Goal: Information Seeking & Learning: Learn about a topic

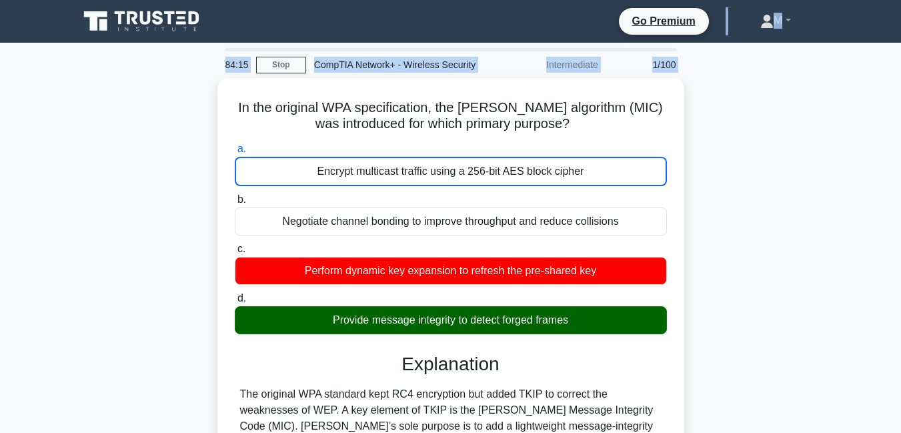
drag, startPoint x: 33, startPoint y: 27, endPoint x: 15, endPoint y: 103, distance: 78.2
click at [15, 103] on body "Go Premium M" at bounding box center [450, 364] width 901 height 728
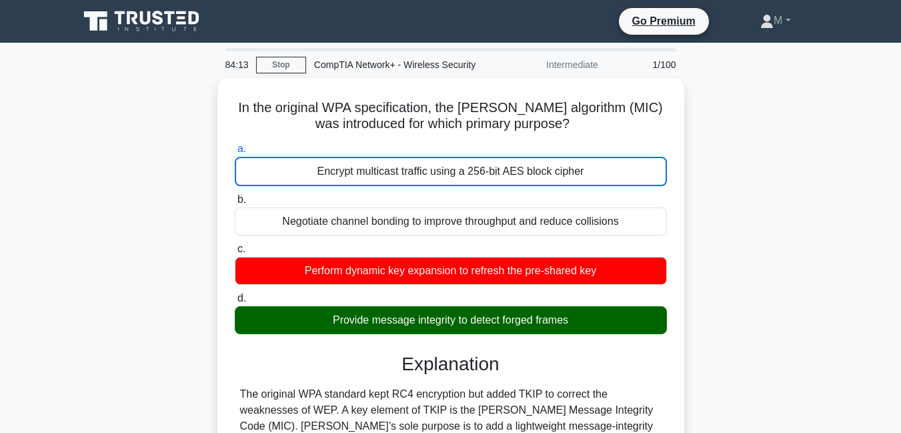
click at [37, 17] on nav "Go Premium M Profile" at bounding box center [450, 21] width 901 height 43
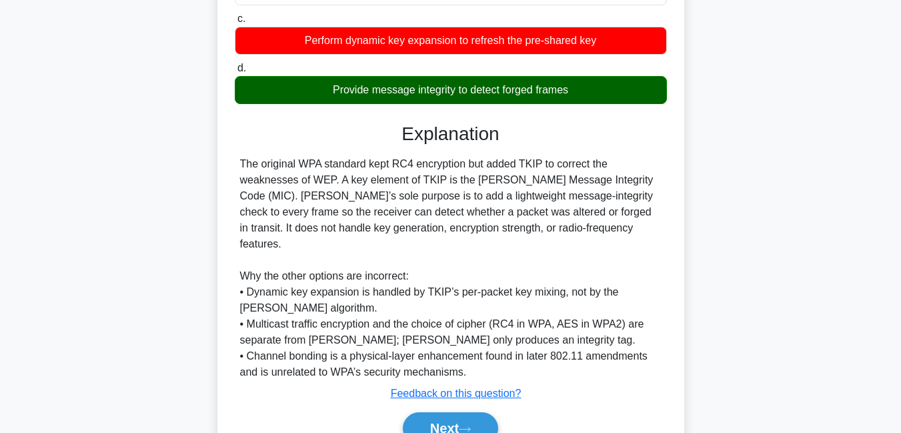
scroll to position [288, 0]
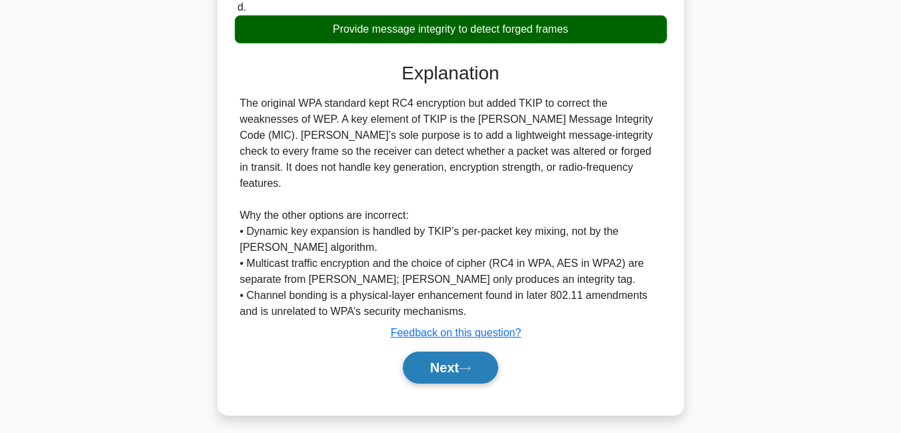
click at [432, 355] on button "Next" at bounding box center [450, 368] width 95 height 32
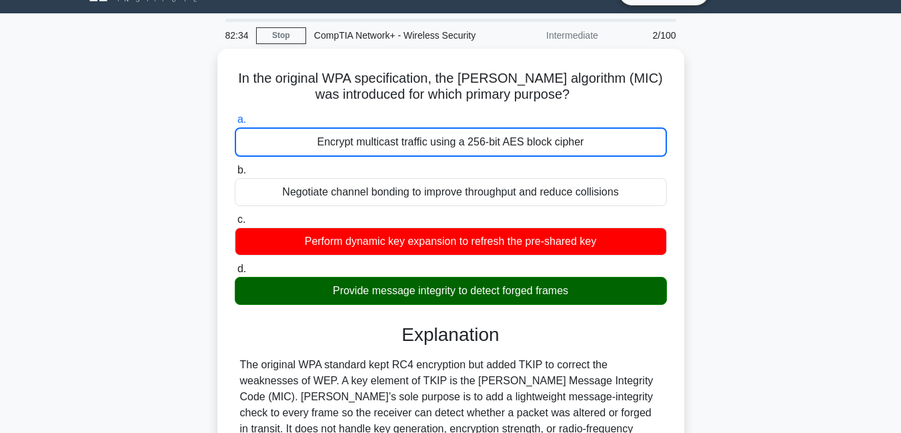
scroll to position [0, 0]
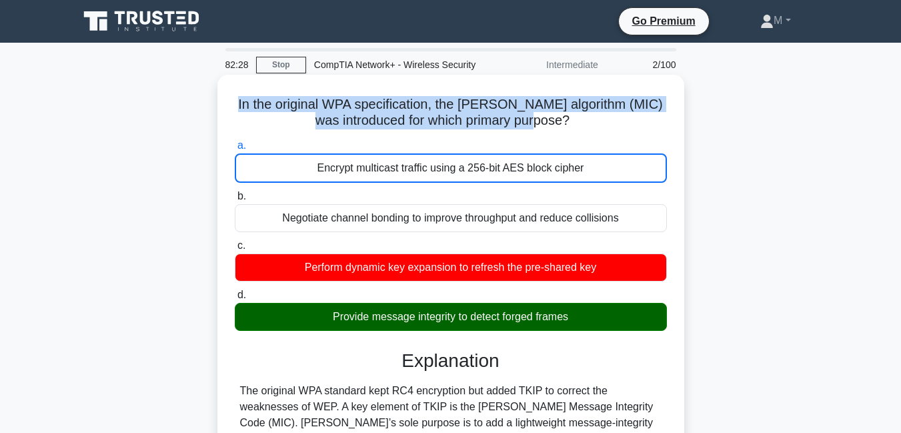
drag, startPoint x: 251, startPoint y: 101, endPoint x: 584, endPoint y: 130, distance: 334.8
click at [584, 129] on h5 "In the original WPA specification, the Michael algorithm (MIC) was introduced f…" at bounding box center [451, 112] width 435 height 33
copy h5 "In the original WPA specification, the Michael algorithm (MIC) was introduced f…"
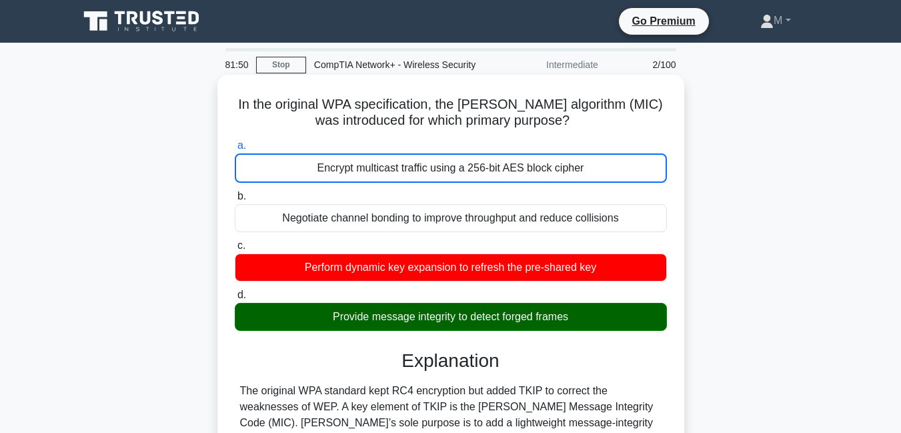
click at [321, 166] on div "Encrypt multicast traffic using a 256-bit AES block cipher" at bounding box center [451, 167] width 432 height 29
click at [235, 150] on input "a. Encrypt multicast traffic using a 256-bit AES block cipher" at bounding box center [235, 145] width 0 height 9
drag, startPoint x: 321, startPoint y: 166, endPoint x: 428, endPoint y: 281, distance: 156.7
click at [428, 281] on div "a. Encrypt multicast traffic using a 256-bit AES block cipher b. Negotiate chan…" at bounding box center [451, 234] width 448 height 199
click at [238, 145] on span "a." at bounding box center [242, 144] width 9 height 11
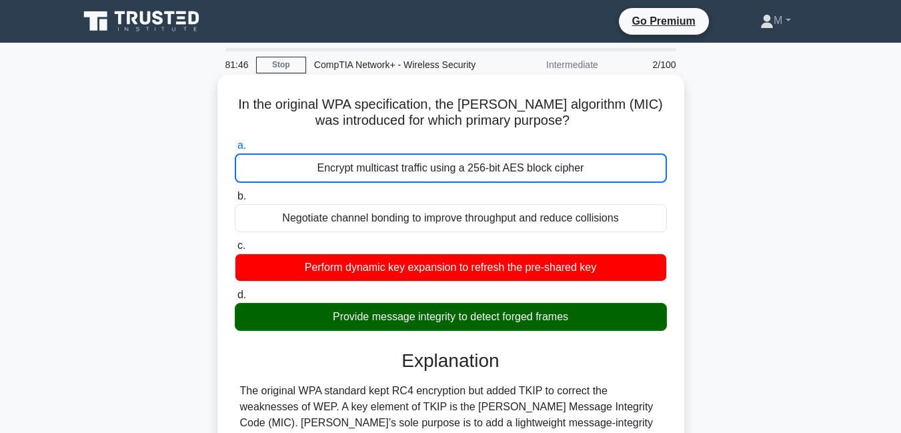
click at [235, 145] on input "a. Encrypt multicast traffic using a 256-bit AES block cipher" at bounding box center [235, 145] width 0 height 9
drag, startPoint x: 238, startPoint y: 143, endPoint x: 575, endPoint y: 318, distance: 379.6
click at [575, 318] on div "a. Encrypt multicast traffic using a 256-bit AES block cipher b. Negotiate chan…" at bounding box center [451, 234] width 448 height 199
copy div "a. Encrypt multicast traffic using a 256-bit AES block cipher b. Negotiate chan…"
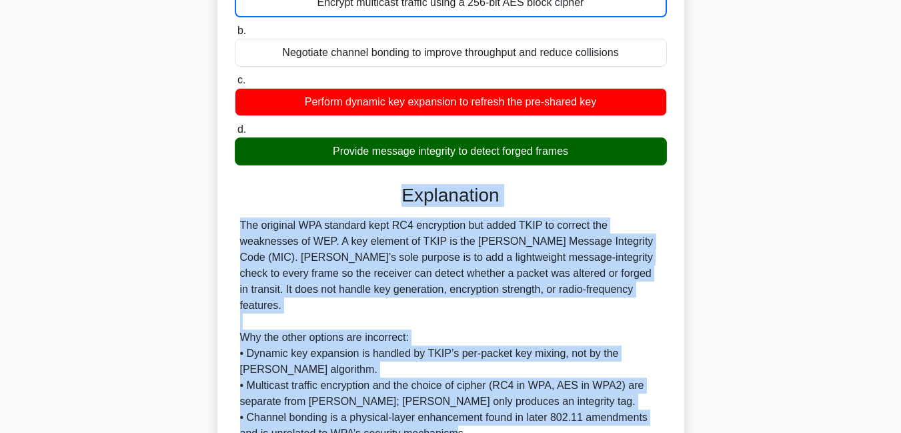
scroll to position [288, 0]
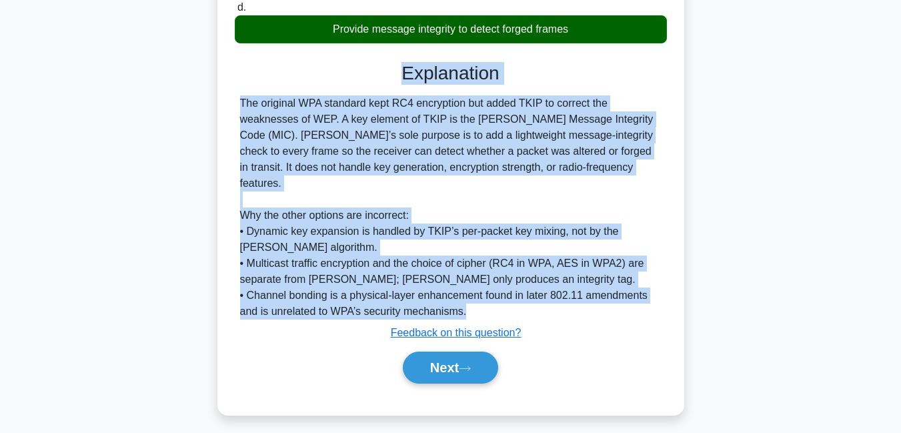
drag, startPoint x: 403, startPoint y: 358, endPoint x: 503, endPoint y: 300, distance: 116.0
click at [503, 300] on div "Explanation The original WPA standard kept RC4 encryption but added TKIP to cor…" at bounding box center [451, 225] width 432 height 327
copy div "Explanation The original WPA standard kept RC4 encryption but added TKIP to cor…"
click at [449, 359] on button "Next" at bounding box center [450, 368] width 95 height 32
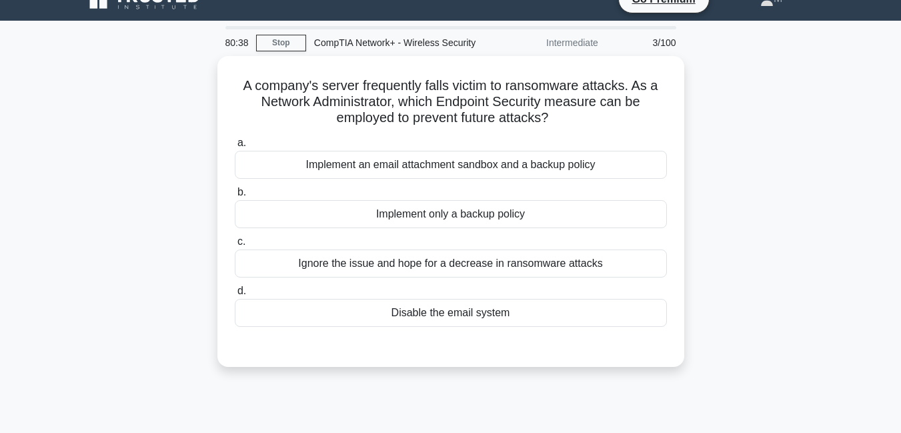
scroll to position [23, 0]
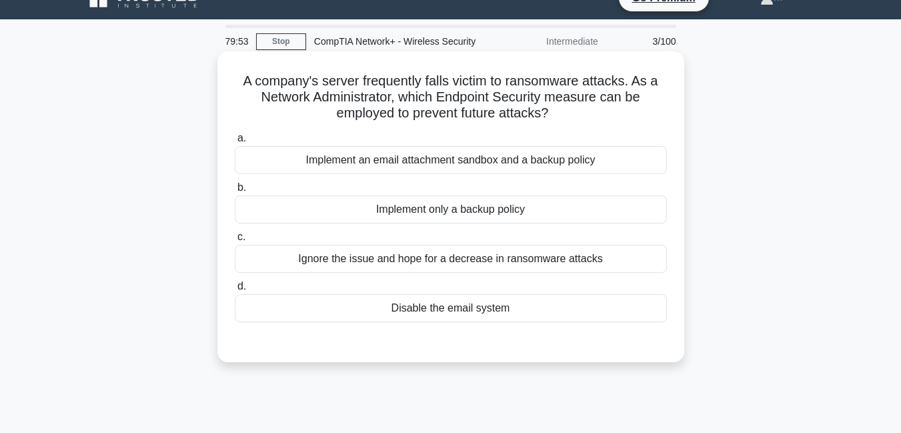
click at [445, 312] on div "Disable the email system" at bounding box center [451, 308] width 432 height 28
click at [235, 291] on input "d. Disable the email system" at bounding box center [235, 286] width 0 height 9
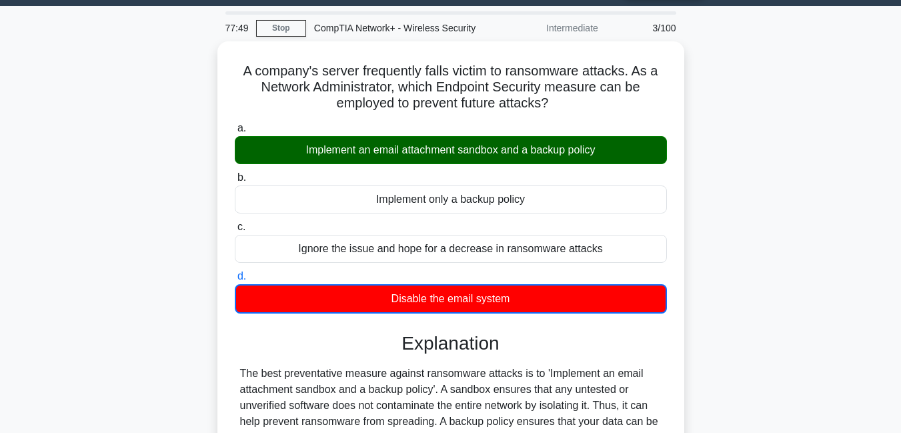
scroll to position [34, 0]
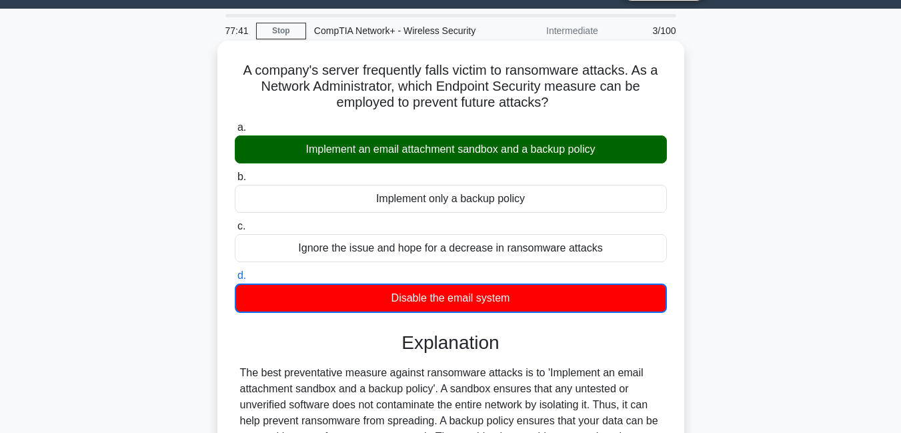
drag, startPoint x: 240, startPoint y: 67, endPoint x: 606, endPoint y: 254, distance: 411.4
click at [606, 254] on div "A company's server frequently falls victim to ransomware attacks. As a Network …" at bounding box center [451, 338] width 456 height 585
copy div "A company's server frequently falls victim to ransomware attacks. As a Network …"
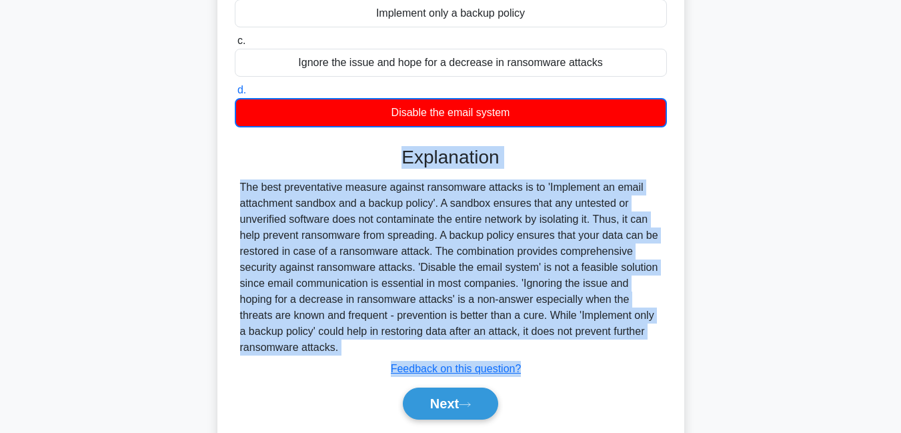
scroll to position [288, 0]
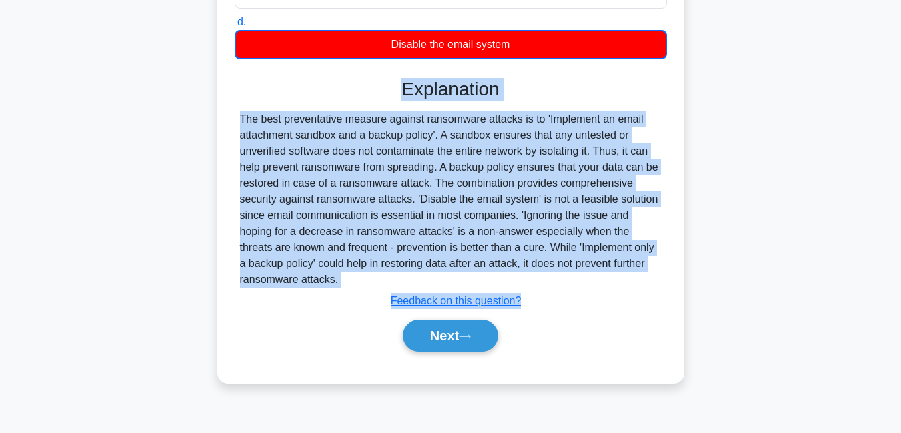
drag, startPoint x: 403, startPoint y: 340, endPoint x: 426, endPoint y: 281, distance: 62.9
click at [426, 281] on div "Explanation Submit feedback Feedback on this question? Next" at bounding box center [451, 217] width 432 height 279
copy div "Explanation The best preventative measure against ransomware attacks is to 'Imp…"
click at [452, 338] on button "Next" at bounding box center [450, 336] width 95 height 32
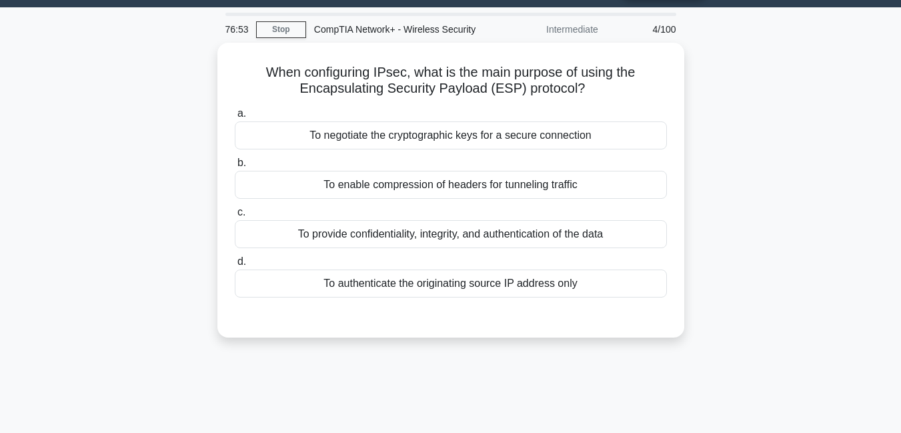
scroll to position [0, 0]
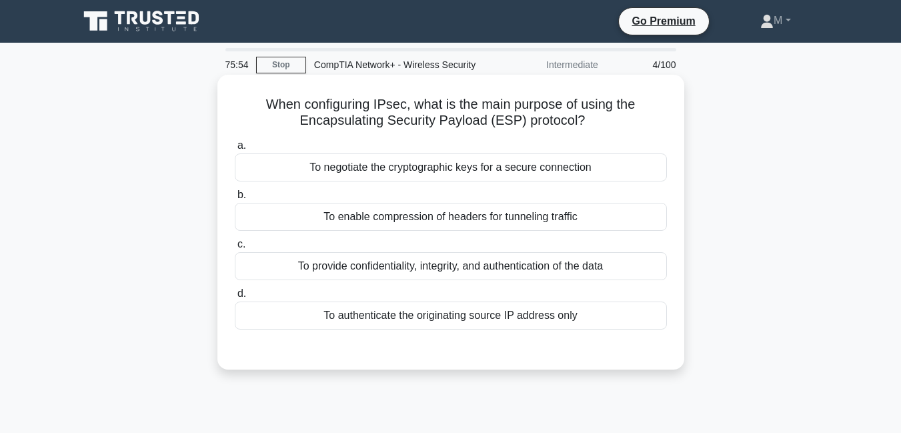
click at [425, 220] on div "To enable compression of headers for tunneling traffic" at bounding box center [451, 217] width 432 height 28
click at [235, 199] on input "b. To enable compression of headers for tunneling traffic" at bounding box center [235, 195] width 0 height 9
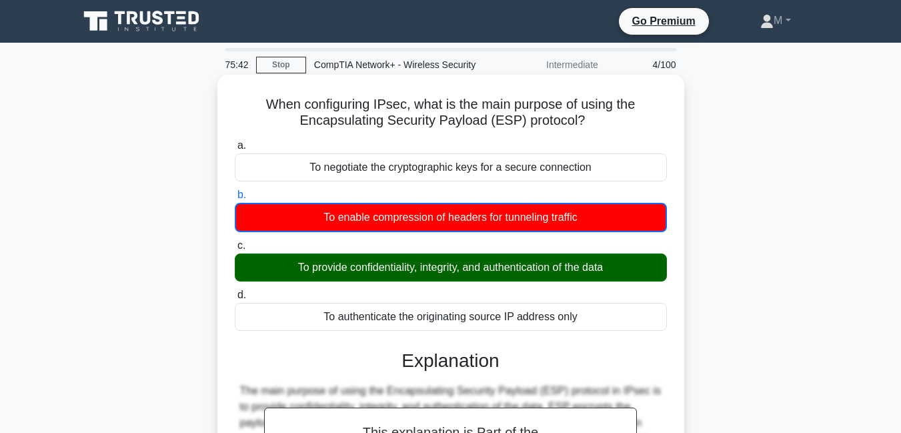
drag, startPoint x: 264, startPoint y: 104, endPoint x: 578, endPoint y: 307, distance: 374.6
click at [578, 307] on div "When configuring IPsec, what is the main purpose of using the Encapsulating Sec…" at bounding box center [451, 372] width 456 height 585
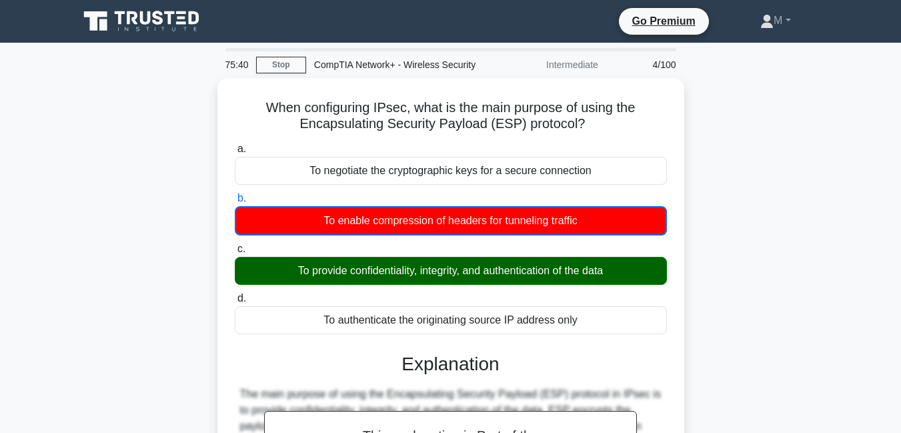
copy div "When configuring IPsec, what is the main purpose of using the Encapsulating Sec…"
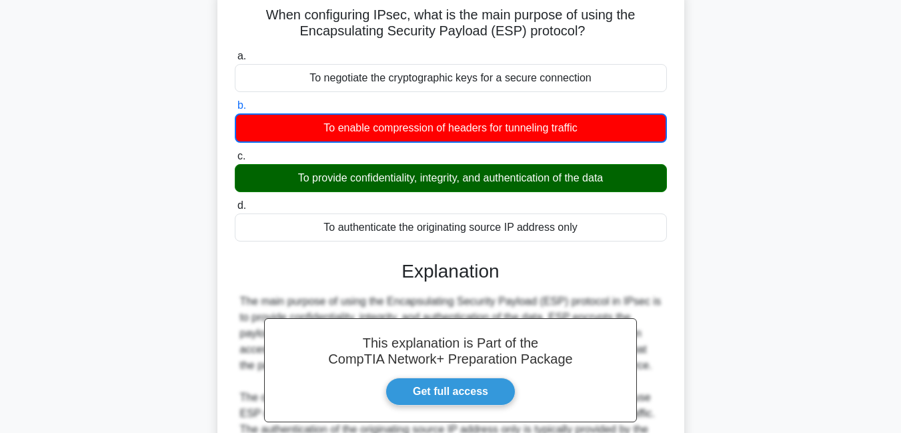
scroll to position [105, 0]
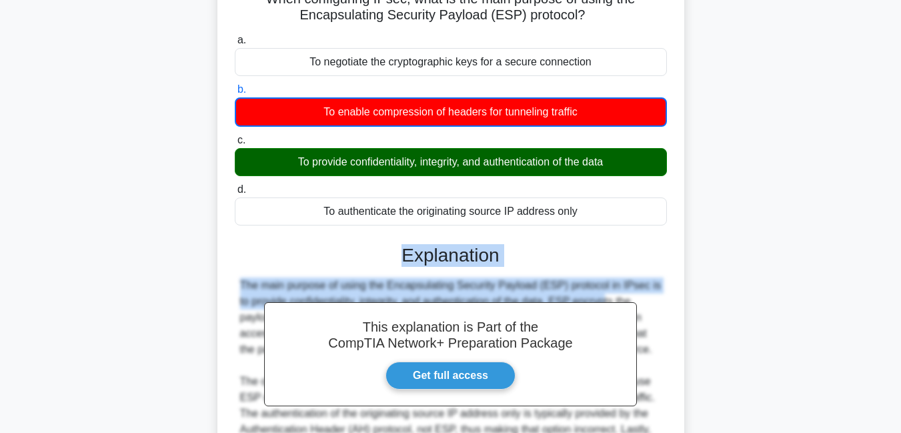
drag, startPoint x: 400, startPoint y: 250, endPoint x: 525, endPoint y: 298, distance: 133.7
click at [525, 298] on div "This explanation is Part of the CompTIA Network+ Preparation Package Get full a…" at bounding box center [451, 383] width 432 height 311
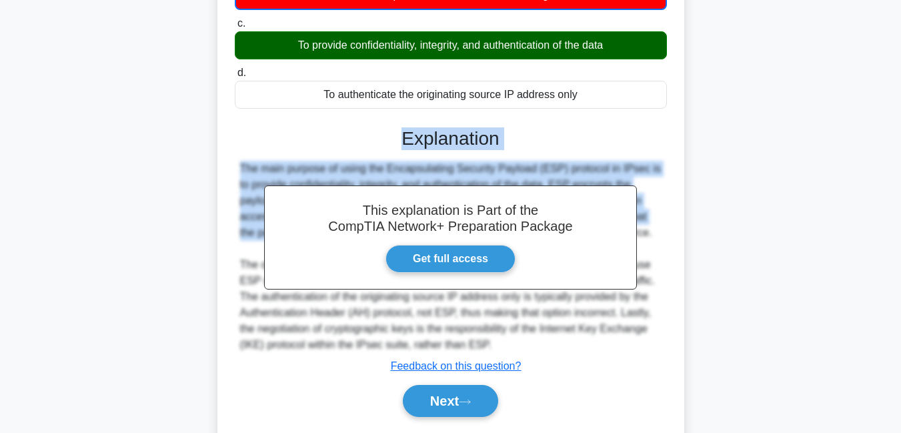
scroll to position [239, 0]
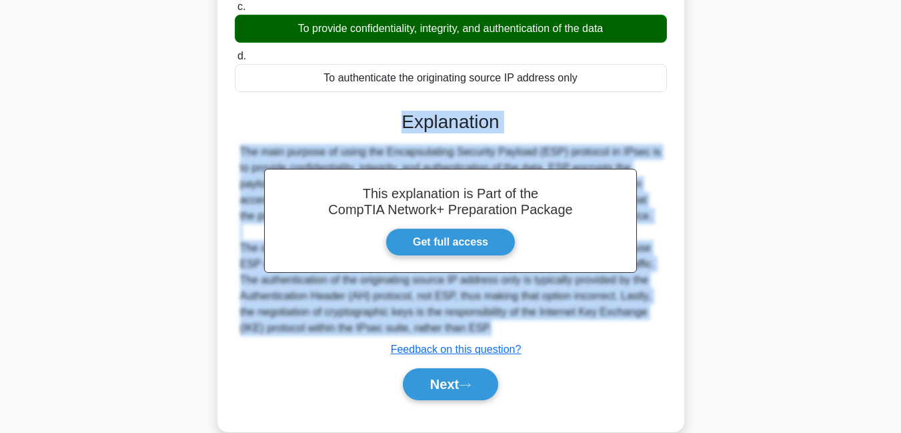
copy div "Explanation The main purpose of using the Encapsulating Security Payload (ESP) …"
click at [444, 391] on button "Next" at bounding box center [450, 384] width 95 height 32
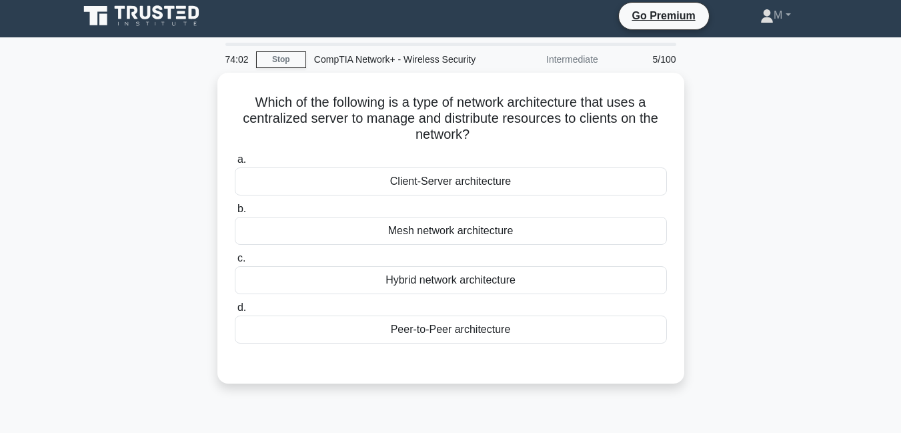
scroll to position [0, 0]
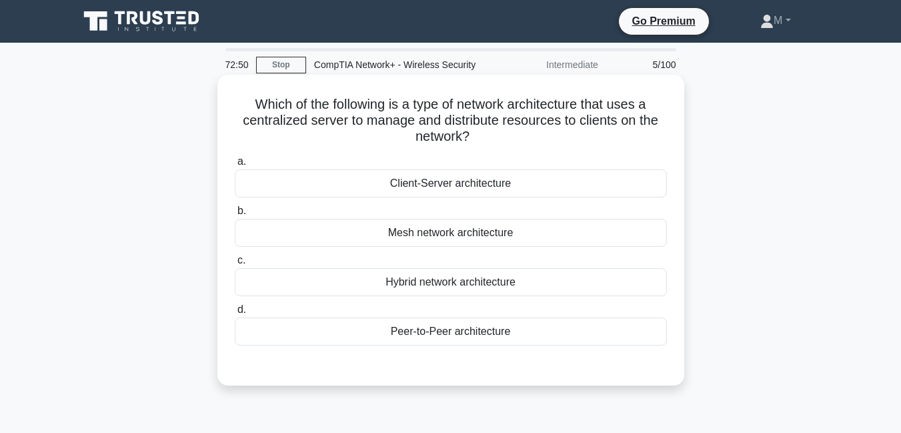
click at [425, 232] on div "Mesh network architecture" at bounding box center [451, 233] width 432 height 28
click at [235, 215] on input "b. Mesh network architecture" at bounding box center [235, 211] width 0 height 9
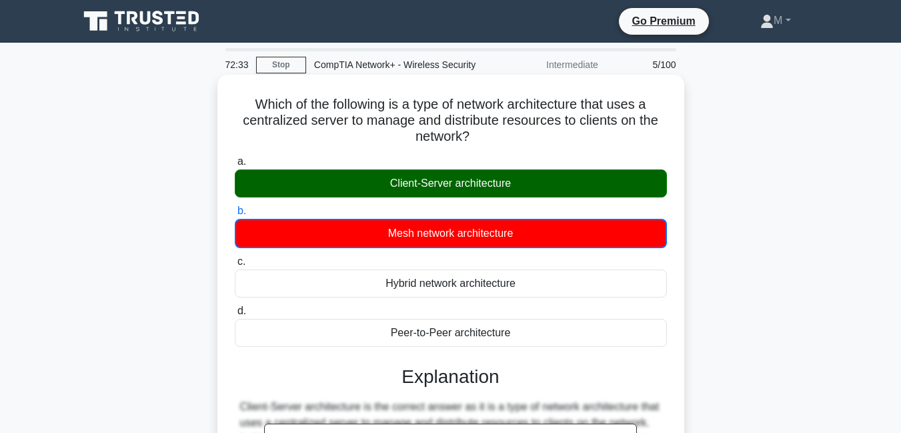
drag, startPoint x: 251, startPoint y: 102, endPoint x: 536, endPoint y: 340, distance: 371.8
click at [536, 340] on div "Which of the following is a type of network architecture that uses a centralize…" at bounding box center [451, 364] width 456 height 569
copy div "Which of the following is a type of network architecture that uses a centralize…"
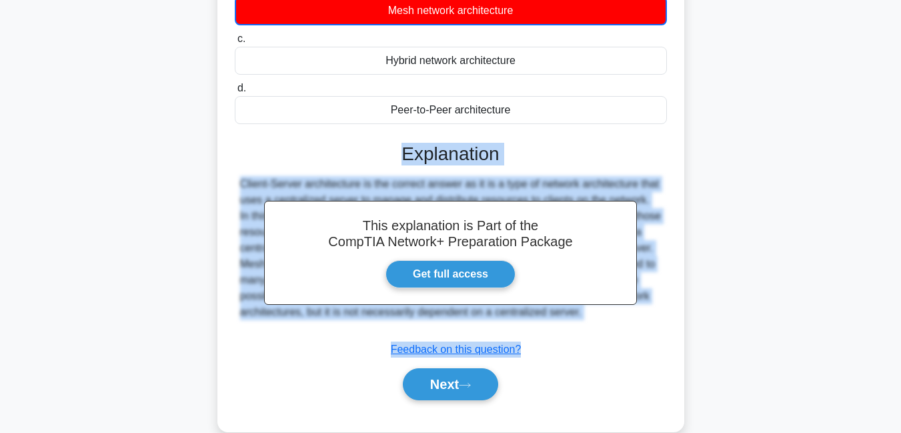
scroll to position [288, 0]
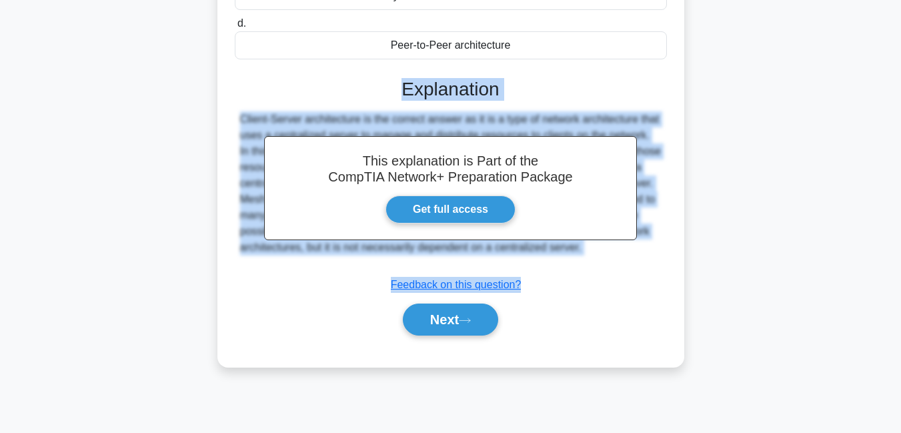
drag, startPoint x: 404, startPoint y: 376, endPoint x: 577, endPoint y: 250, distance: 214.1
click at [577, 250] on div "This explanation is Part of the CompTIA Network+ Preparation Package Get full a…" at bounding box center [451, 201] width 432 height 279
copy div "Explanation Client-Server architecture is the correct answer as it is a type of…"
click at [442, 318] on button "Next" at bounding box center [450, 320] width 95 height 32
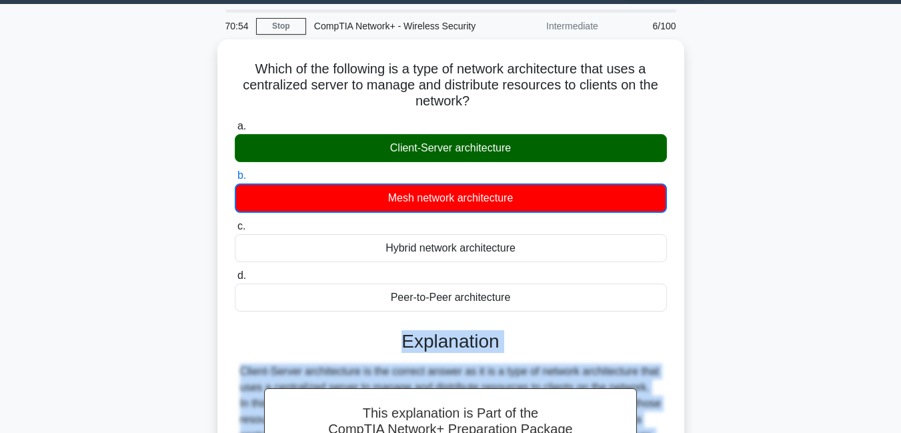
scroll to position [0, 0]
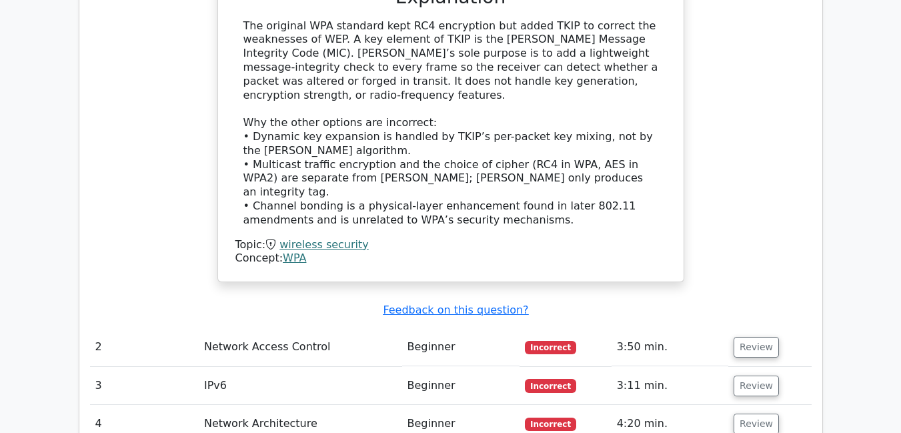
scroll to position [1310, 0]
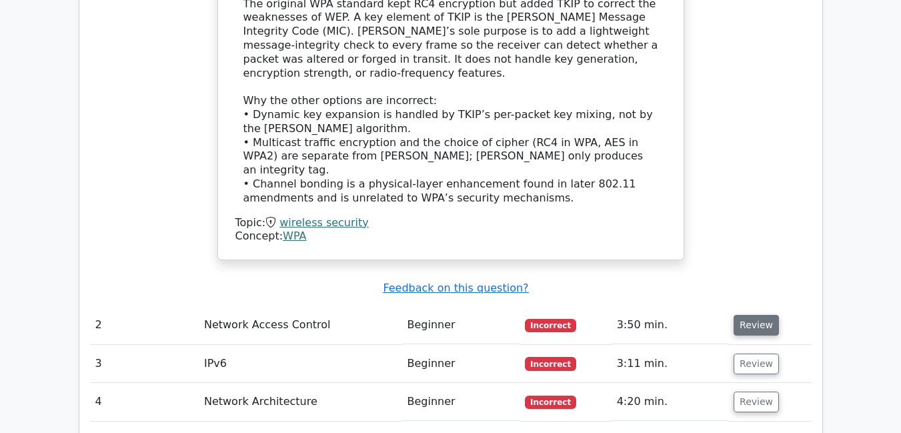
click at [741, 315] on button "Review" at bounding box center [756, 325] width 45 height 21
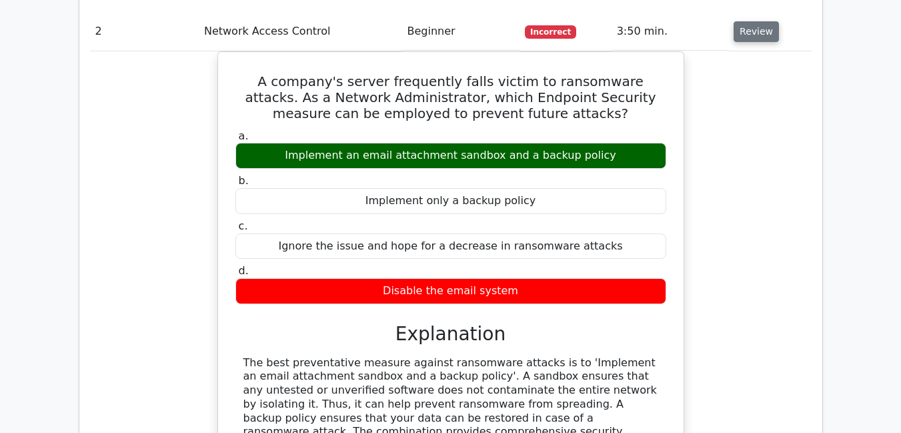
scroll to position [1737, 0]
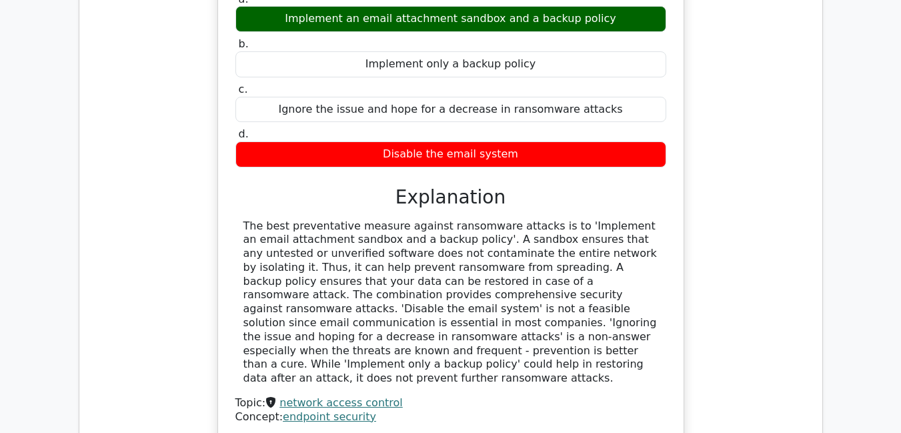
click at [315, 396] on link "network access control" at bounding box center [341, 402] width 123 height 13
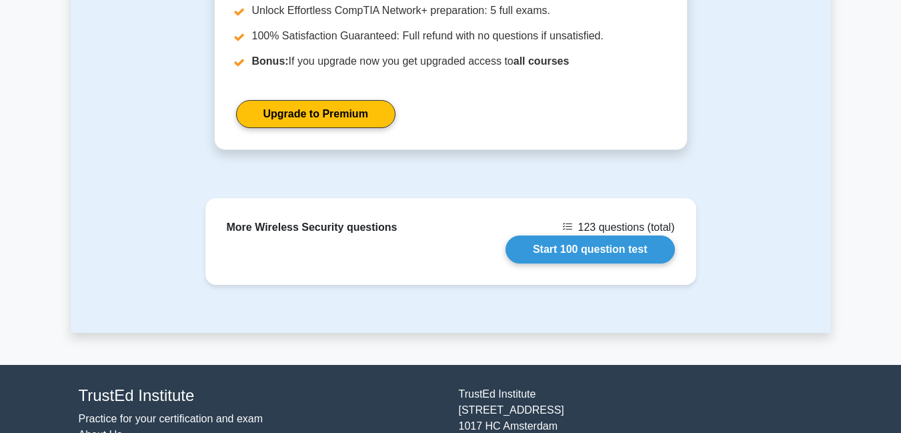
scroll to position [1357, 0]
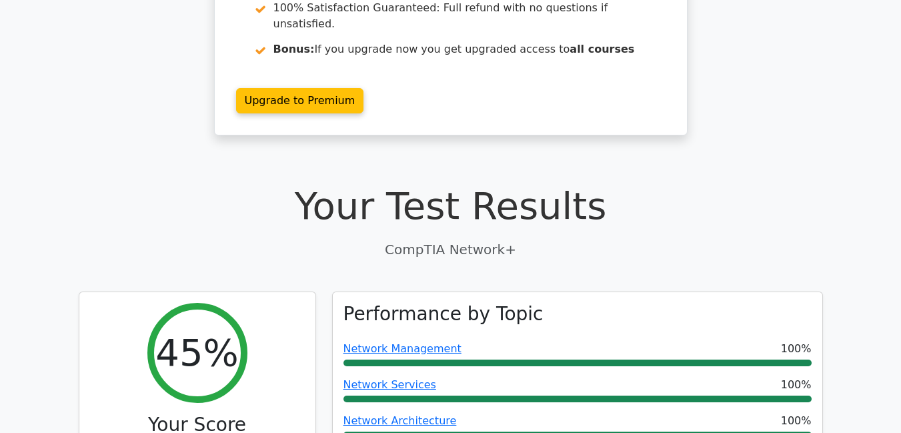
scroll to position [173, 0]
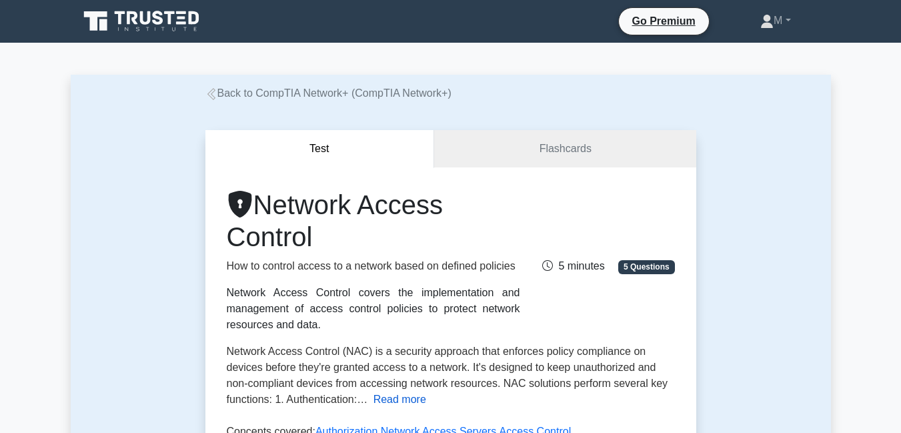
click at [393, 398] on button "Read more" at bounding box center [400, 400] width 53 height 16
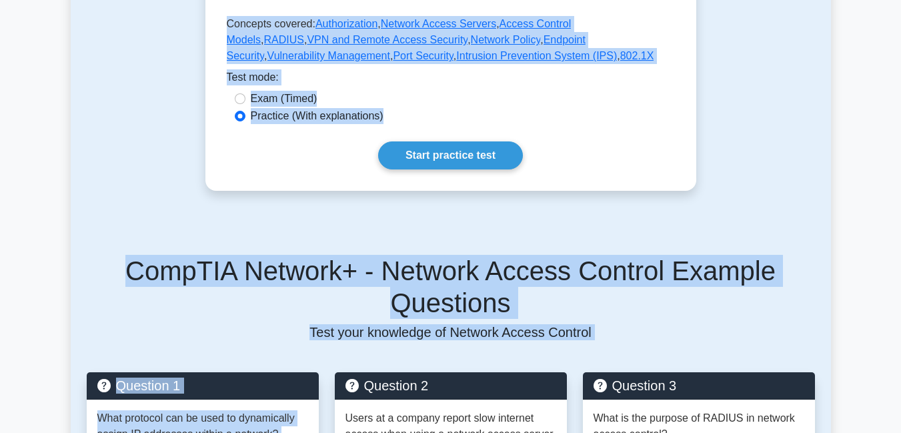
scroll to position [701, 0]
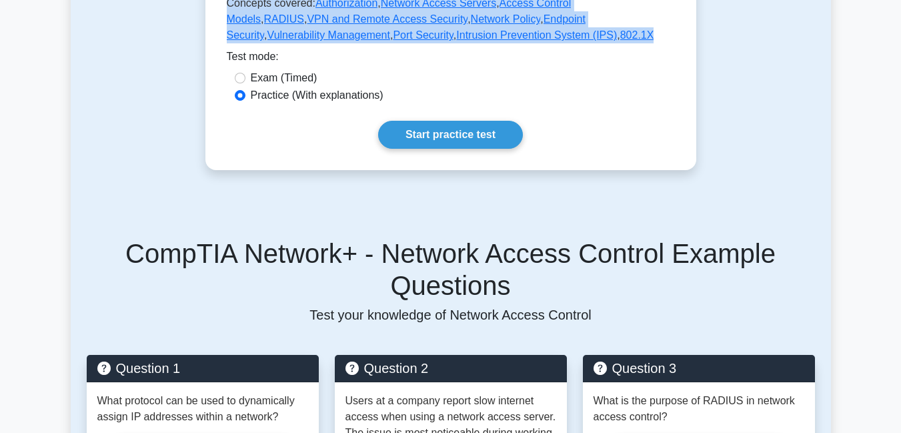
drag, startPoint x: 262, startPoint y: 202, endPoint x: 470, endPoint y: 41, distance: 263.4
copy div "Network Access Control How to control access to a network based on defined poli…"
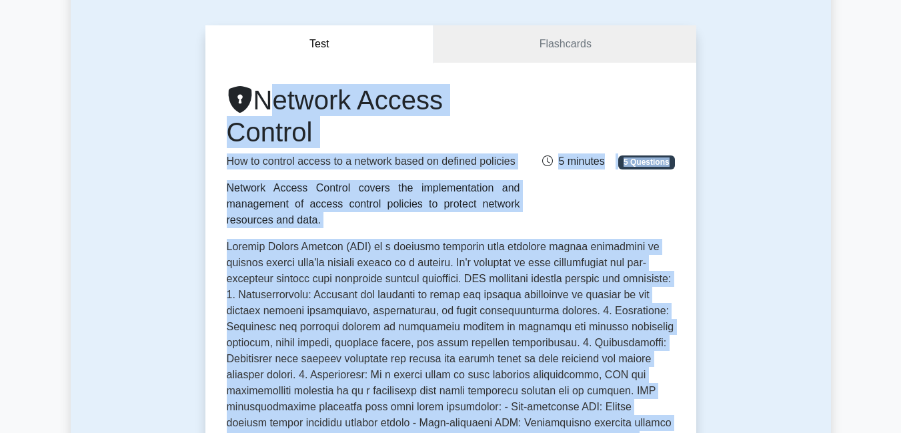
scroll to position [119, 0]
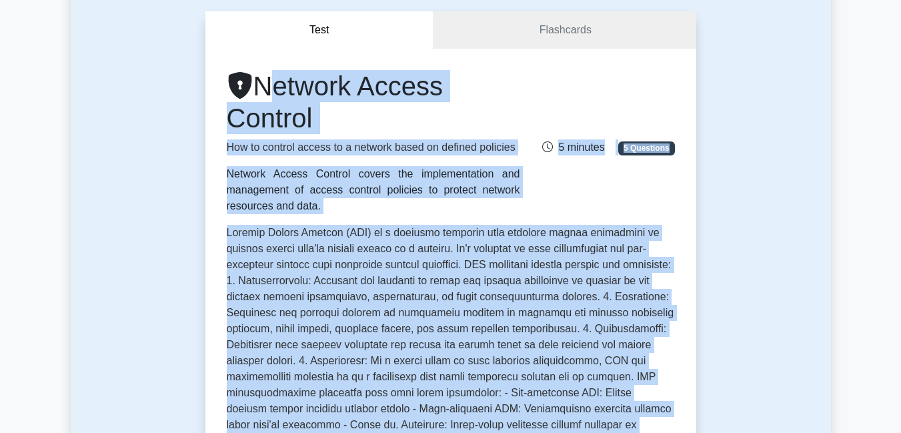
click at [658, 201] on div "Network Access Control How to control access to a network based on defined poli…" at bounding box center [451, 142] width 464 height 144
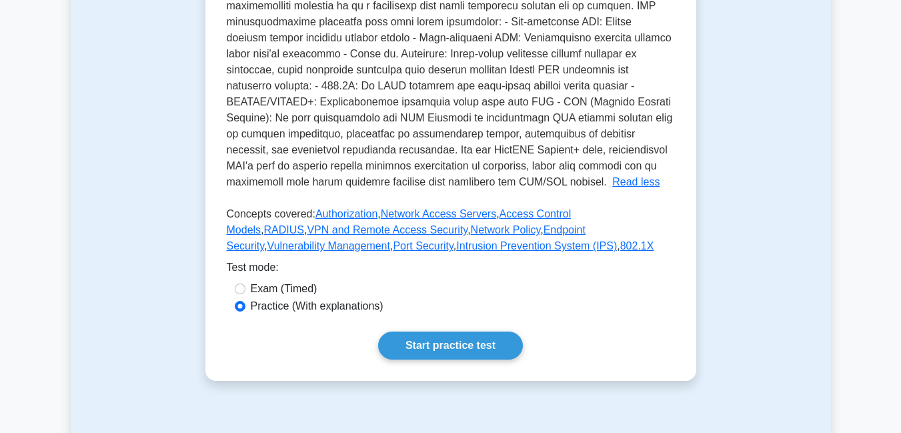
scroll to position [517, 0]
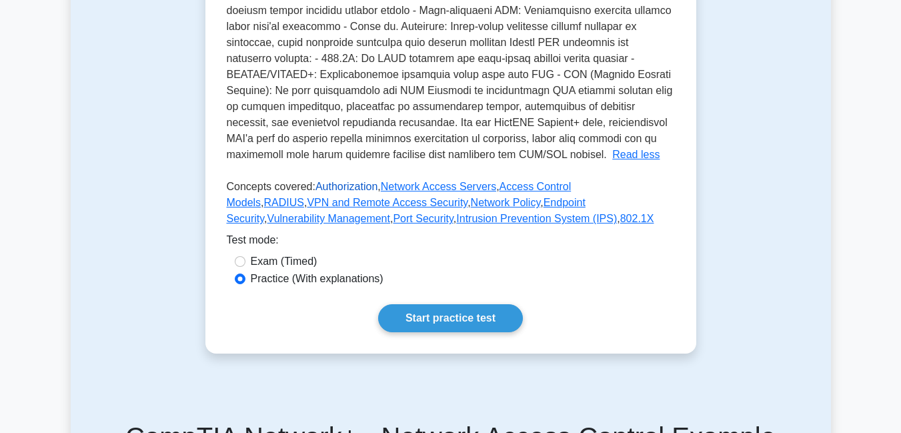
click at [362, 190] on link "Authorization" at bounding box center [347, 186] width 62 height 11
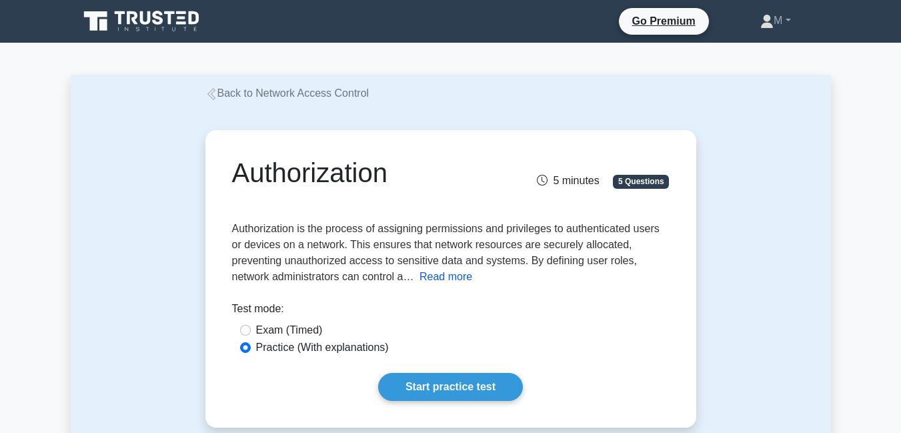
click at [443, 284] on button "Read more" at bounding box center [446, 277] width 53 height 16
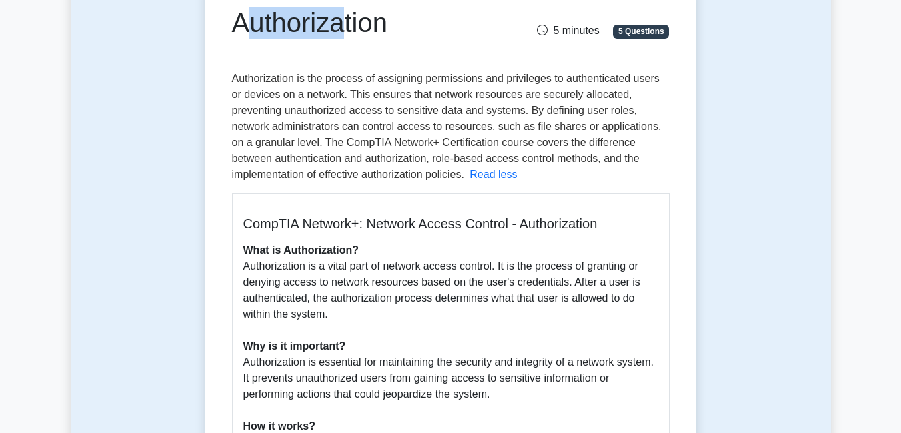
scroll to position [87, 0]
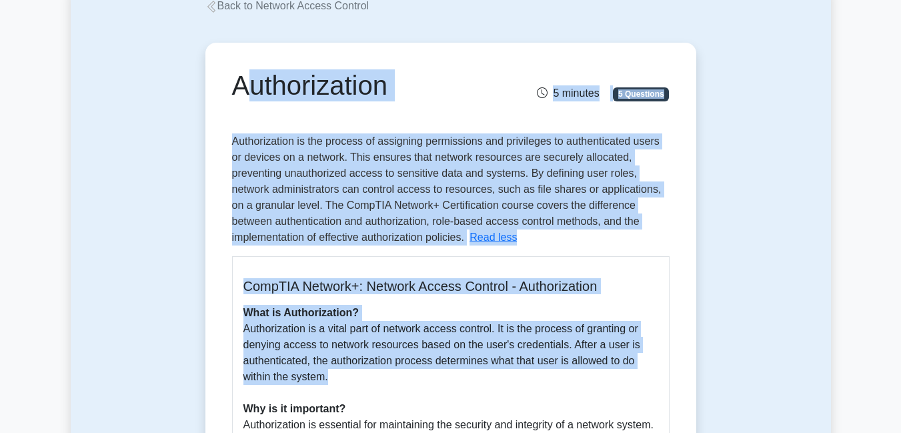
drag, startPoint x: 234, startPoint y: 66, endPoint x: 520, endPoint y: 384, distance: 427.6
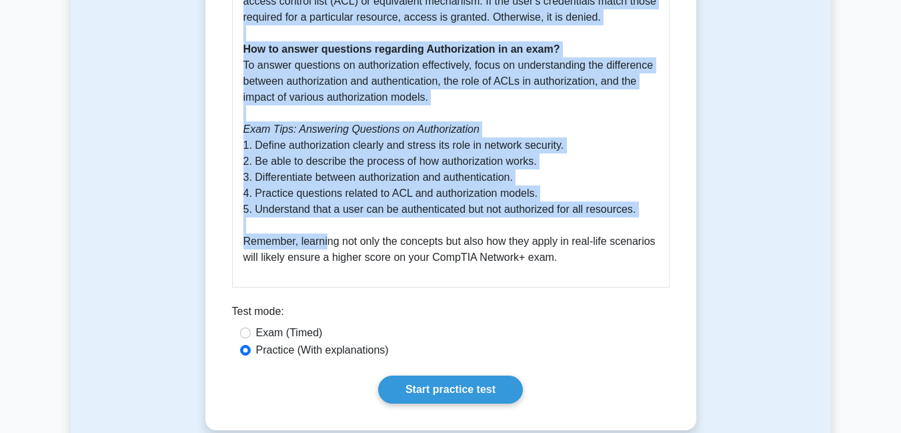
scroll to position [610, 0]
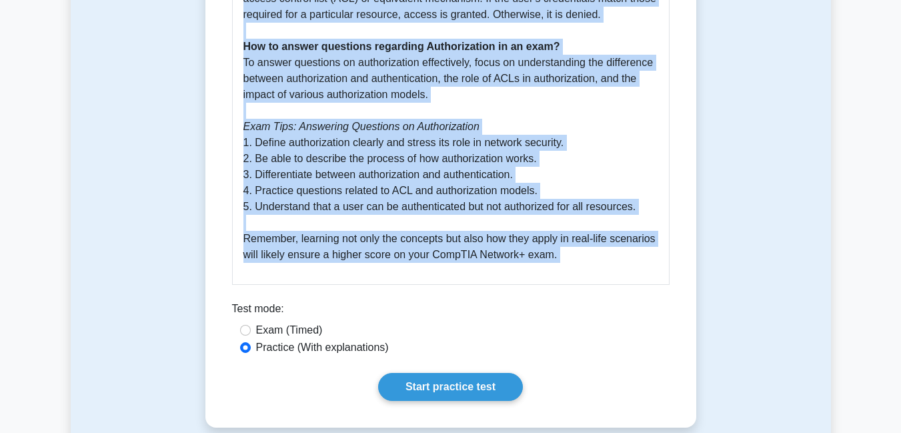
copy div "Authorization 5 minutes 5 Questions Authorization is the process of assigning p…"
click at [421, 384] on link "Start practice test" at bounding box center [450, 387] width 145 height 28
click at [478, 386] on link "Start practice test" at bounding box center [450, 387] width 145 height 28
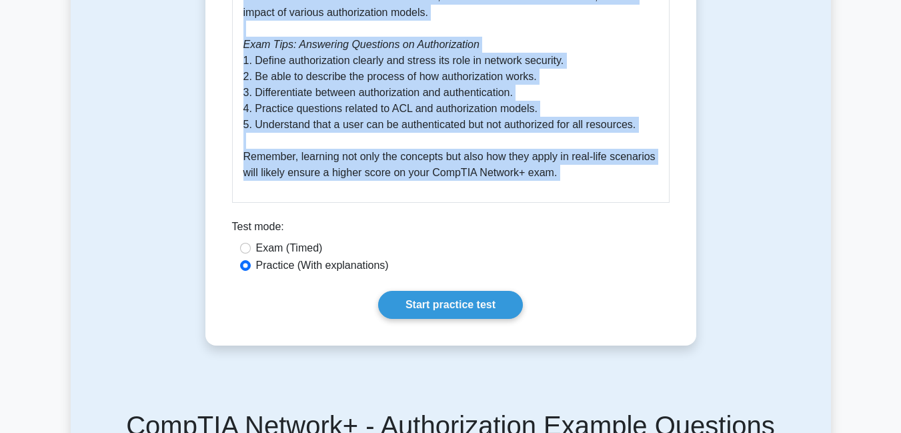
scroll to position [809, 0]
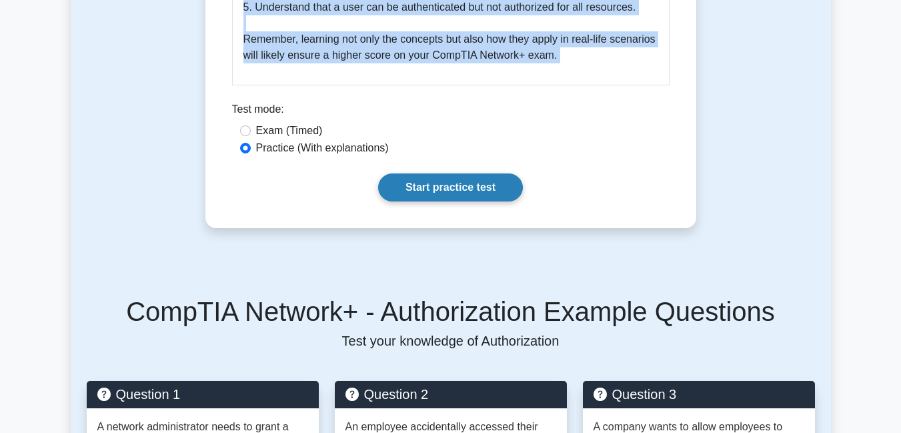
click at [494, 185] on link "Start practice test" at bounding box center [450, 187] width 145 height 28
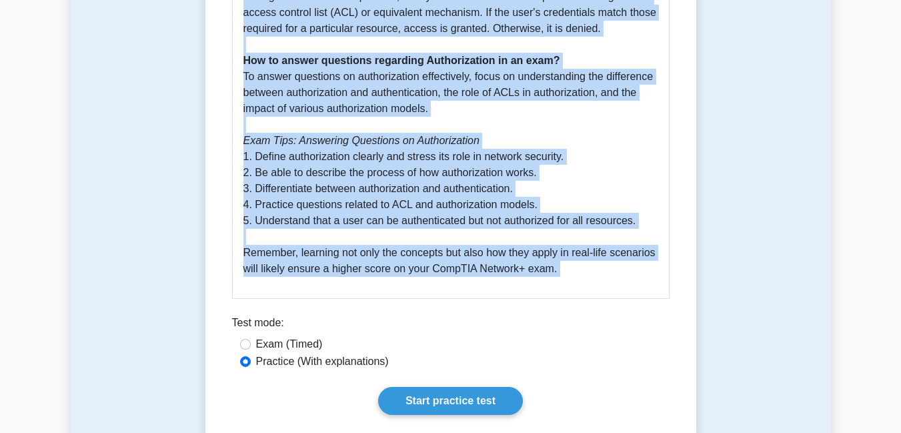
scroll to position [652, 0]
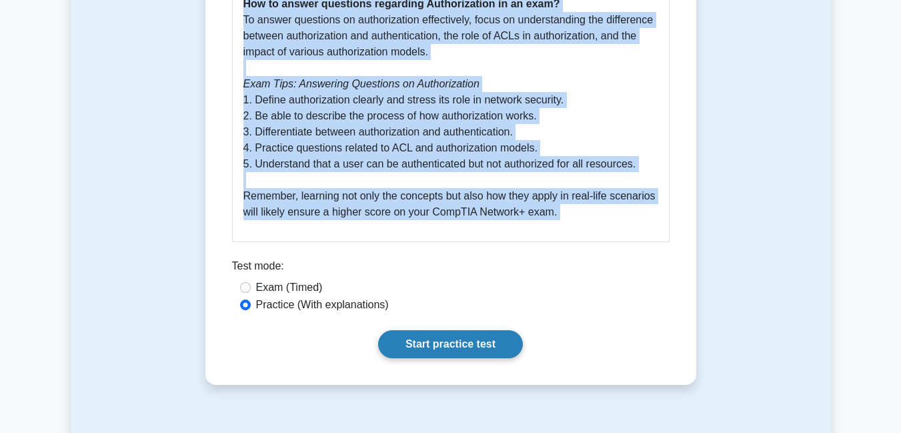
click at [434, 343] on link "Start practice test" at bounding box center [450, 344] width 145 height 28
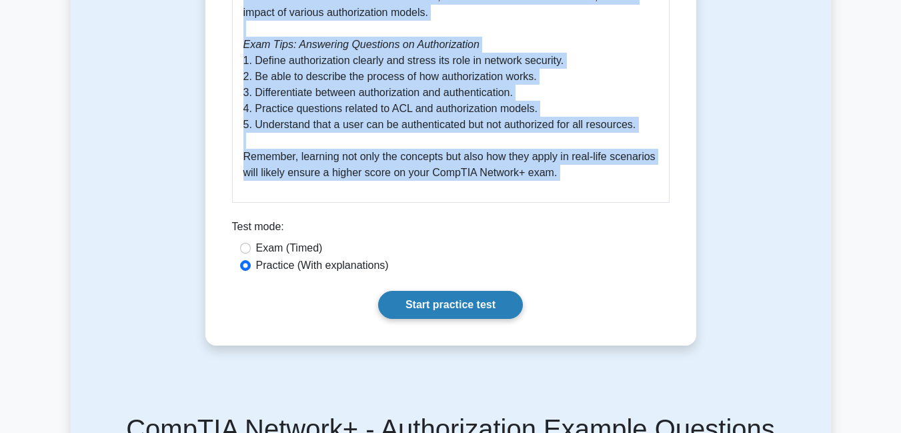
click at [448, 301] on link "Start practice test" at bounding box center [450, 305] width 145 height 28
click at [462, 304] on link "Start practice test" at bounding box center [450, 305] width 145 height 28
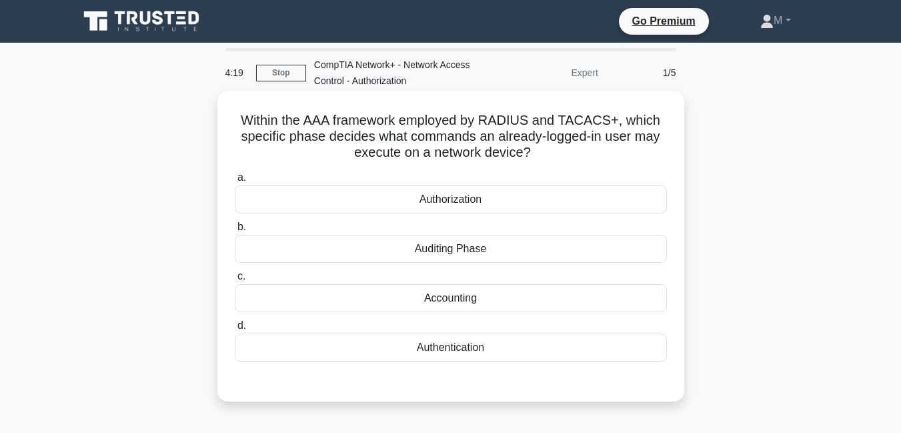
click at [472, 348] on div "Authentication" at bounding box center [451, 348] width 432 height 28
click at [235, 330] on input "d. Authentication" at bounding box center [235, 326] width 0 height 9
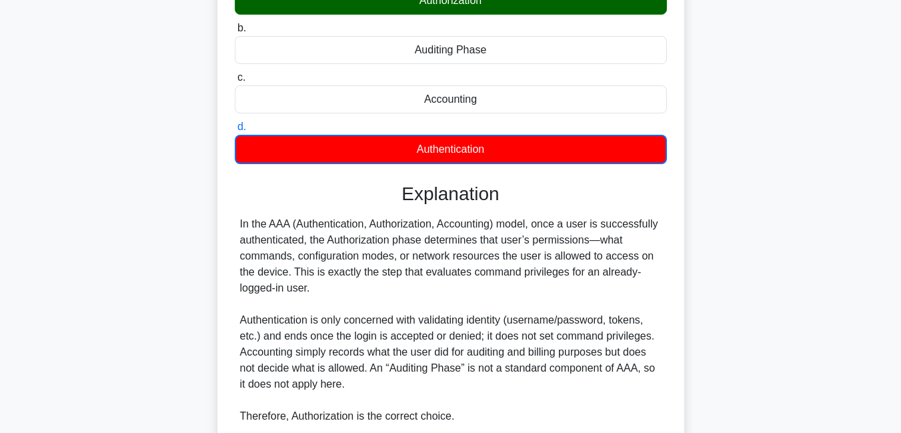
scroll to position [219, 0]
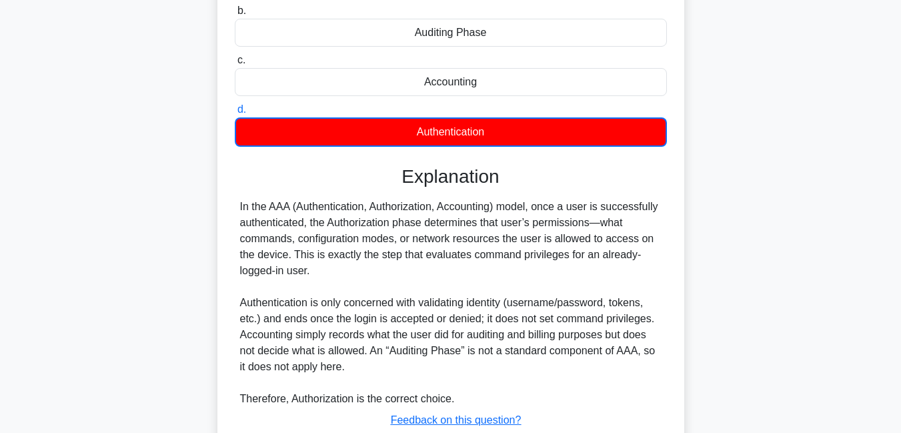
click at [235, 56] on input "c. Accounting" at bounding box center [235, 60] width 0 height 9
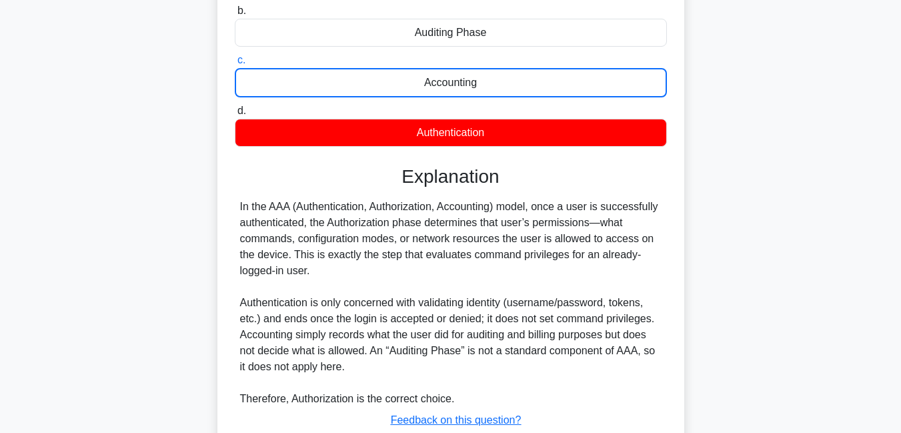
click at [235, 7] on input "b. Auditing Phase" at bounding box center [235, 11] width 0 height 9
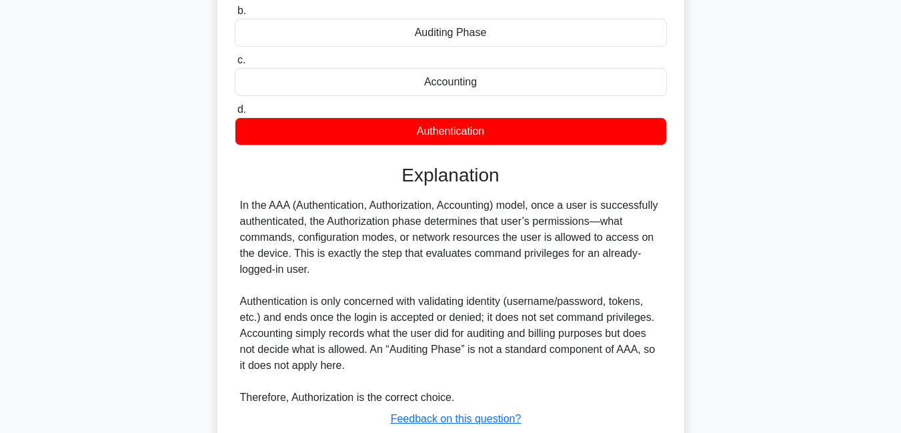
click at [235, 105] on input "d. Authentication" at bounding box center [235, 109] width 0 height 9
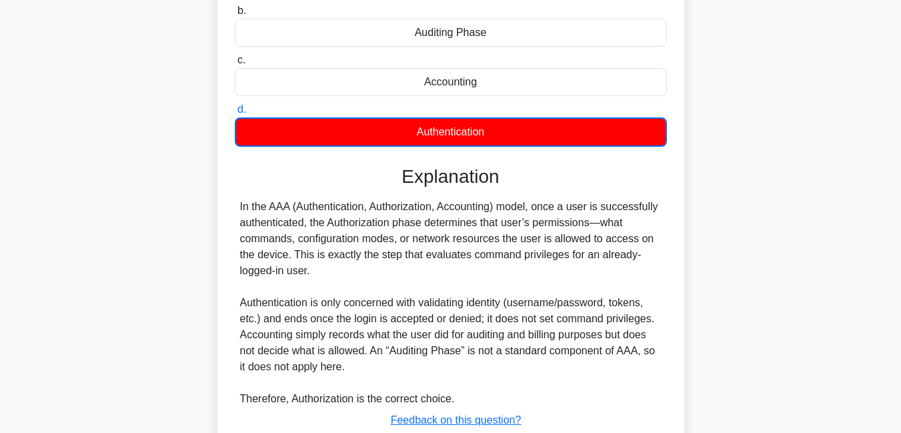
click at [235, 56] on input "c. Accounting" at bounding box center [235, 60] width 0 height 9
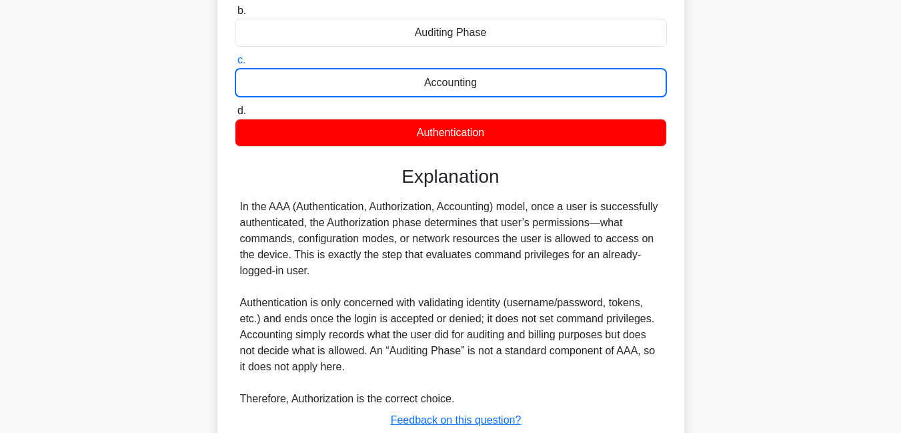
click at [235, 7] on input "b. Auditing Phase" at bounding box center [235, 11] width 0 height 9
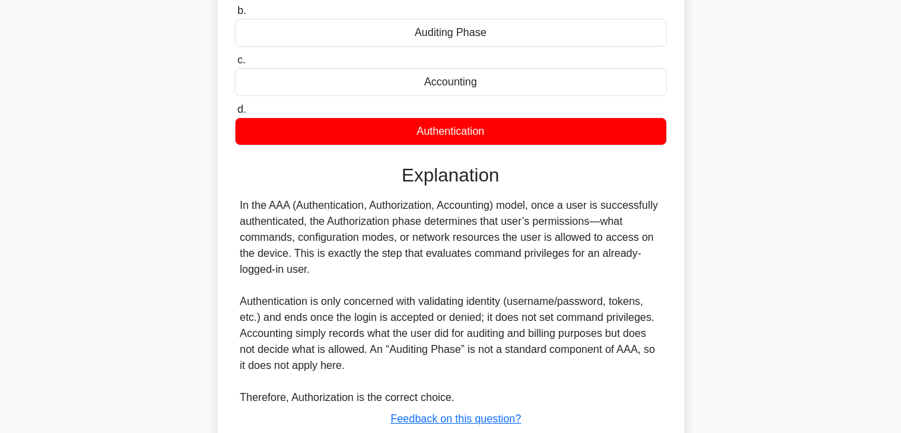
click at [235, 105] on input "d. Authentication" at bounding box center [235, 109] width 0 height 9
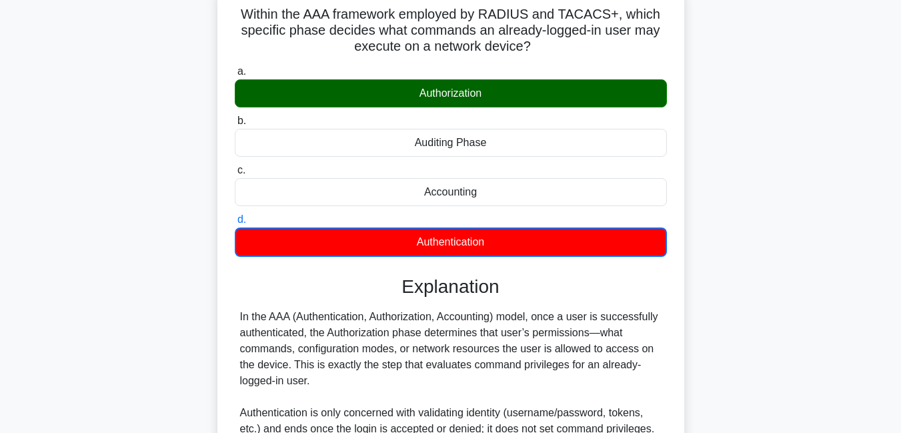
click at [235, 166] on input "c. Accounting" at bounding box center [235, 170] width 0 height 9
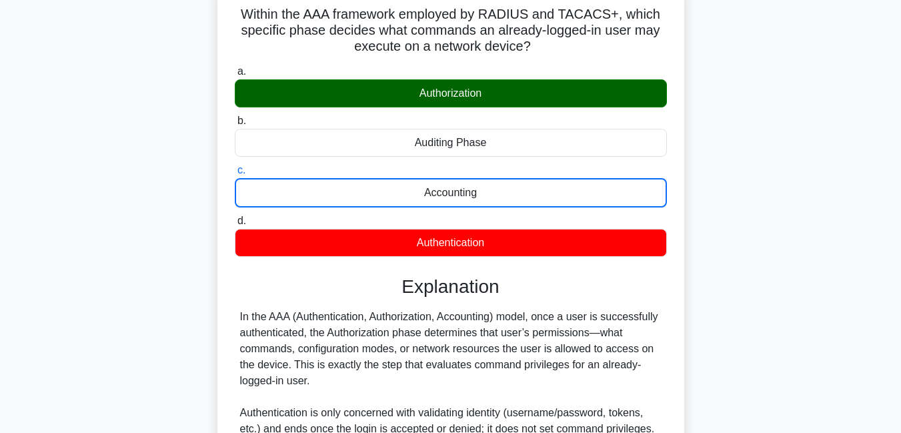
click at [235, 117] on input "b. Auditing Phase" at bounding box center [235, 121] width 0 height 9
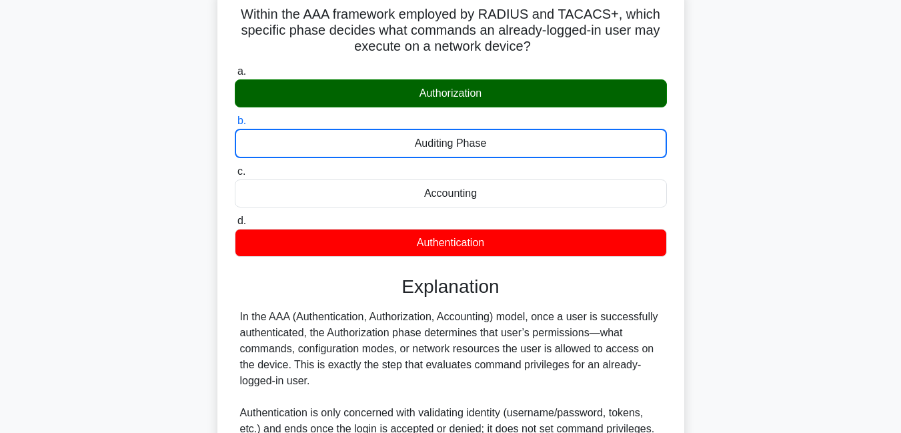
click at [235, 67] on input "a. Authorization" at bounding box center [235, 71] width 0 height 9
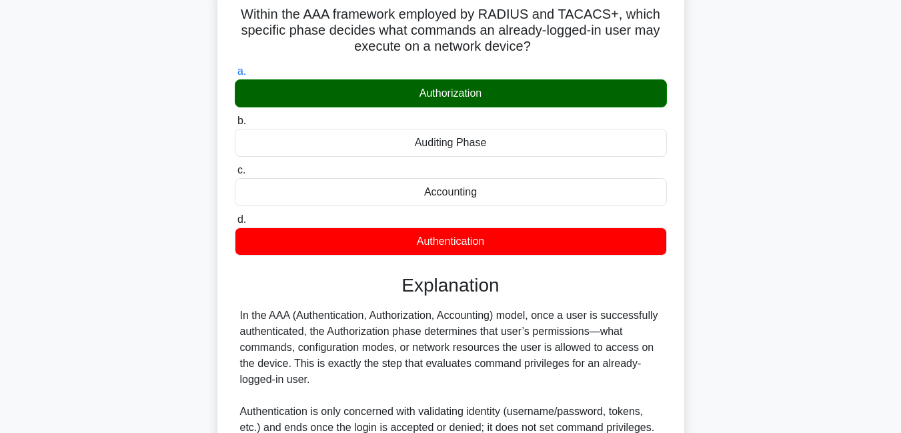
click at [235, 215] on input "d. Authentication" at bounding box center [235, 219] width 0 height 9
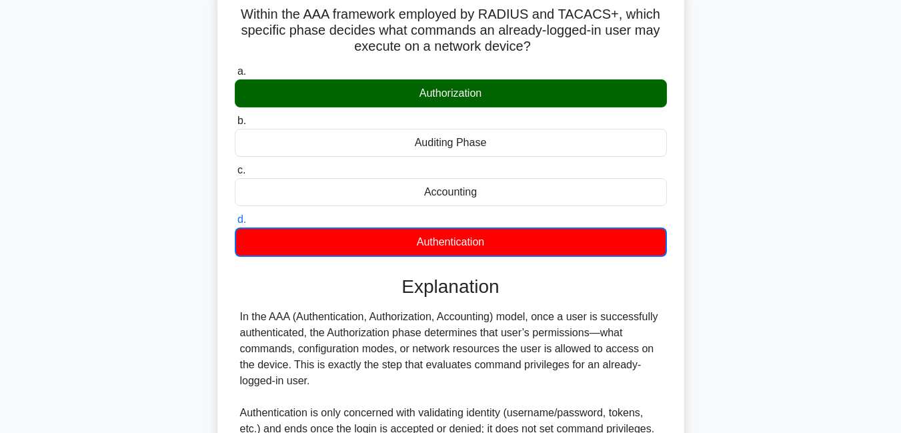
click at [235, 166] on input "c. Accounting" at bounding box center [235, 170] width 0 height 9
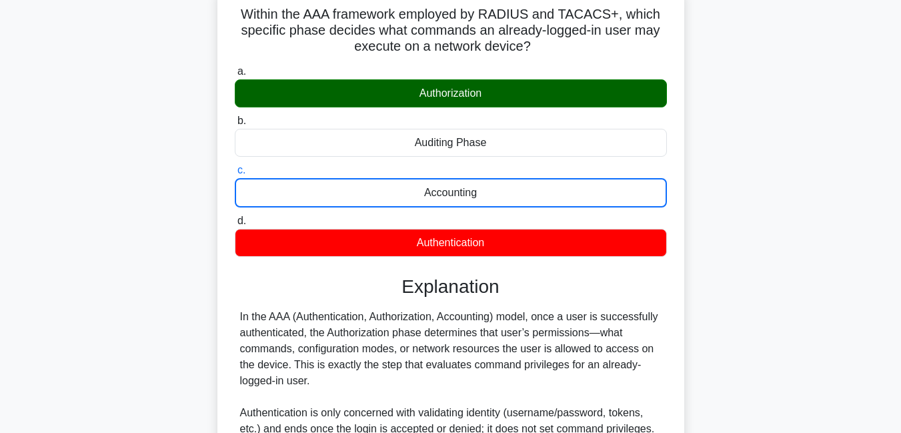
click at [235, 117] on input "b. Auditing Phase" at bounding box center [235, 121] width 0 height 9
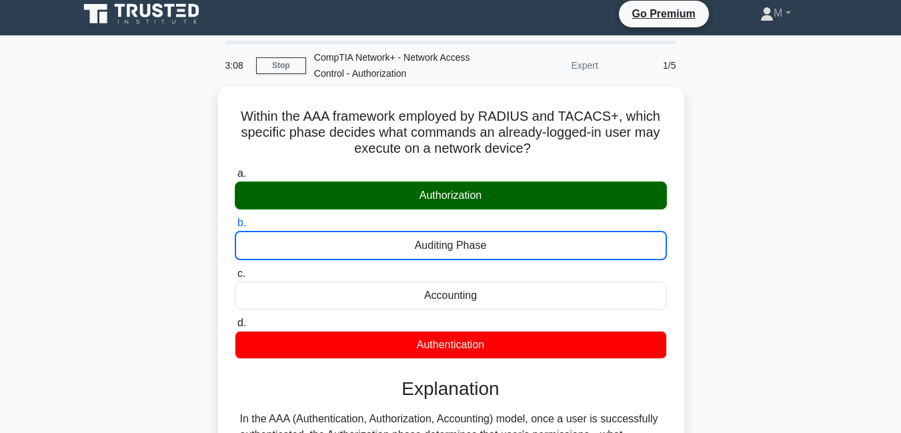
scroll to position [0, 0]
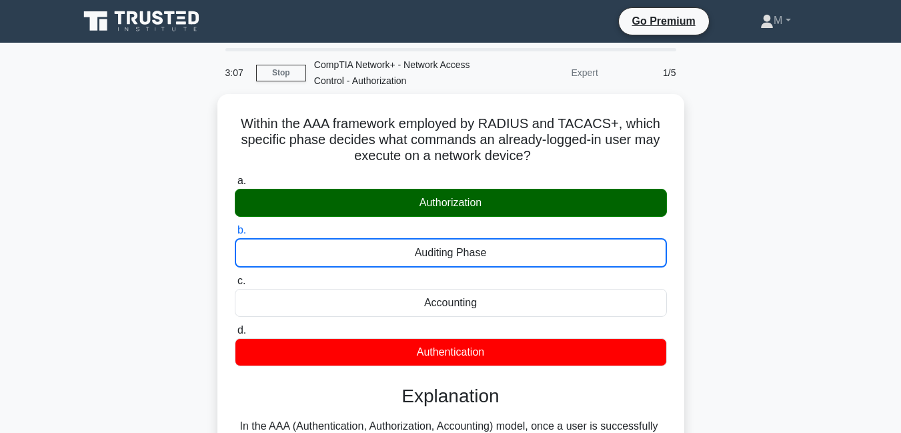
click at [235, 277] on input "c. Accounting" at bounding box center [235, 281] width 0 height 9
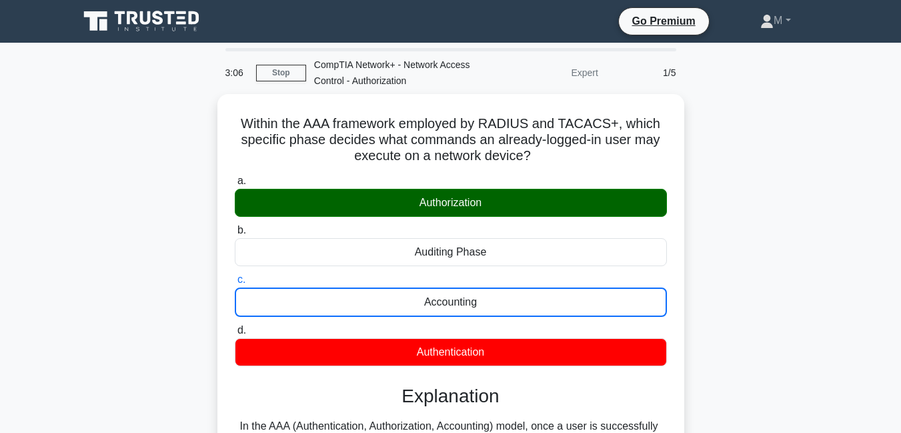
click at [235, 326] on input "d. Authentication" at bounding box center [235, 330] width 0 height 9
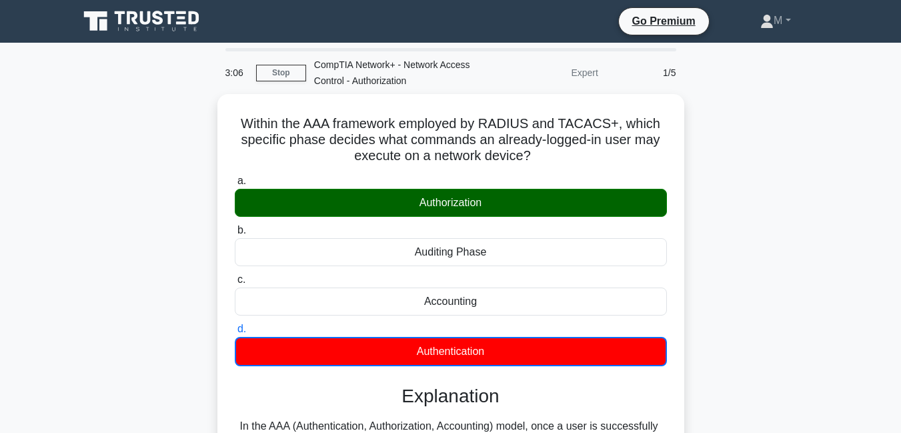
click at [235, 177] on input "a. Authorization" at bounding box center [235, 181] width 0 height 9
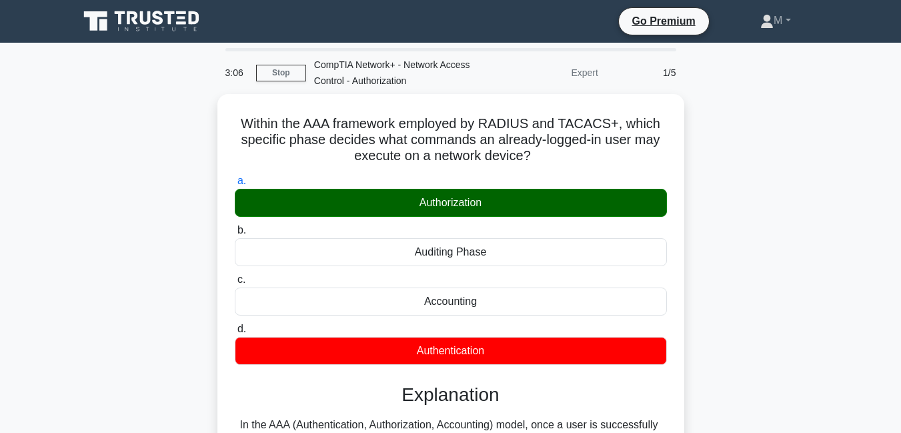
click at [235, 226] on input "b. Auditing Phase" at bounding box center [235, 230] width 0 height 9
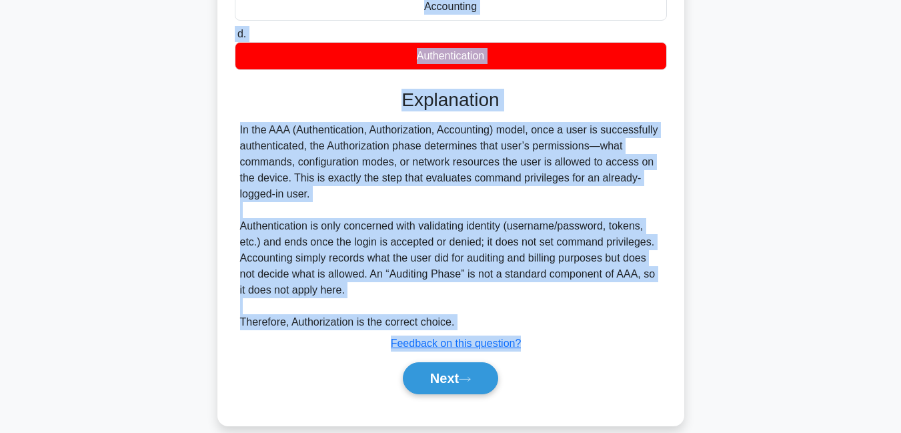
scroll to position [312, 0]
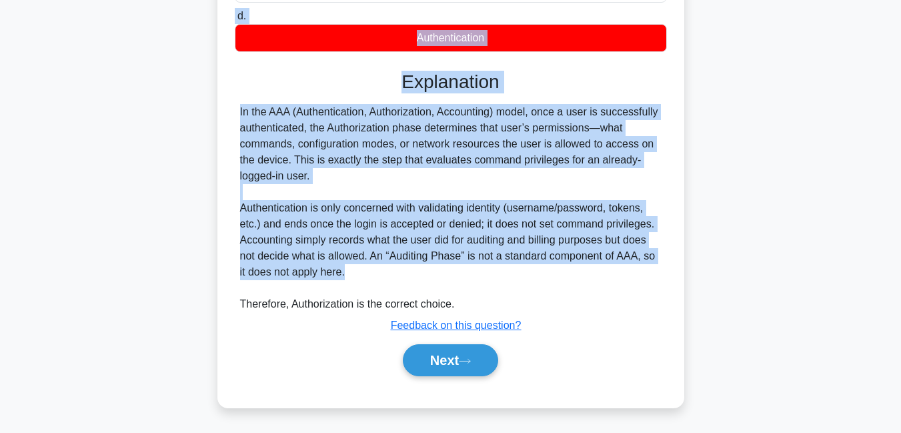
drag, startPoint x: 240, startPoint y: 14, endPoint x: 644, endPoint y: 267, distance: 476.9
click at [644, 267] on div "Within the AAA framework employed by RADIUS and TACACS+, which specific phase d…" at bounding box center [451, 93] width 456 height 617
copy div "Within the AAA framework employed by RADIUS and TACACS+, which specific phase d…"
click at [422, 356] on button "Next" at bounding box center [450, 360] width 95 height 32
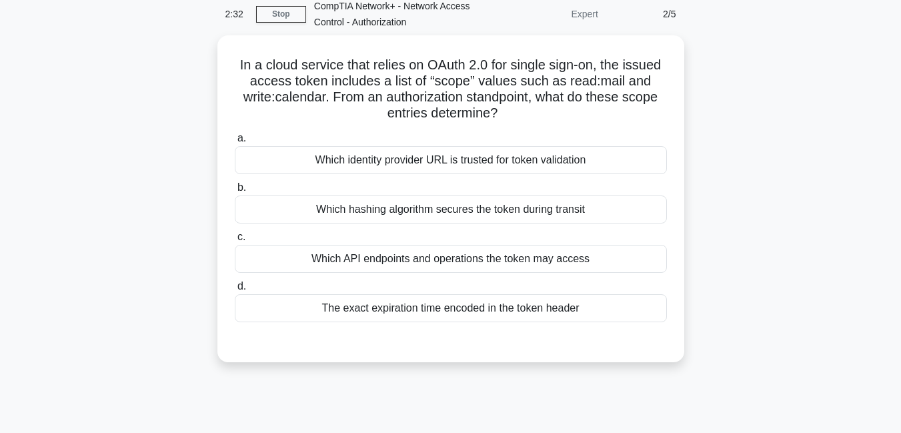
scroll to position [51, 0]
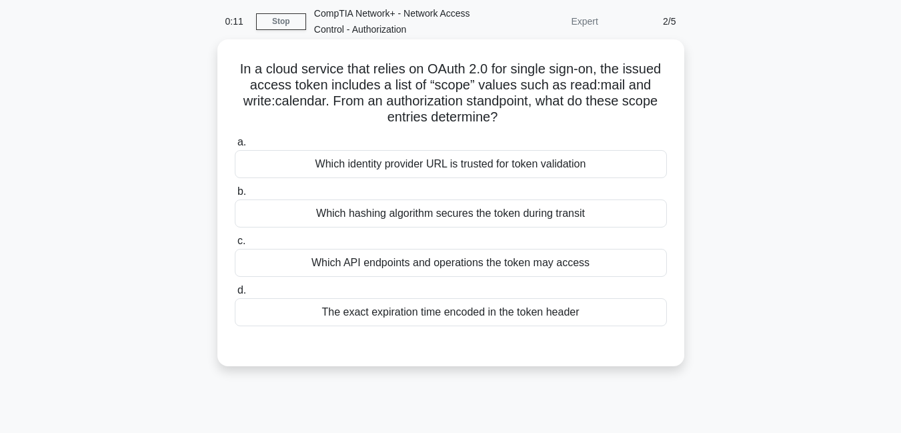
click at [422, 215] on div "Which hashing algorithm secures the token during transit" at bounding box center [451, 213] width 432 height 28
click at [235, 196] on input "b. Which hashing algorithm secures the token during transit" at bounding box center [235, 191] width 0 height 9
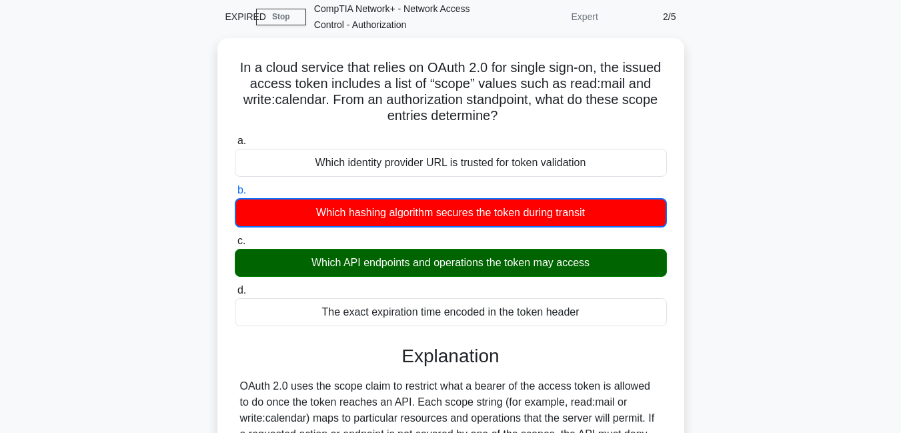
scroll to position [57, 0]
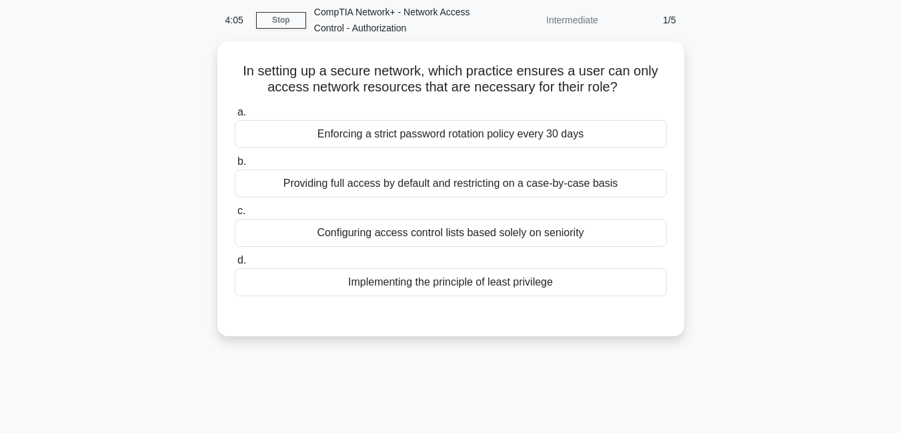
scroll to position [56, 0]
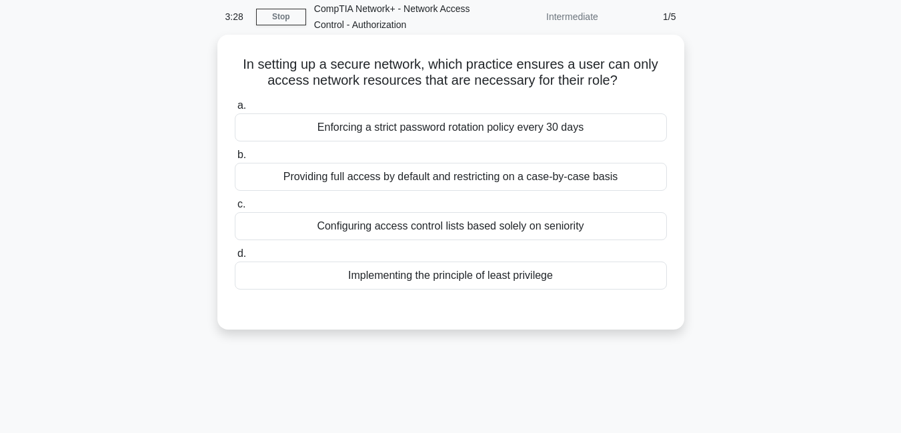
click at [463, 282] on div "Implementing the principle of least privilege" at bounding box center [451, 276] width 432 height 28
click at [235, 258] on input "d. Implementing the principle of least privilege" at bounding box center [235, 254] width 0 height 9
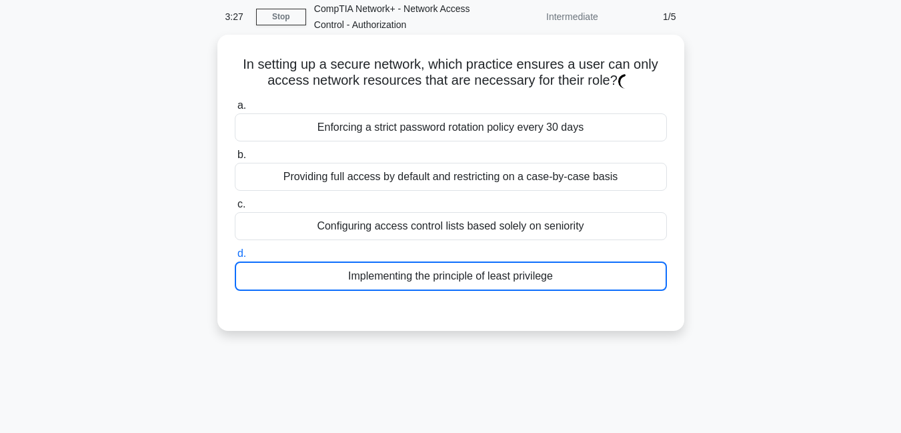
click at [463, 282] on div "Implementing the principle of least privilege" at bounding box center [451, 276] width 432 height 29
click at [235, 258] on input "d. Implementing the principle of least privilege" at bounding box center [235, 254] width 0 height 9
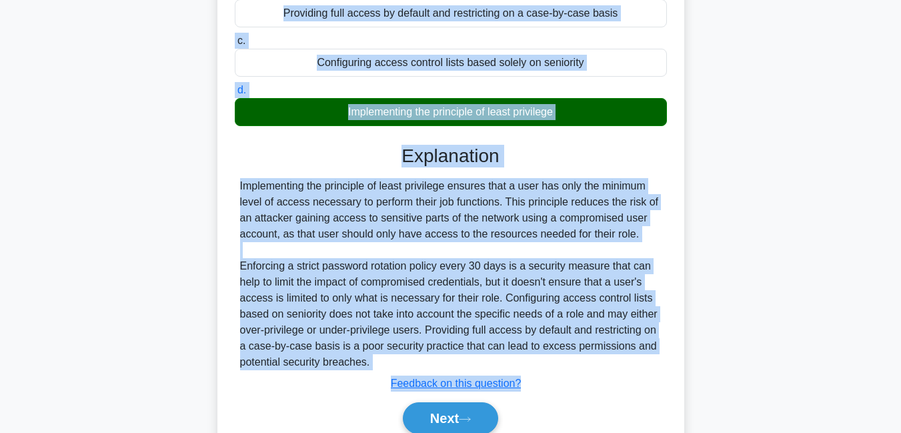
scroll to position [288, 0]
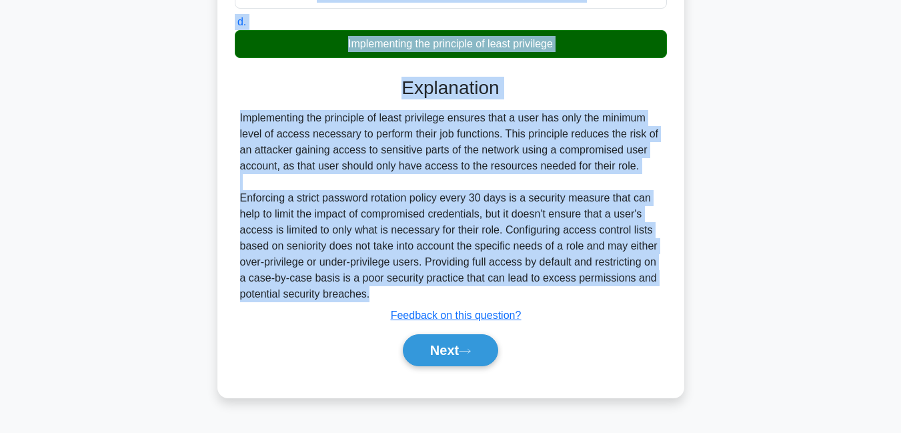
drag, startPoint x: 242, startPoint y: 115, endPoint x: 491, endPoint y: 294, distance: 306.6
click at [491, 294] on div "In setting up a secure network, which practice ensures a user can only access n…" at bounding box center [451, 101] width 456 height 584
copy div "In setting up a secure network, which practice ensures a user can only access n…"
click at [447, 348] on button "Next" at bounding box center [450, 350] width 95 height 32
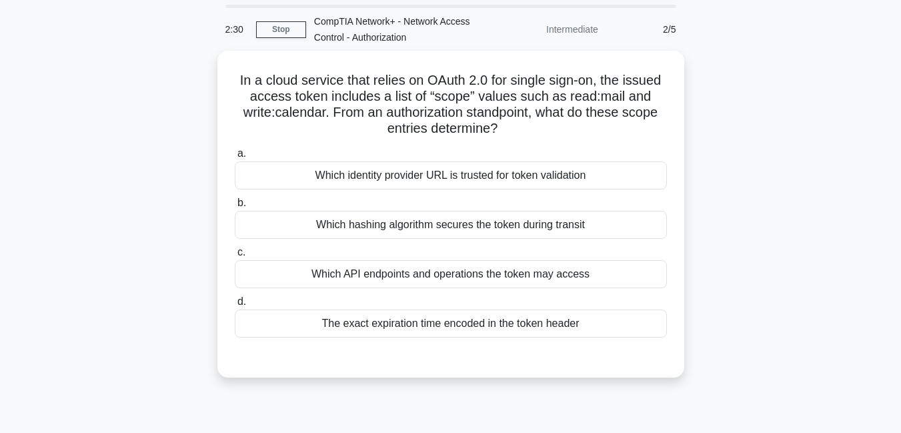
scroll to position [46, 0]
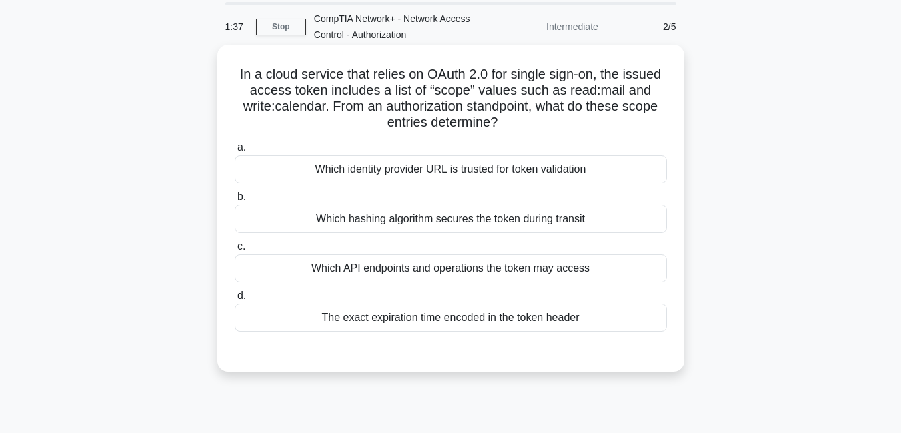
click at [385, 272] on div "Which API endpoints and operations the token may access" at bounding box center [451, 268] width 432 height 28
click at [235, 251] on input "c. Which API endpoints and operations the token may access" at bounding box center [235, 246] width 0 height 9
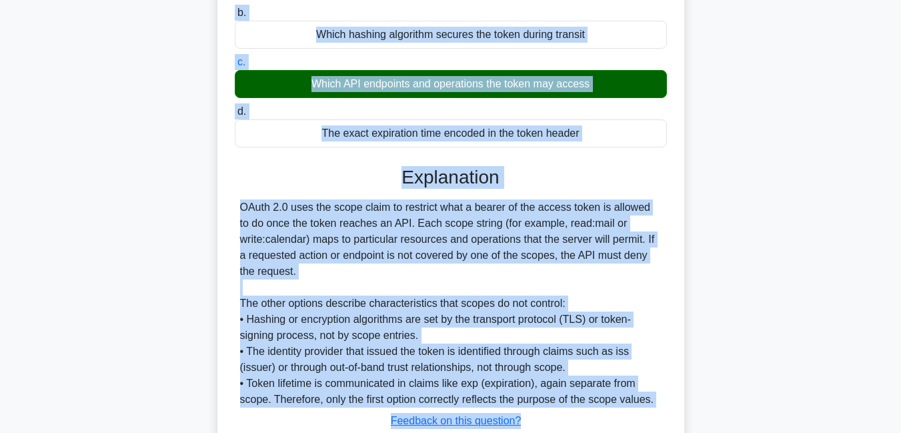
scroll to position [326, 0]
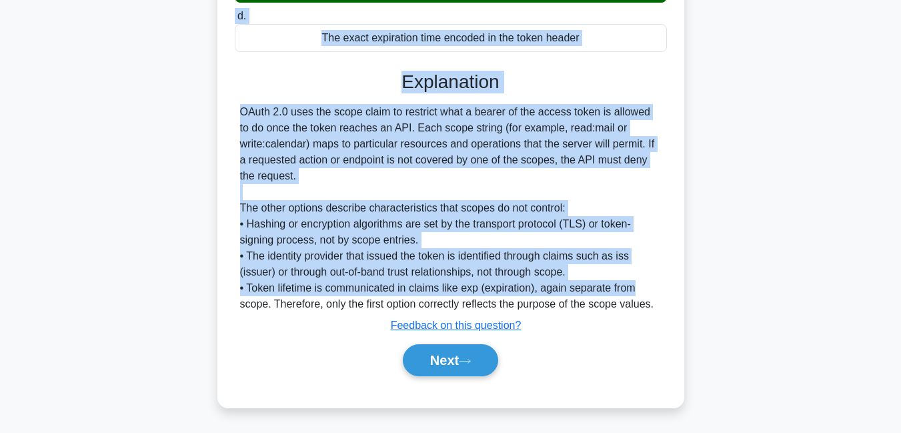
drag, startPoint x: 236, startPoint y: 69, endPoint x: 662, endPoint y: 294, distance: 482.0
click at [662, 294] on div "In a cloud service that relies on OAuth 2.0 for single sign-on, the issued acce…" at bounding box center [451, 86] width 456 height 632
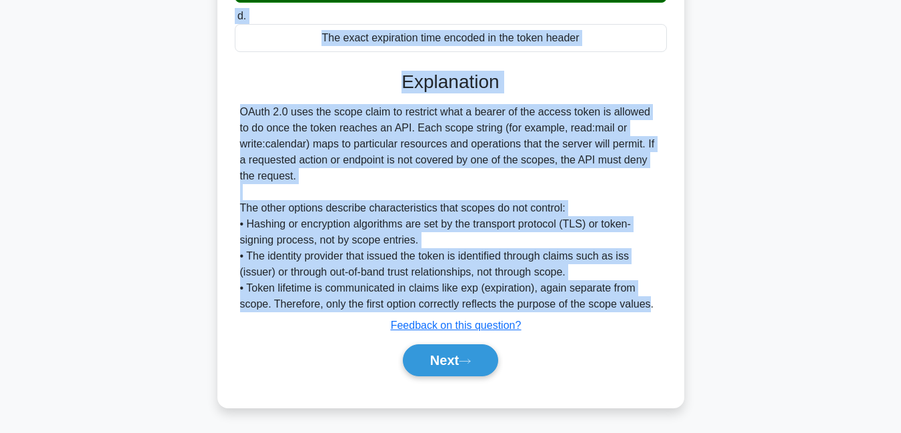
copy div "In a cloud service that relies on OAuth 2.0 for single sign-on, the issued acce…"
click at [435, 355] on button "Next" at bounding box center [450, 360] width 95 height 32
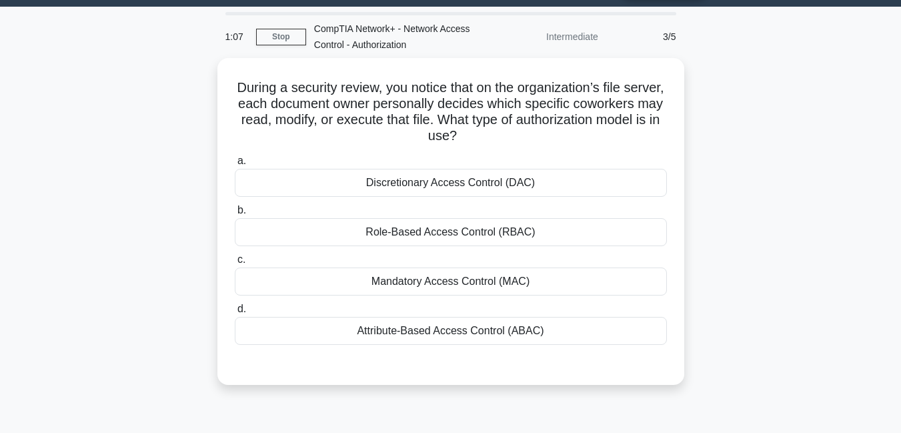
scroll to position [0, 0]
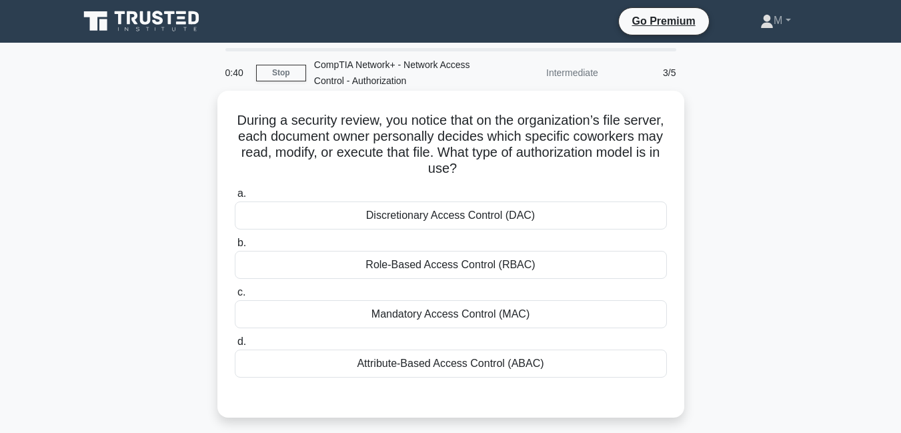
click at [454, 272] on div "Role-Based Access Control (RBAC)" at bounding box center [451, 265] width 432 height 28
click at [235, 248] on input "b. Role-Based Access Control (RBAC)" at bounding box center [235, 243] width 0 height 9
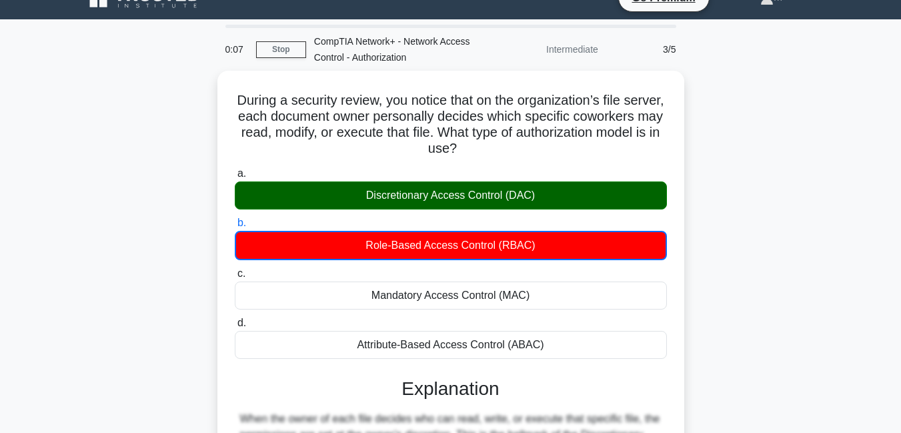
scroll to position [25, 0]
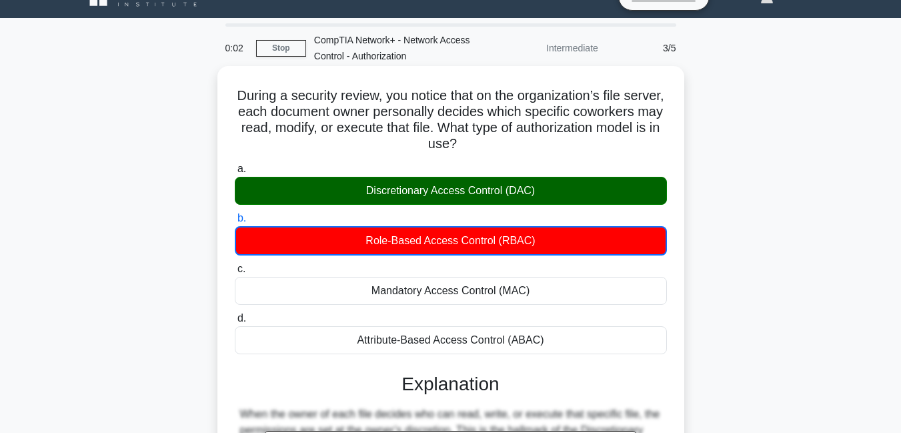
drag, startPoint x: 257, startPoint y: 93, endPoint x: 466, endPoint y: 304, distance: 297.7
click at [466, 304] on div "During a security review, you notice that on the organization’s file server, ea…" at bounding box center [451, 363] width 456 height 585
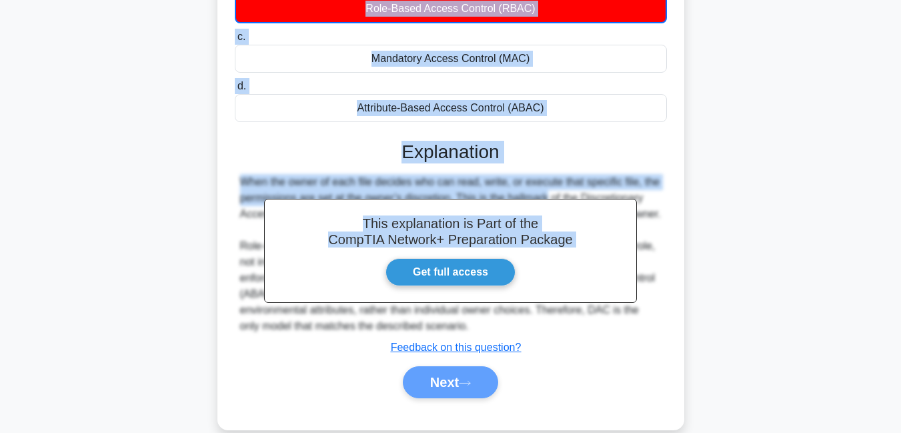
scroll to position [260, 0]
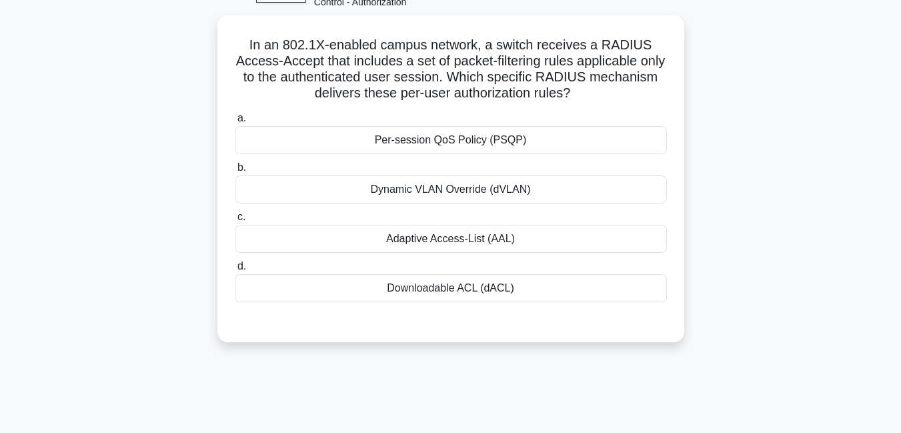
scroll to position [80, 0]
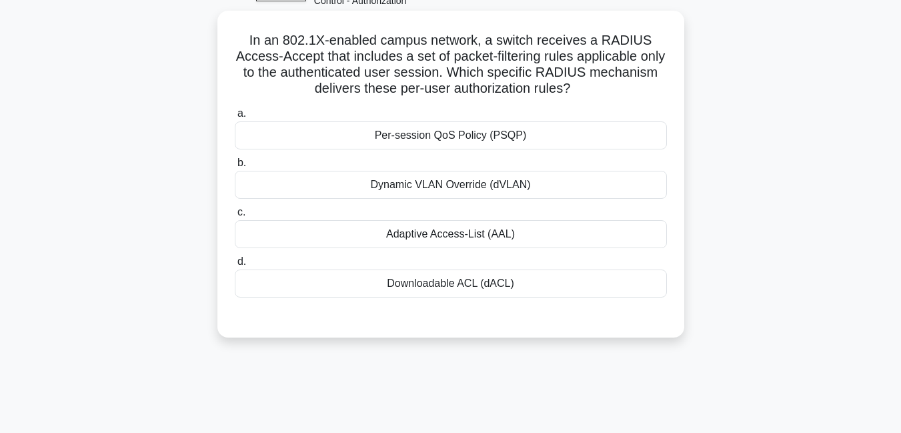
click at [445, 189] on div "Dynamic VLAN Override (dVLAN)" at bounding box center [451, 185] width 432 height 28
click at [235, 167] on input "b. Dynamic VLAN Override (dVLAN)" at bounding box center [235, 163] width 0 height 9
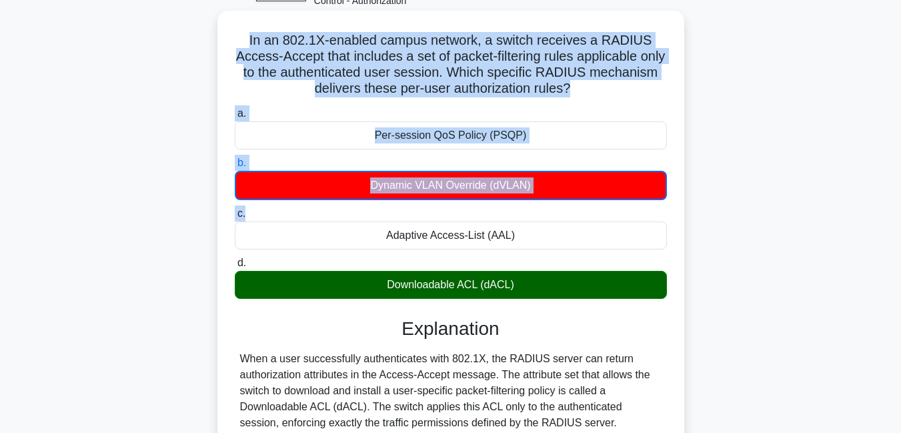
drag, startPoint x: 252, startPoint y: 38, endPoint x: 386, endPoint y: 221, distance: 227.6
click at [386, 221] on div "In an 802.1X-enabled campus network, a switch receives a RADIUS Access-Accept t…" at bounding box center [451, 308] width 456 height 585
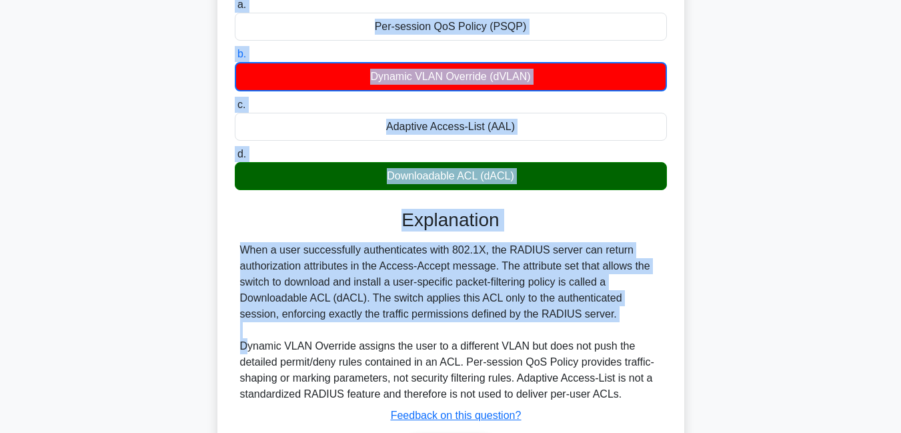
scroll to position [190, 0]
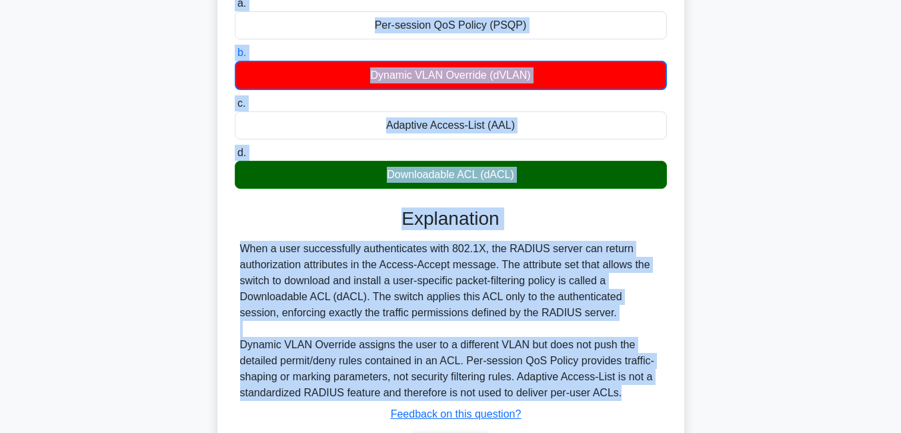
copy div "In an 802.1X-enabled campus network, a switch receives a RADIUS Access-Accept t…"
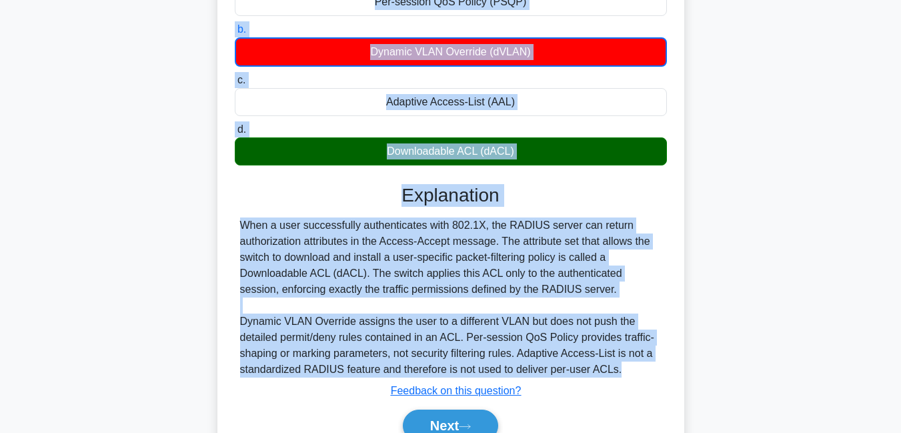
scroll to position [244, 0]
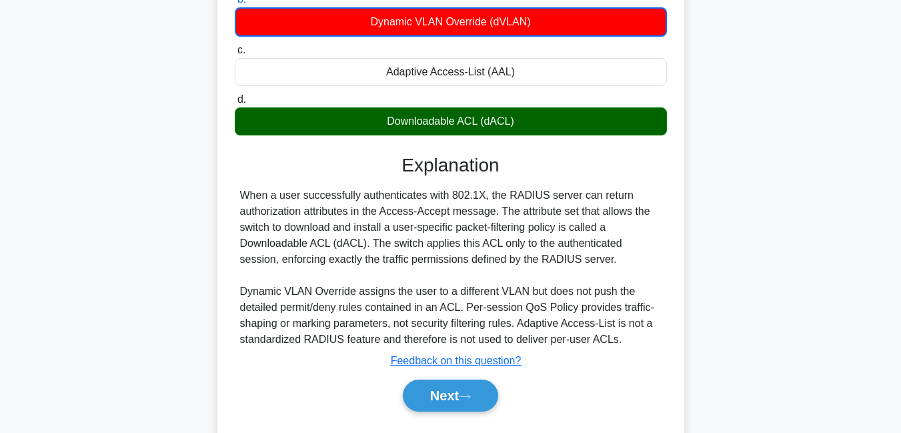
click at [660, 374] on div "Explanation When a user successfully authenticates with 802.1X, the RADIUS serv…" at bounding box center [451, 285] width 432 height 263
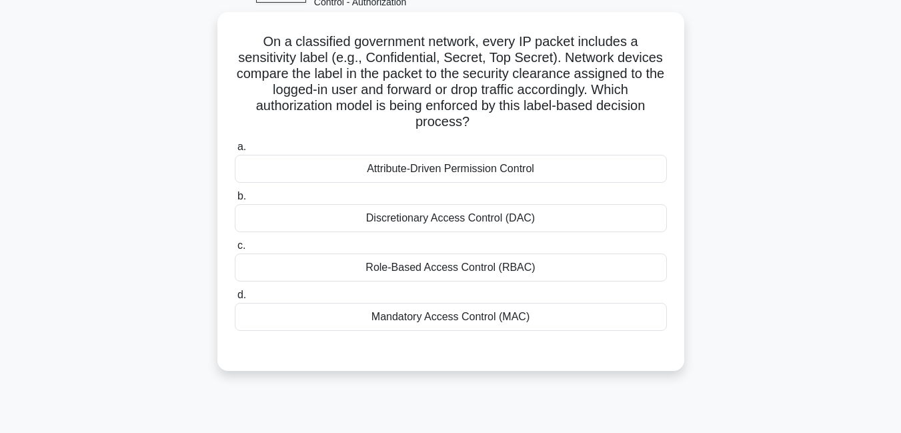
scroll to position [80, 0]
click at [454, 169] on div "Attribute-Driven Permission Control" at bounding box center [451, 167] width 432 height 28
click at [235, 150] on input "a. Attribute-Driven Permission Control" at bounding box center [235, 145] width 0 height 9
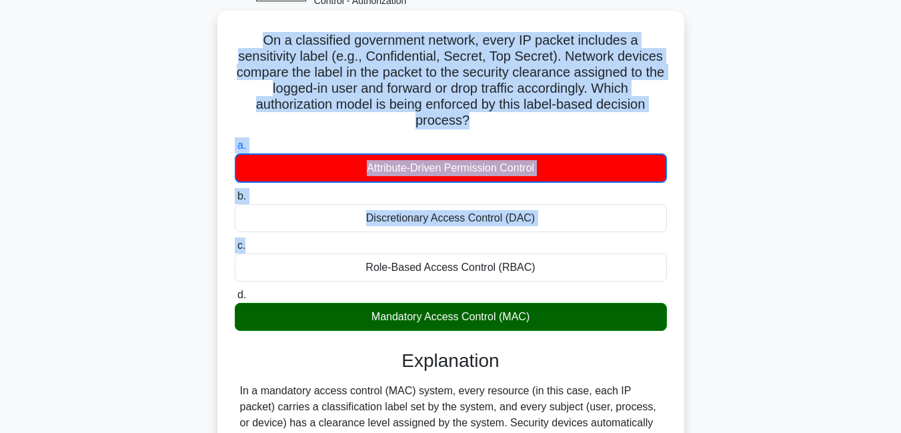
drag, startPoint x: 262, startPoint y: 36, endPoint x: 394, endPoint y: 247, distance: 248.8
click at [394, 247] on div "On a classified government network, every IP packet includes a sensitivity labe…" at bounding box center [451, 380] width 456 height 729
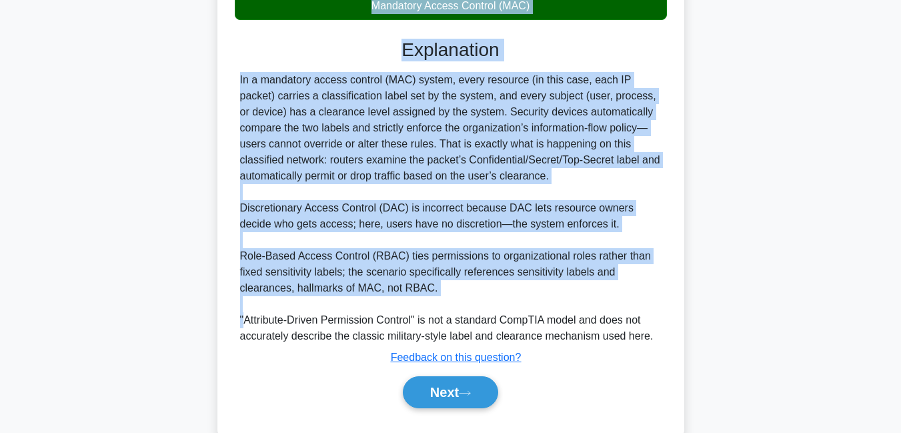
scroll to position [393, 0]
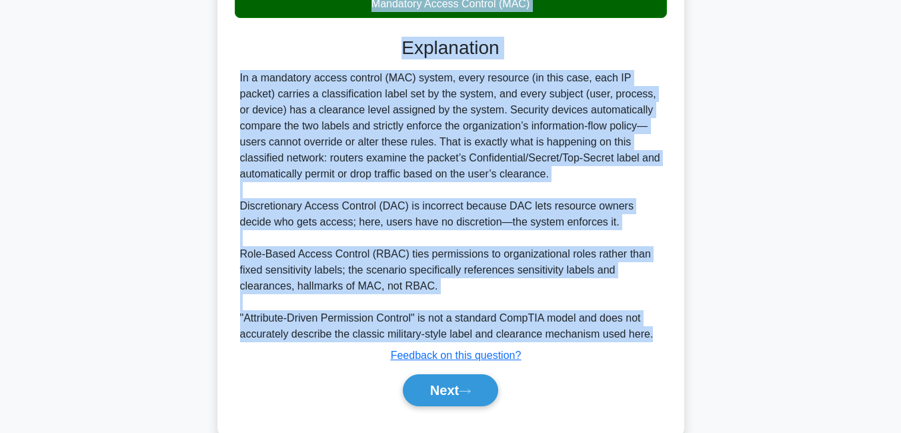
copy div "On a classified government network, every IP packet includes a sensitivity labe…"
click at [453, 194] on div "In a mandatory access control (MAC) system, every resource (in this case, each …" at bounding box center [451, 206] width 422 height 272
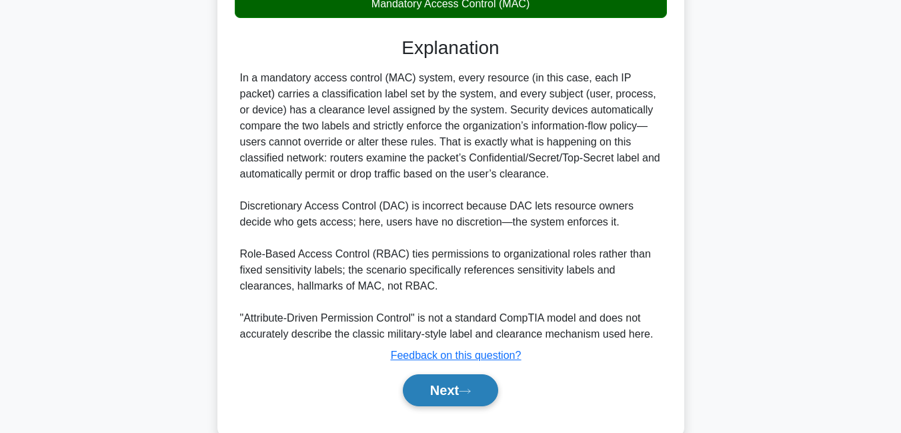
click at [418, 395] on button "Next" at bounding box center [450, 390] width 95 height 32
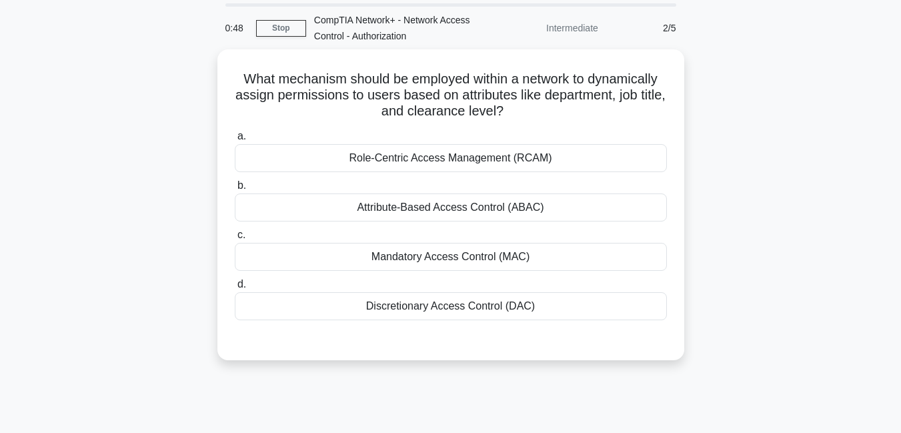
scroll to position [0, 0]
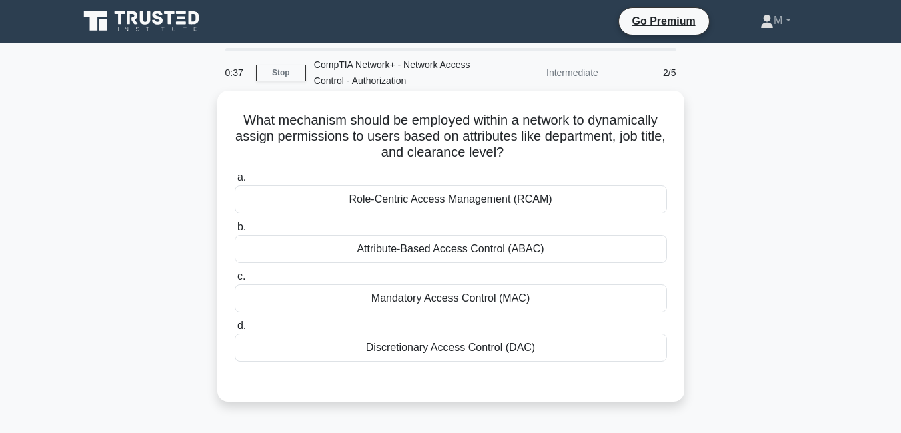
click at [386, 351] on div "Discretionary Access Control (DAC)" at bounding box center [451, 348] width 432 height 28
click at [235, 330] on input "d. Discretionary Access Control (DAC)" at bounding box center [235, 326] width 0 height 9
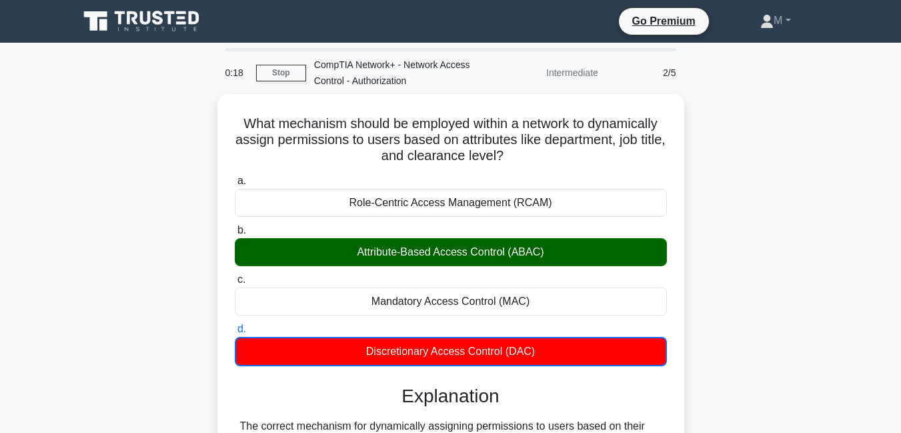
click at [744, 227] on div "What mechanism should be employed within a network to dynamically assign permis…" at bounding box center [451, 440] width 761 height 692
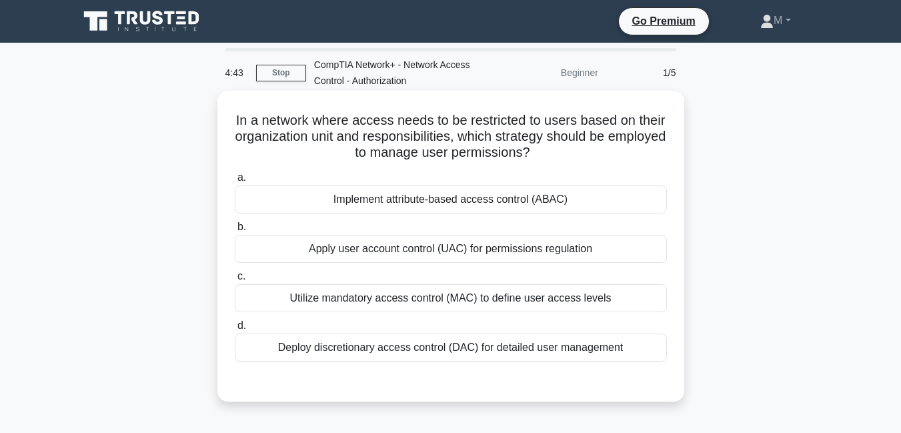
click at [472, 350] on div "Deploy discretionary access control (DAC) for detailed user management" at bounding box center [451, 348] width 432 height 28
click at [235, 330] on input "d. Deploy discretionary access control (DAC) for detailed user management" at bounding box center [235, 326] width 0 height 9
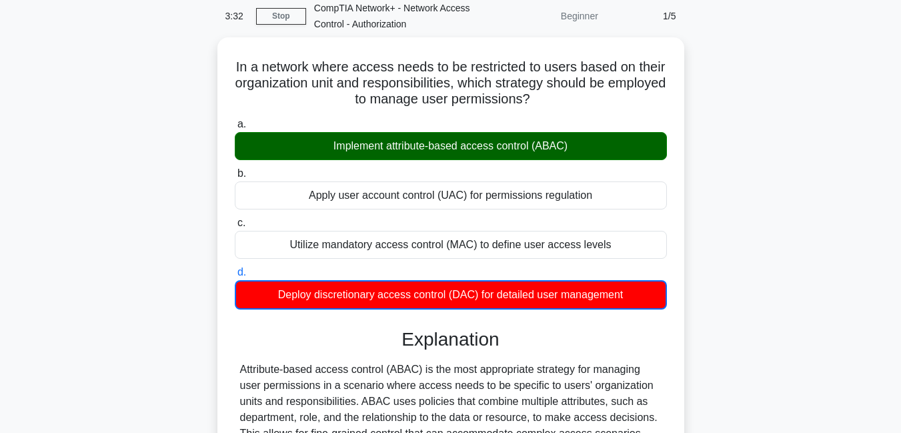
scroll to position [55, 0]
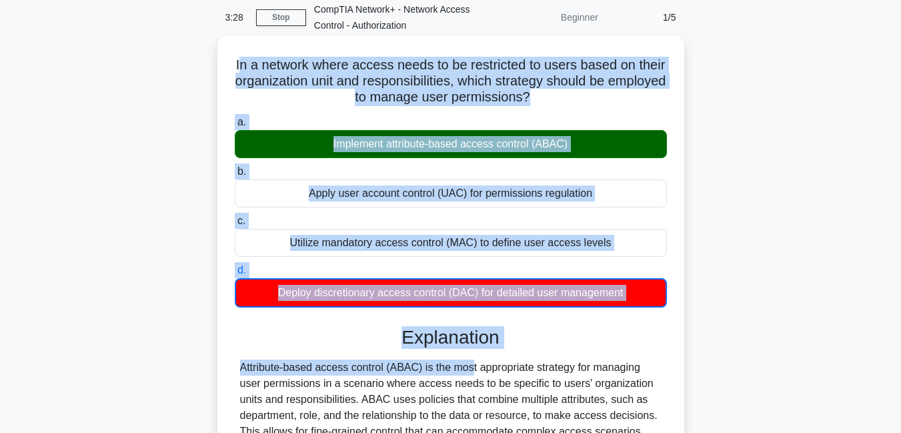
drag, startPoint x: 251, startPoint y: 64, endPoint x: 387, endPoint y: 364, distance: 329.6
click at [387, 364] on div "In a network where access needs to be restricted to users based on their organi…" at bounding box center [451, 421] width 456 height 761
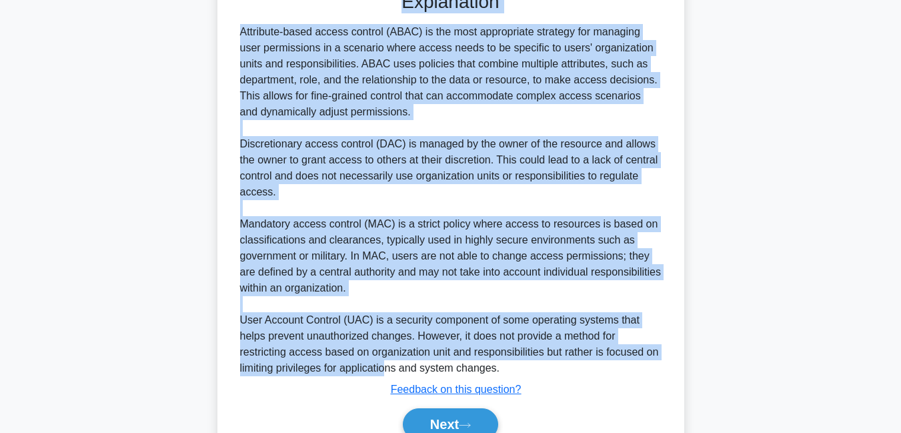
scroll to position [414, 0]
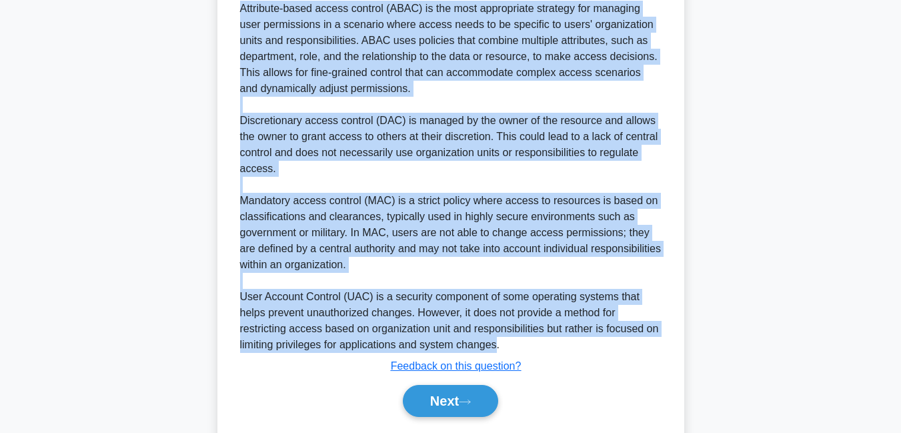
copy div "n a network where access needs to be restricted to users based on their organiz…"
click at [454, 400] on button "Next" at bounding box center [450, 401] width 95 height 32
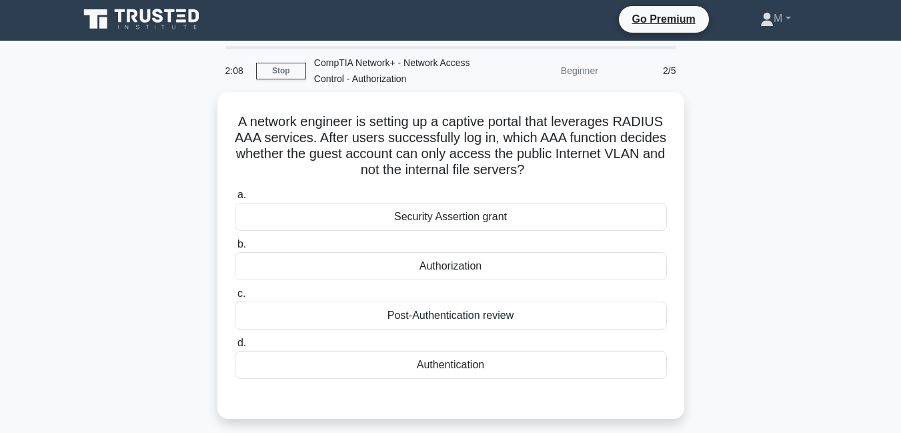
scroll to position [0, 0]
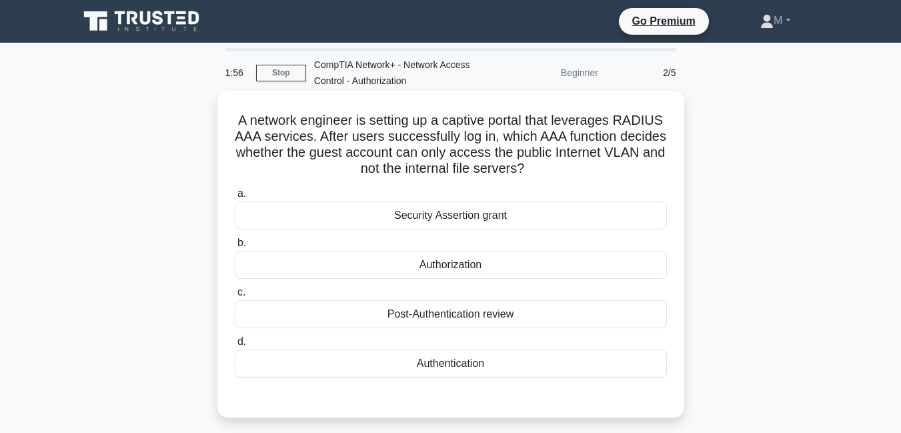
click at [469, 269] on div "Authorization" at bounding box center [451, 265] width 432 height 28
click at [235, 248] on input "b. Authorization" at bounding box center [235, 243] width 0 height 9
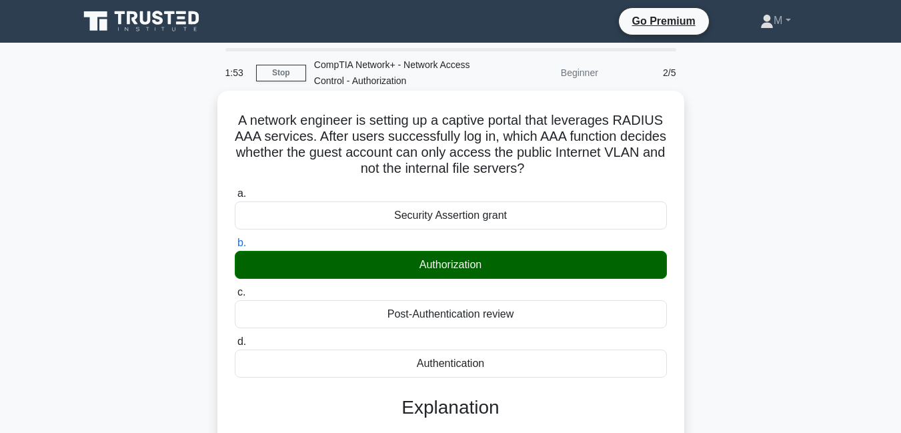
click at [235, 288] on input "c. Post-Authentication review" at bounding box center [235, 292] width 0 height 9
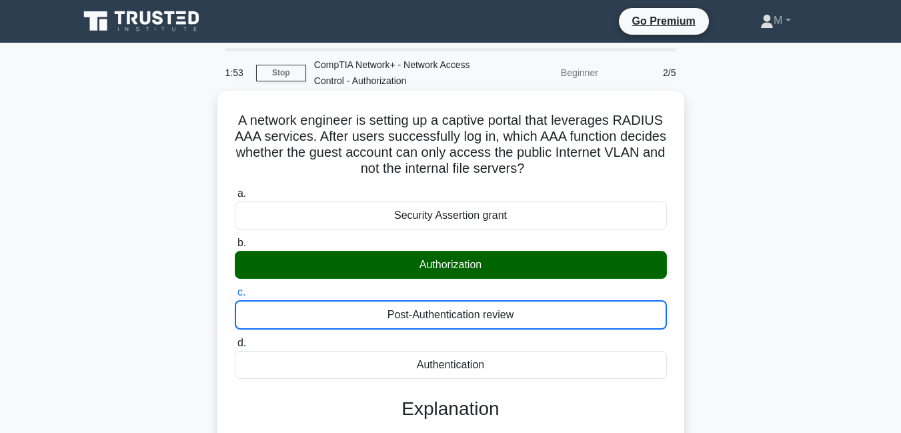
click at [235, 339] on input "d. Authentication" at bounding box center [235, 343] width 0 height 9
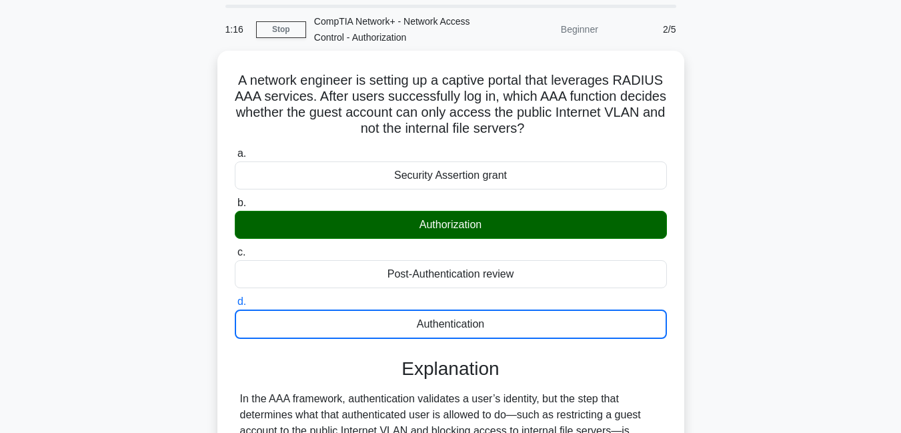
scroll to position [45, 0]
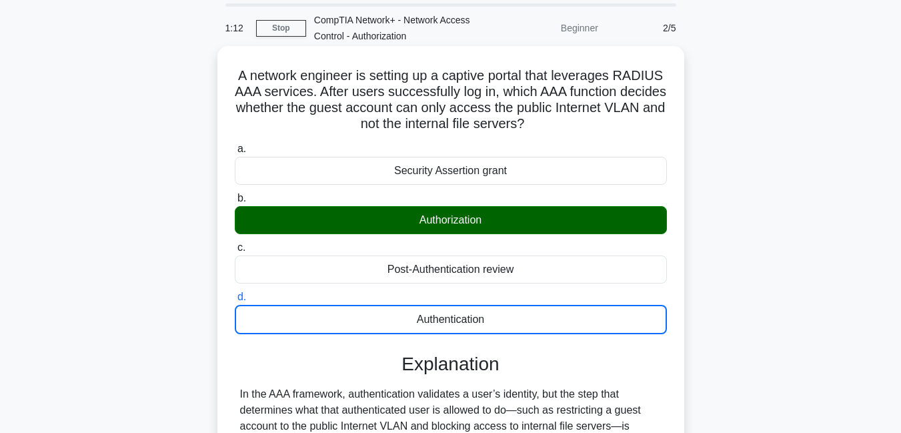
drag, startPoint x: 235, startPoint y: 71, endPoint x: 426, endPoint y: 214, distance: 238.7
click at [426, 214] on div "A network engineer is setting up a captive portal that leverages RADIUS AAA ser…" at bounding box center [451, 343] width 456 height 585
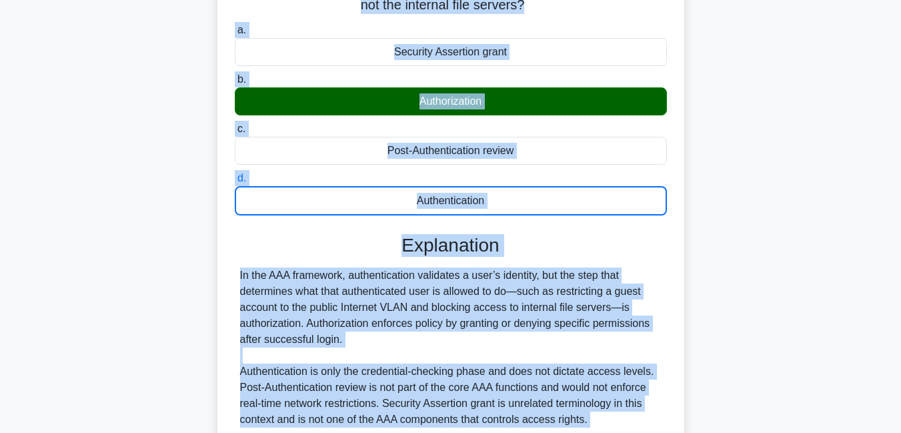
scroll to position [179, 0]
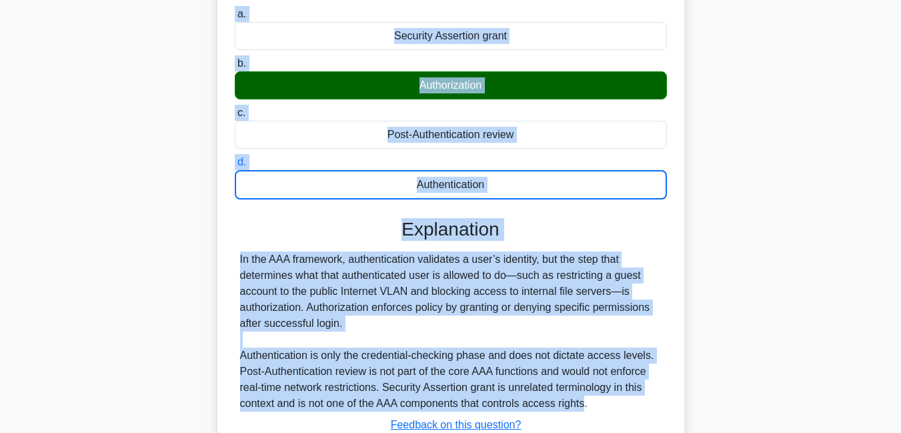
copy div "A network engineer is setting up a captive portal that leverages RADIUS AAA ser…"
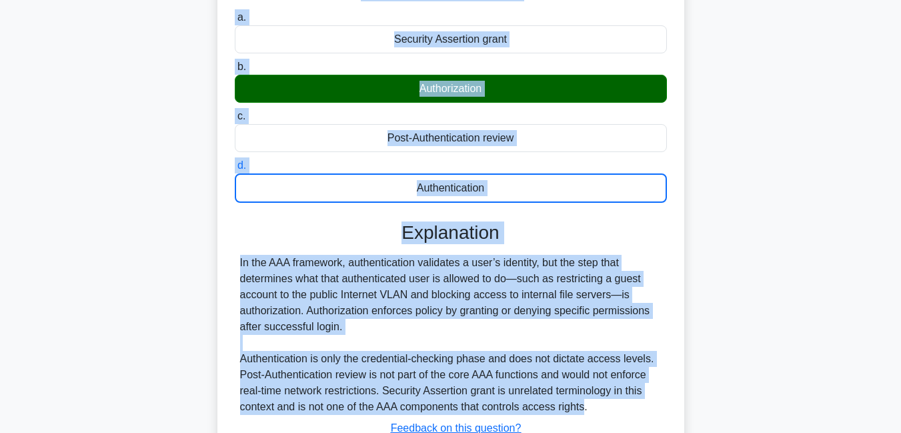
scroll to position [288, 0]
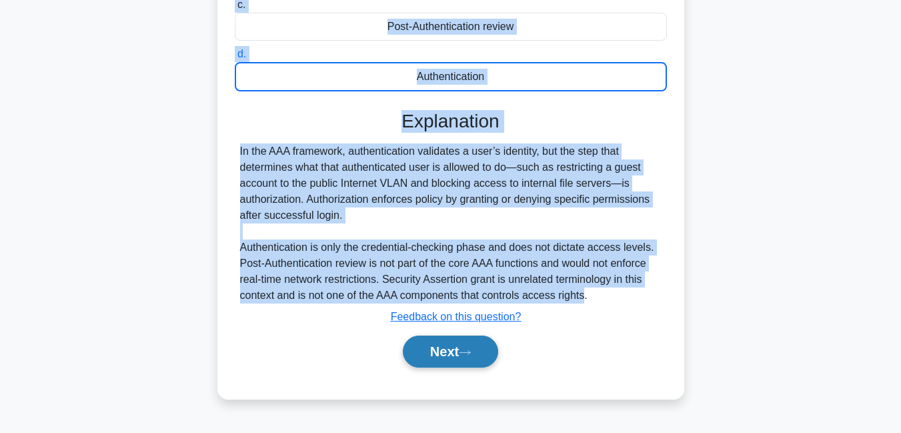
click at [448, 348] on button "Next" at bounding box center [450, 352] width 95 height 32
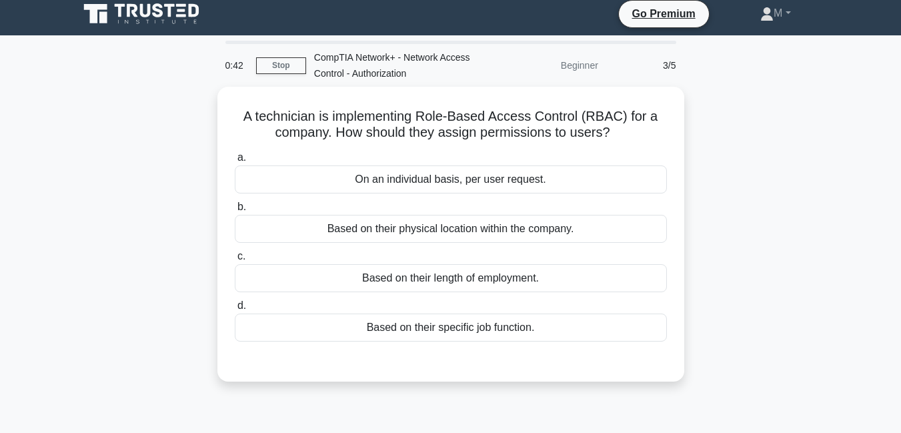
scroll to position [0, 0]
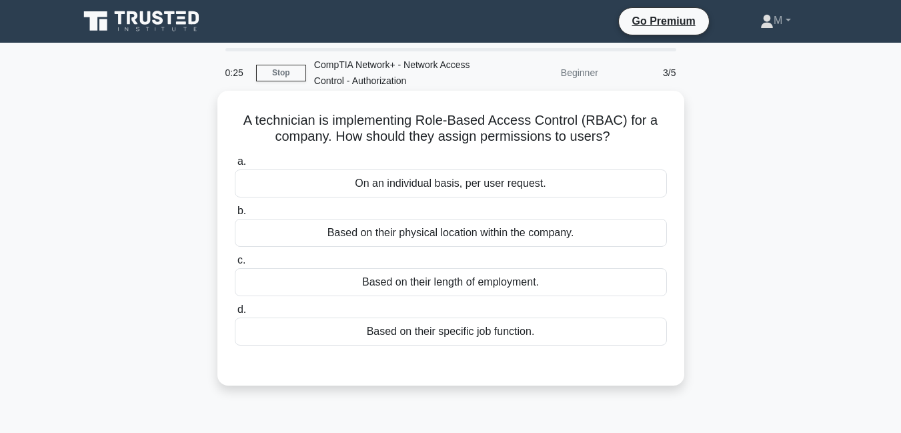
click at [472, 338] on div "Based on their specific job function." at bounding box center [451, 332] width 432 height 28
click at [235, 314] on input "d. Based on their specific job function." at bounding box center [235, 310] width 0 height 9
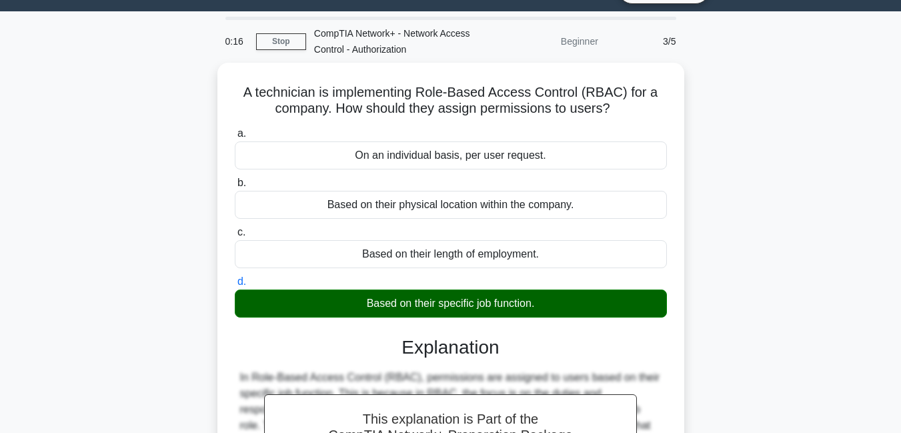
scroll to position [31, 0]
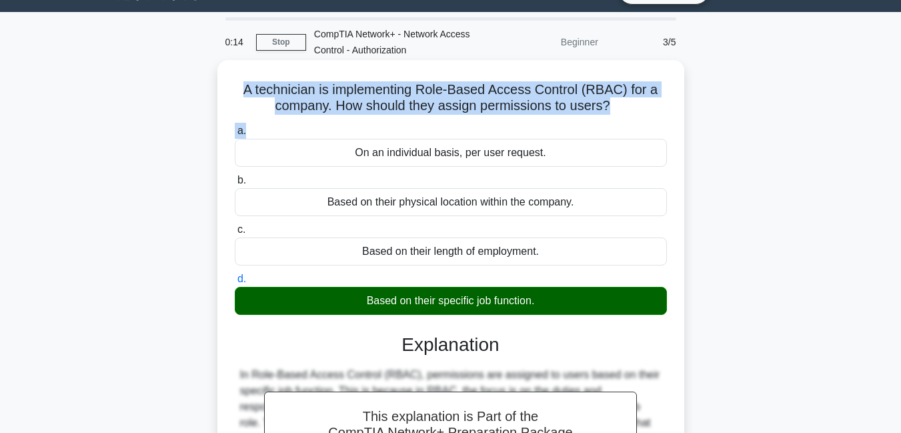
drag, startPoint x: 243, startPoint y: 89, endPoint x: 280, endPoint y: 119, distance: 47.4
click at [280, 119] on div "A technician is implementing Role-Based Access Control (RBAC) for a company. Ho…" at bounding box center [451, 341] width 456 height 552
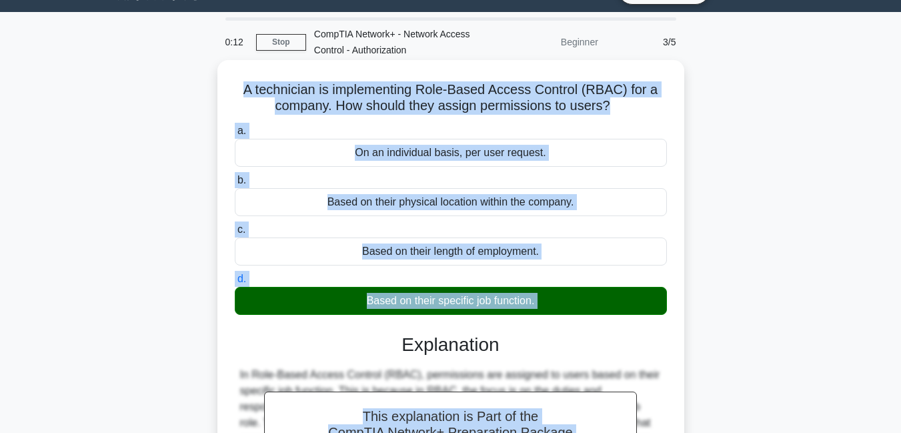
scroll to position [40, 0]
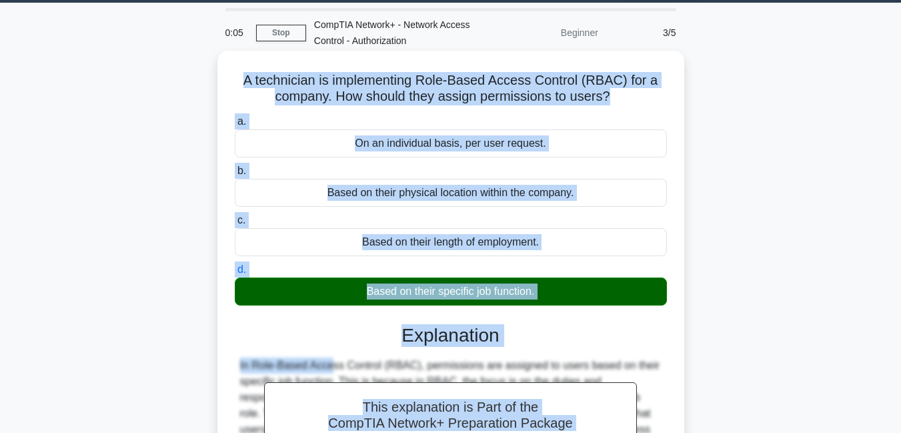
click at [589, 135] on div "On an individual basis, per user request." at bounding box center [451, 143] width 432 height 28
click at [235, 126] on input "a. On an individual basis, per user request." at bounding box center [235, 121] width 0 height 9
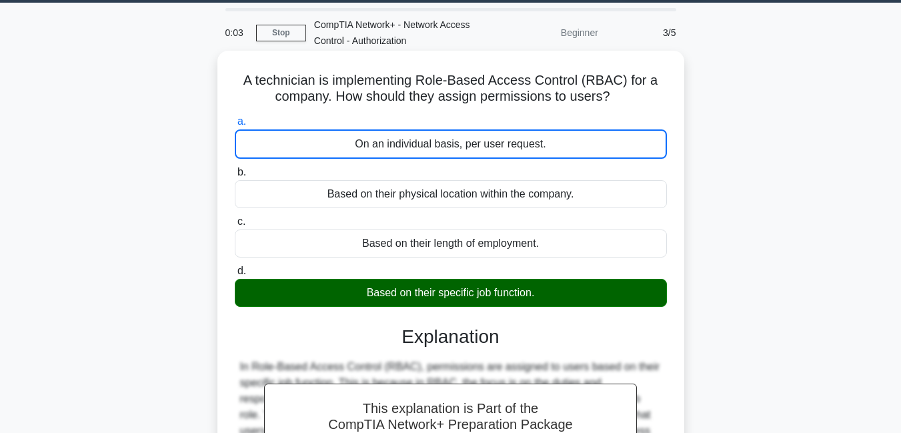
click at [245, 79] on h5 "A technician is implementing Role-Based Access Control (RBAC) for a company. Ho…" at bounding box center [451, 88] width 435 height 33
drag, startPoint x: 245, startPoint y: 79, endPoint x: 356, endPoint y: 183, distance: 152.9
click at [356, 183] on div "A technician is implementing Role-Based Access Control (RBAC) for a company. Ho…" at bounding box center [451, 332] width 456 height 553
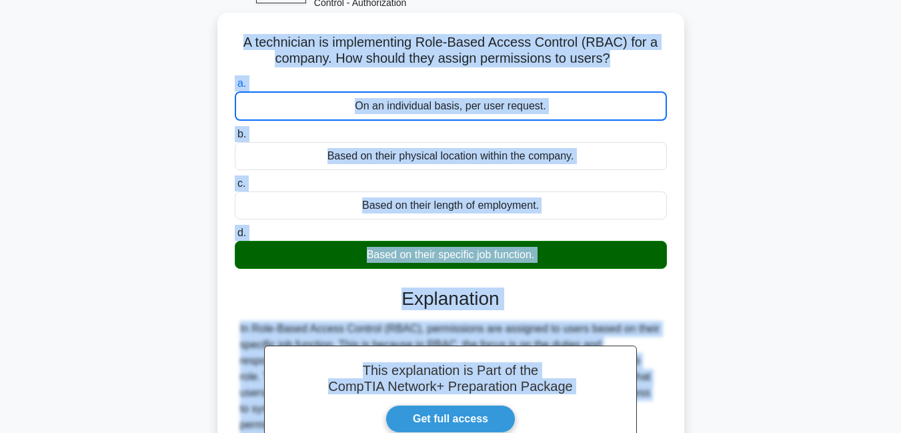
scroll to position [94, 0]
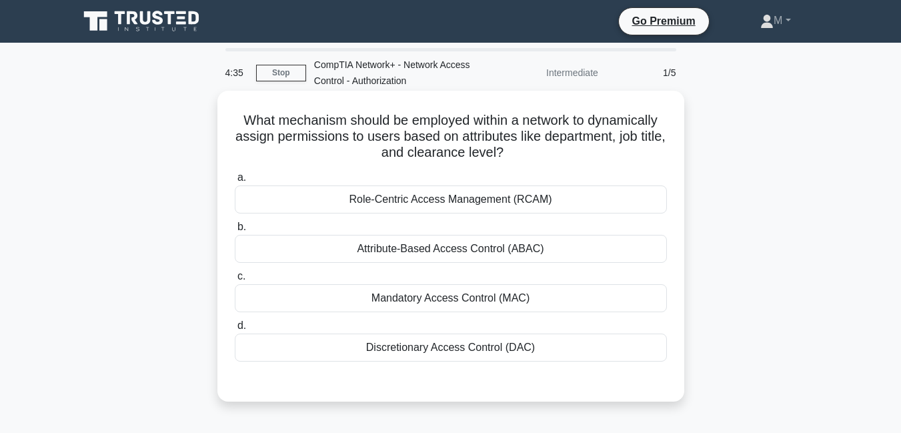
click at [446, 251] on div "Attribute-Based Access Control (ABAC)" at bounding box center [451, 249] width 432 height 28
click at [235, 232] on input "b. Attribute-Based Access Control (ABAC)" at bounding box center [235, 227] width 0 height 9
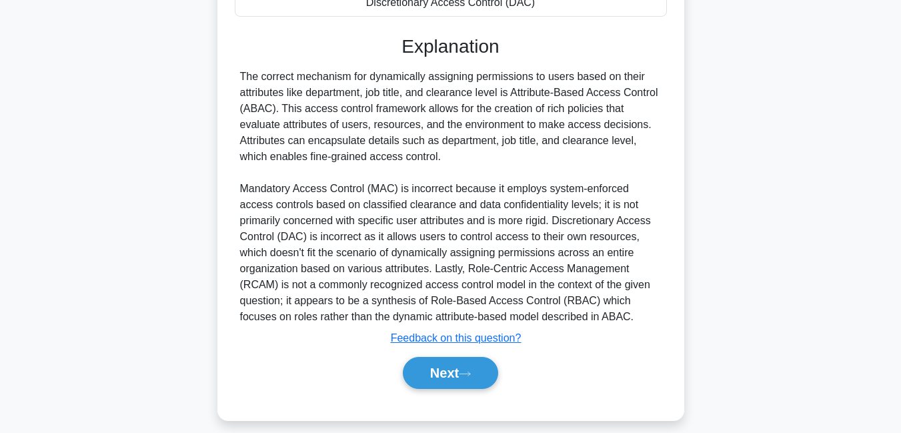
scroll to position [358, 0]
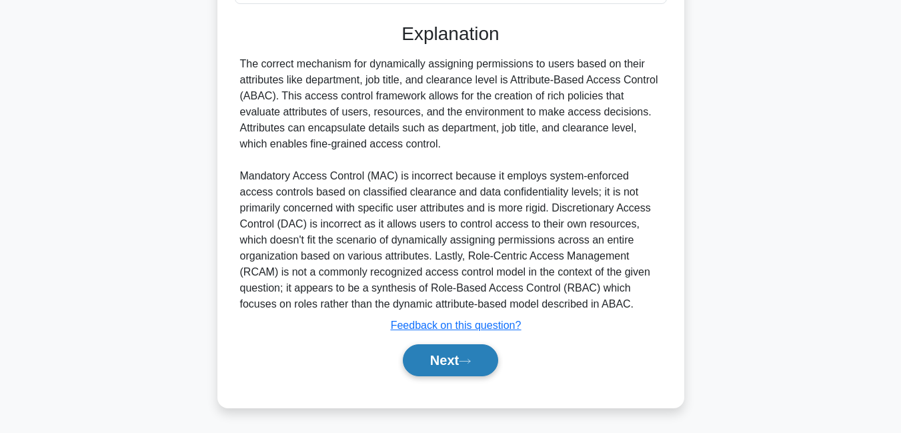
click at [441, 368] on button "Next" at bounding box center [450, 360] width 95 height 32
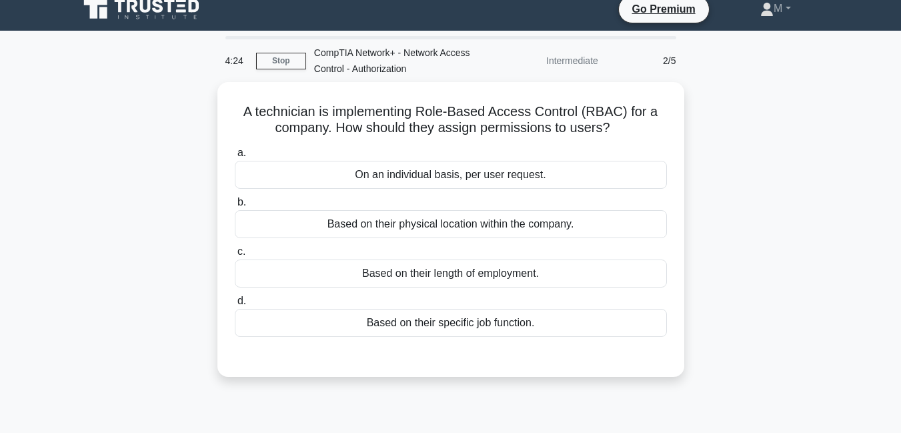
scroll to position [0, 0]
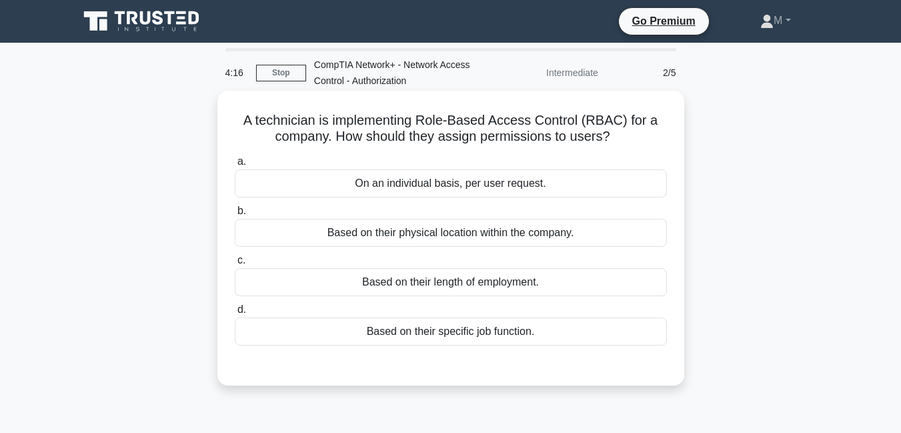
click at [414, 333] on div "Based on their specific job function." at bounding box center [451, 332] width 432 height 28
click at [235, 314] on input "d. Based on their specific job function." at bounding box center [235, 310] width 0 height 9
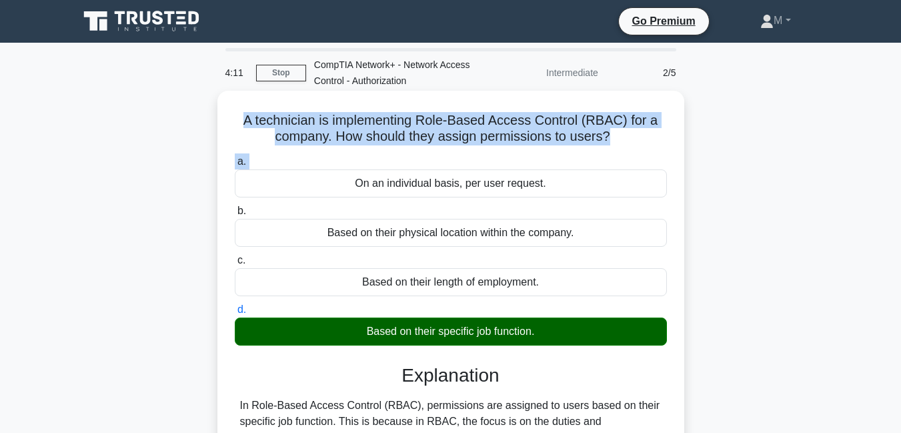
drag, startPoint x: 245, startPoint y: 118, endPoint x: 348, endPoint y: 198, distance: 130.8
click at [348, 198] on div "A technician is implementing Role-Based Access Control (RBAC) for a company. Ho…" at bounding box center [451, 364] width 456 height 536
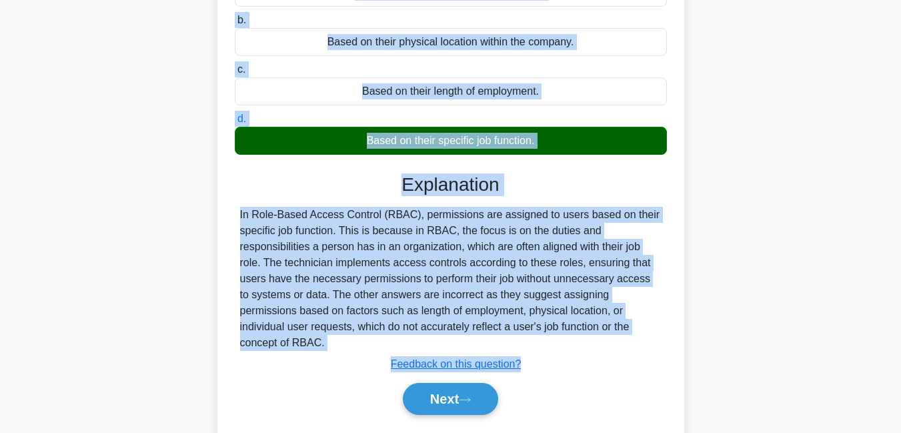
scroll to position [194, 0]
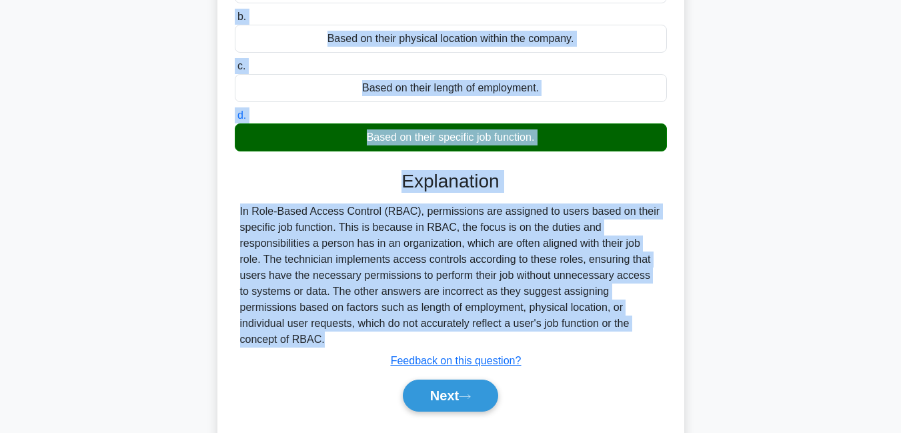
copy div "A technician is implementing Role-Based Access Control (RBAC) for a company. Ho…"
click at [434, 383] on button "Next" at bounding box center [450, 396] width 95 height 32
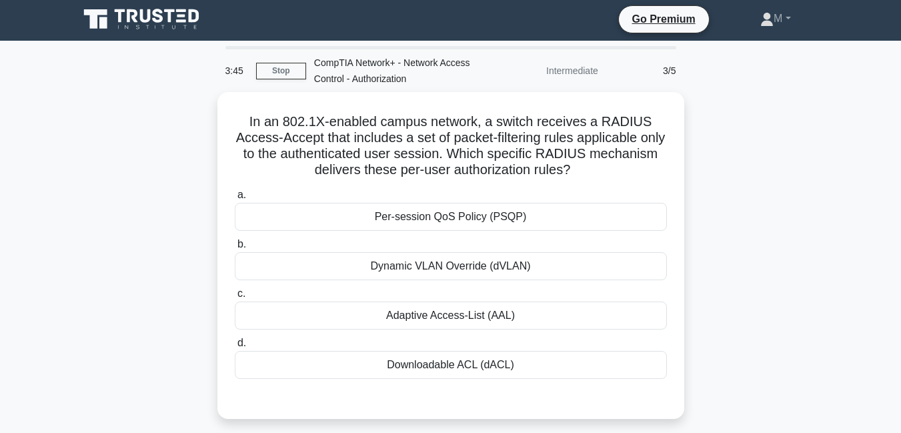
scroll to position [0, 0]
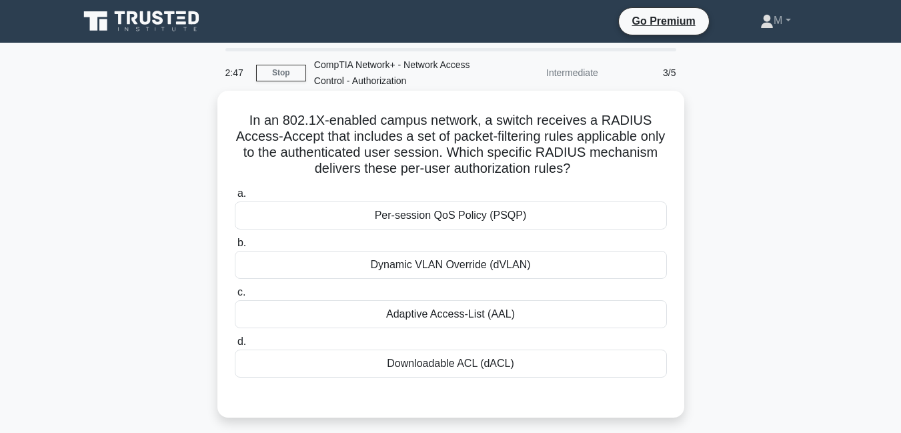
click at [430, 366] on div "Downloadable ACL (dACL)" at bounding box center [451, 364] width 432 height 28
click at [235, 346] on input "d. Downloadable ACL (dACL)" at bounding box center [235, 342] width 0 height 9
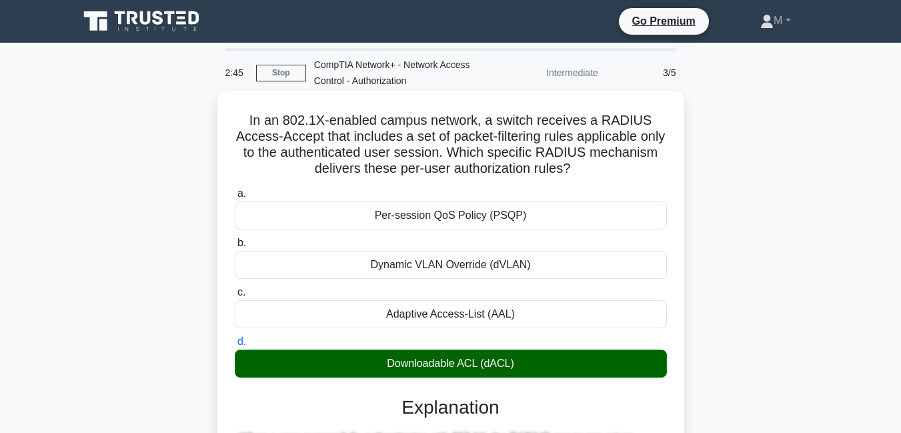
click at [235, 189] on input "a. Per-session QoS Policy (PSQP)" at bounding box center [235, 193] width 0 height 9
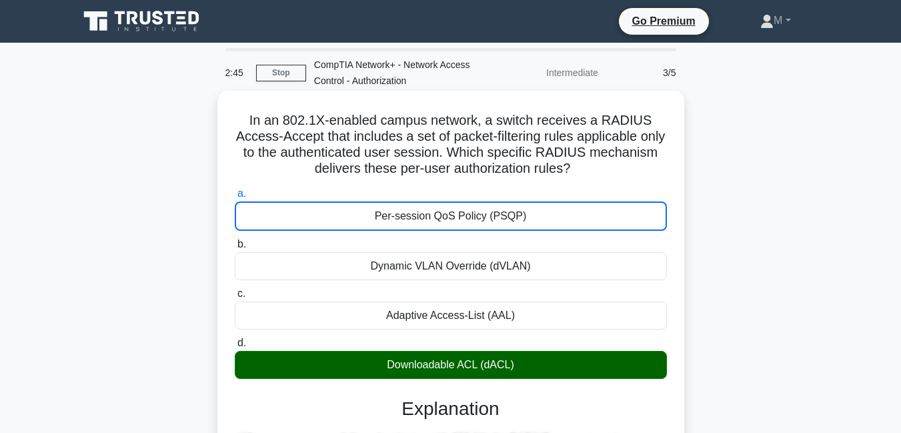
click at [235, 240] on input "b. Dynamic VLAN Override (dVLAN)" at bounding box center [235, 244] width 0 height 9
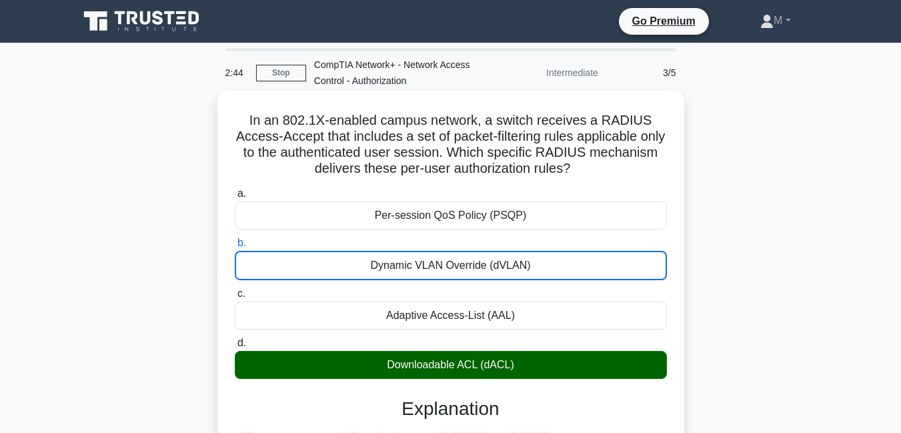
click at [235, 290] on input "c. Adaptive Access-List (AAL)" at bounding box center [235, 294] width 0 height 9
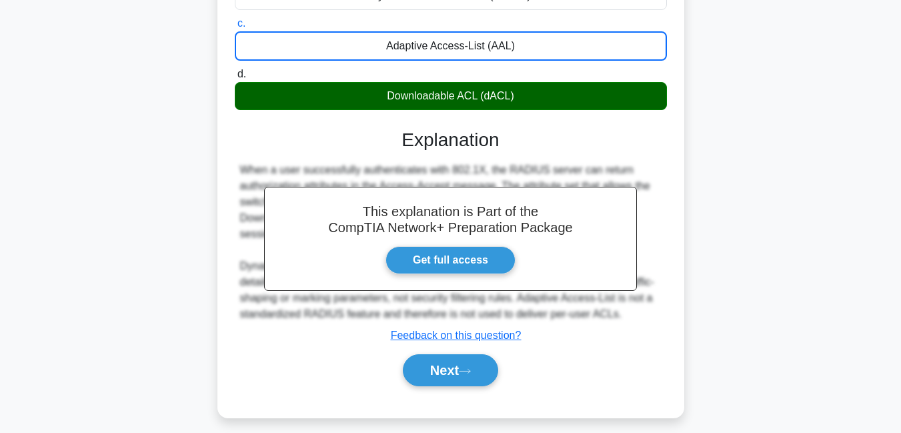
scroll to position [277, 0]
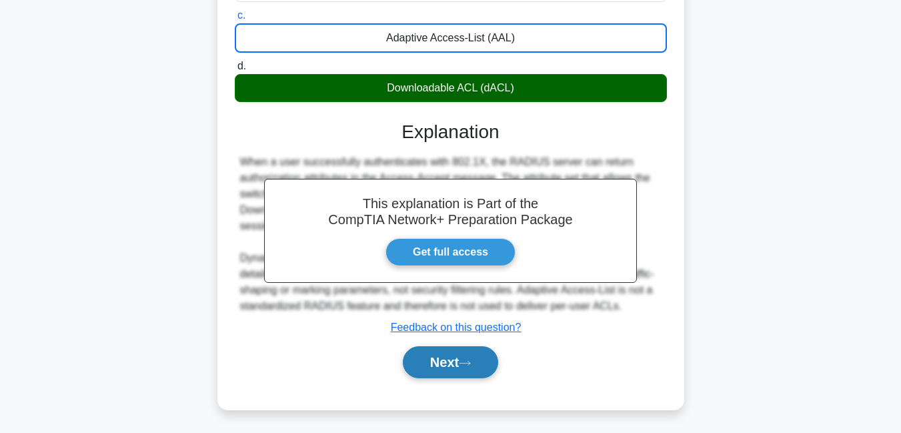
click at [454, 362] on button "Next" at bounding box center [450, 362] width 95 height 32
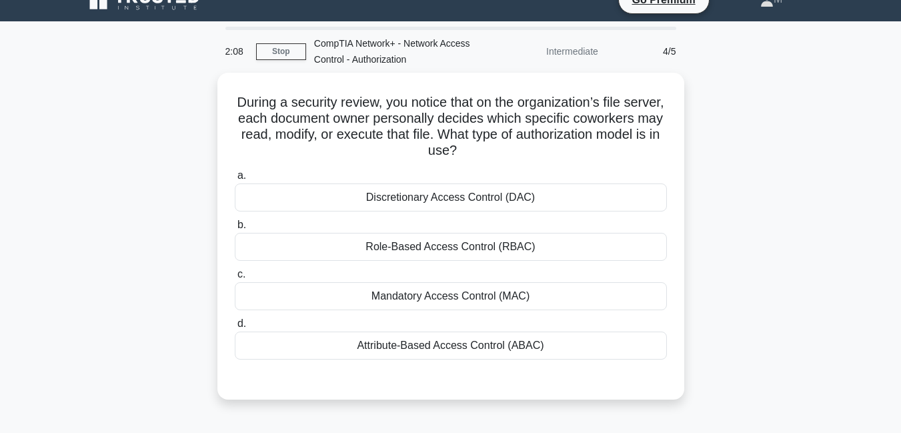
scroll to position [0, 0]
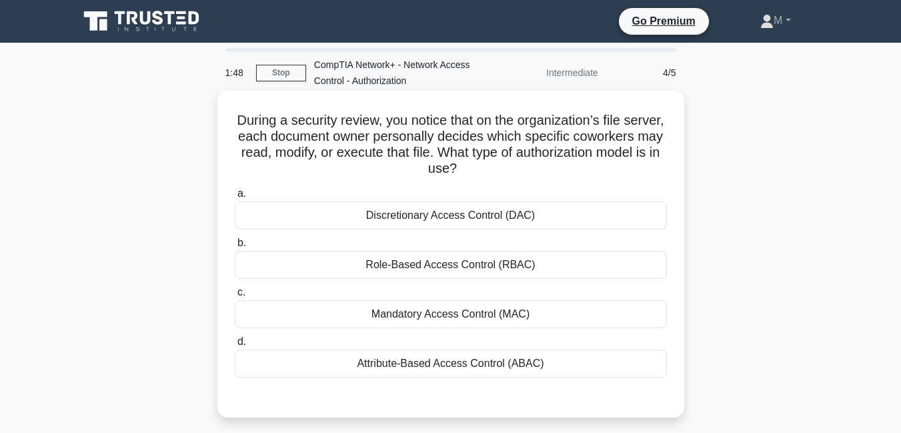
click at [456, 216] on div "Discretionary Access Control (DAC)" at bounding box center [451, 215] width 432 height 28
click at [235, 198] on input "a. Discretionary Access Control (DAC)" at bounding box center [235, 193] width 0 height 9
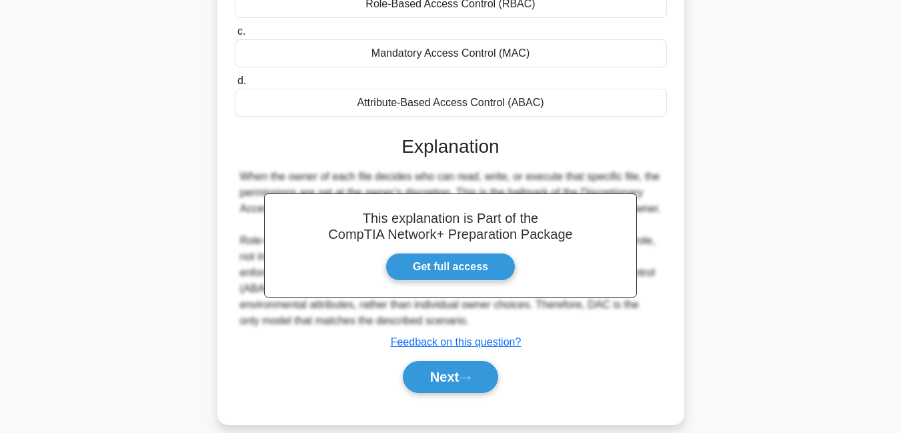
scroll to position [288, 0]
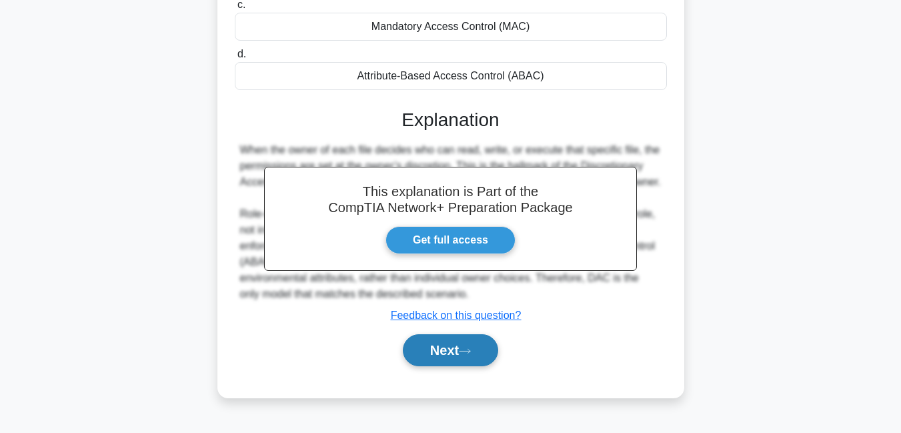
click at [469, 342] on button "Next" at bounding box center [450, 350] width 95 height 32
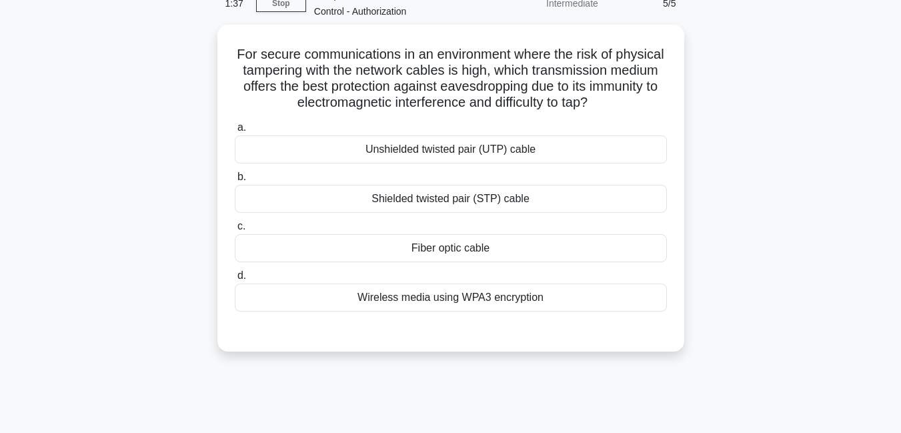
scroll to position [68, 0]
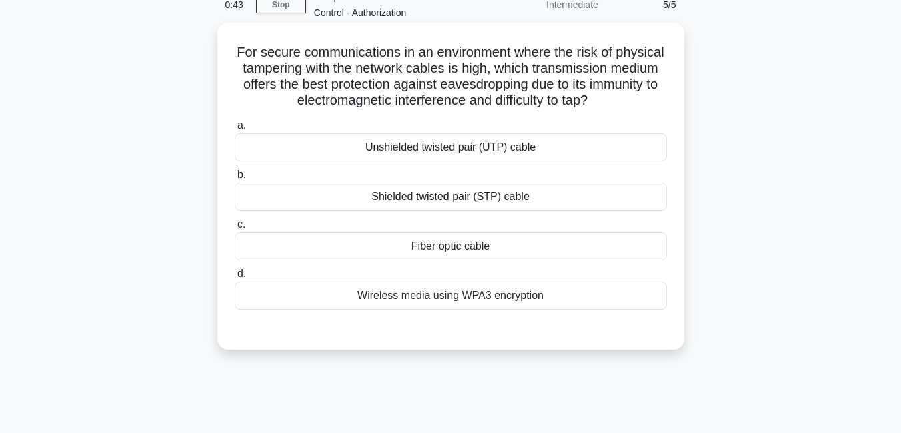
click at [474, 301] on div "Wireless media using WPA3 encryption" at bounding box center [451, 296] width 432 height 28
click at [235, 278] on input "d. Wireless media using WPA3 encryption" at bounding box center [235, 274] width 0 height 9
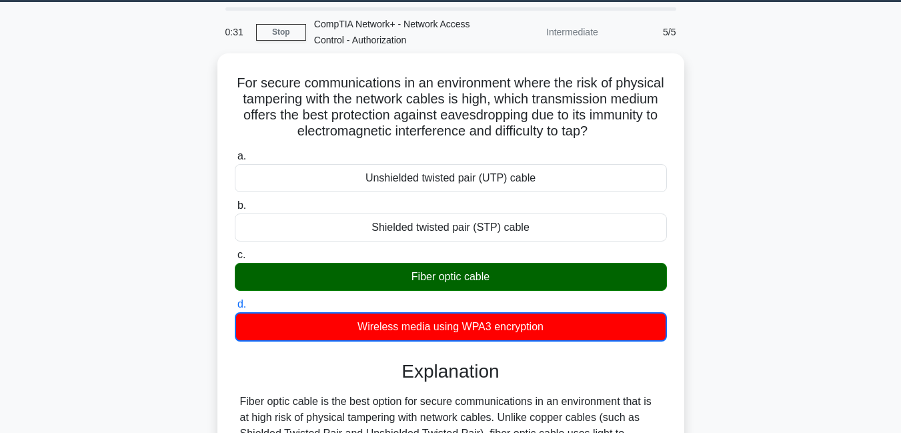
scroll to position [17, 0]
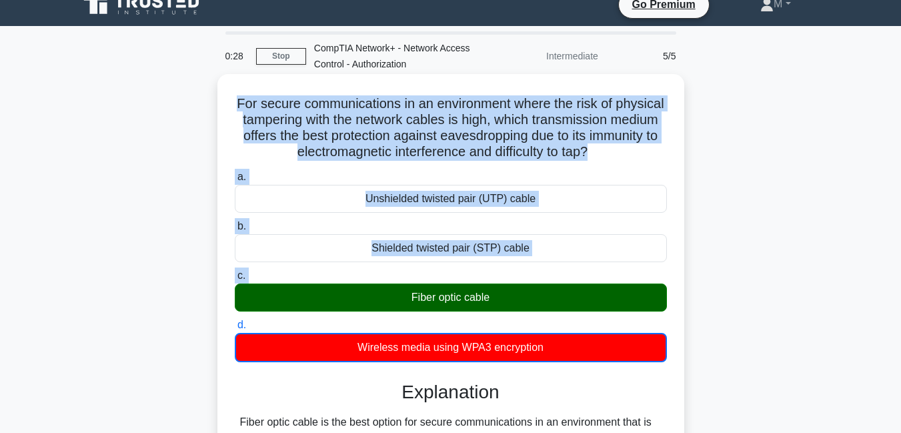
drag, startPoint x: 259, startPoint y: 102, endPoint x: 412, endPoint y: 314, distance: 260.9
click at [412, 314] on div "For secure communications in an environment where the risk of physical tamperin…" at bounding box center [451, 419] width 456 height 681
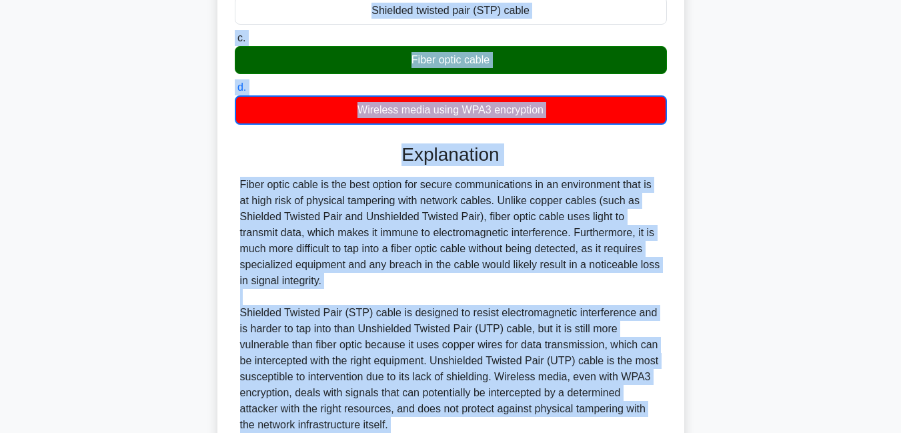
scroll to position [276, 0]
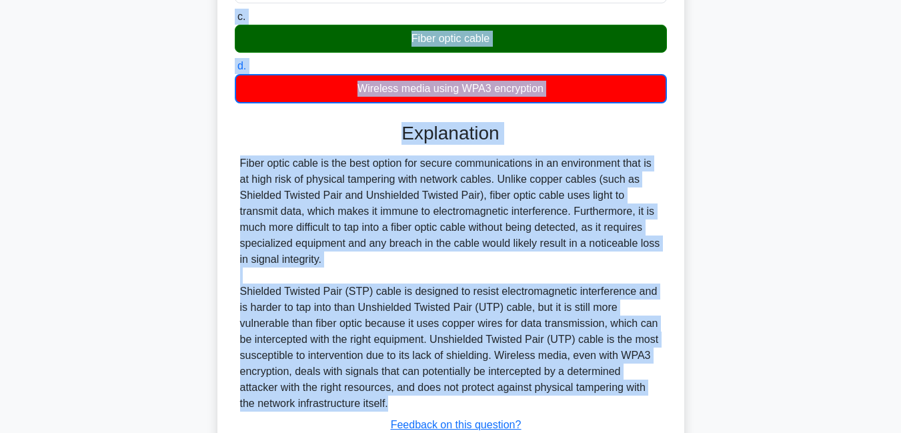
copy div "For secure communications in an environment where the risk of physical tamperin…"
click at [534, 346] on div "Fiber optic cable is the best option for secure communications in an environmen…" at bounding box center [451, 283] width 422 height 256
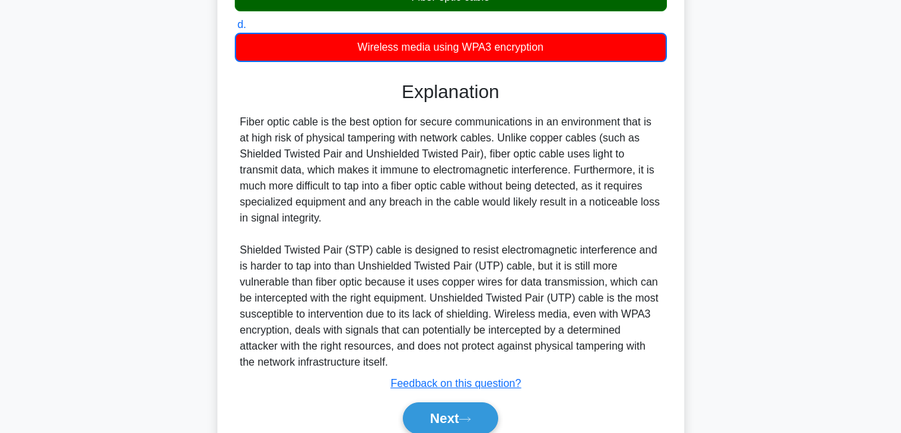
scroll to position [319, 0]
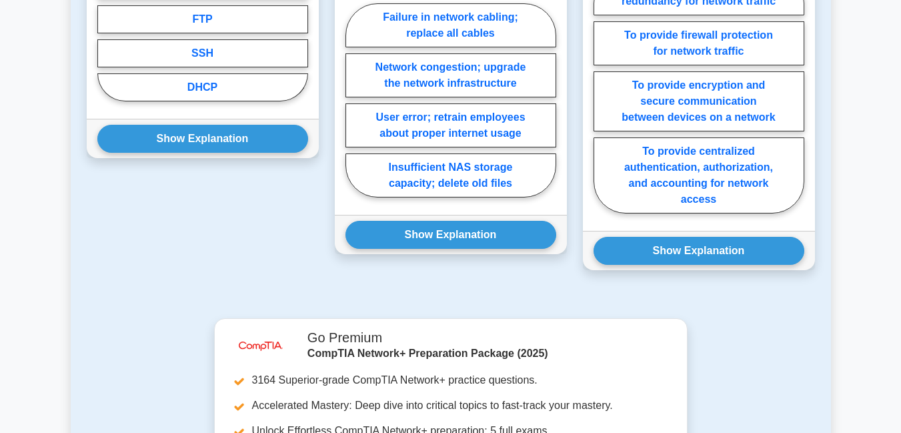
scroll to position [877, 0]
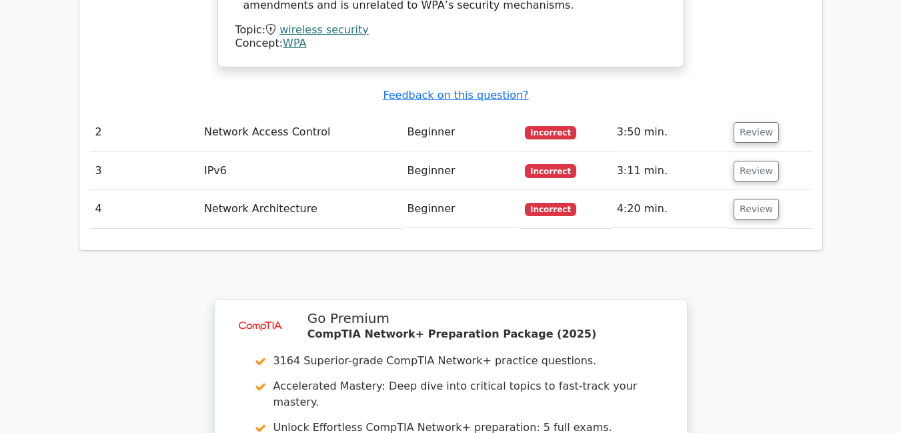
scroll to position [1402, 0]
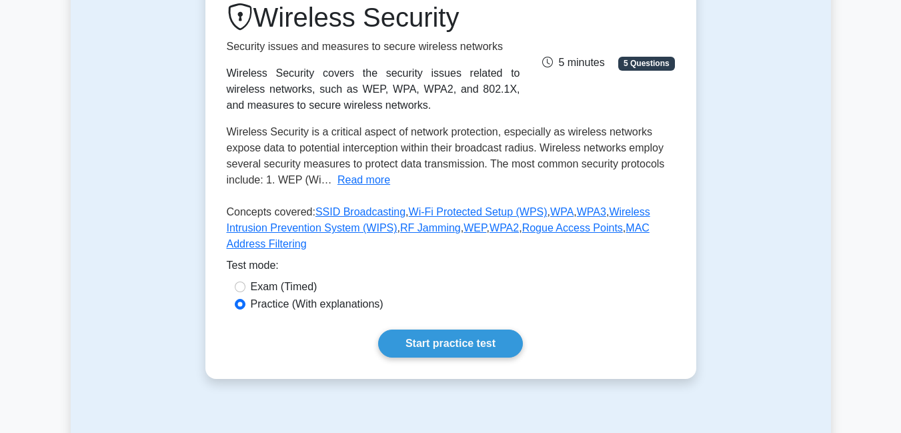
scroll to position [75, 0]
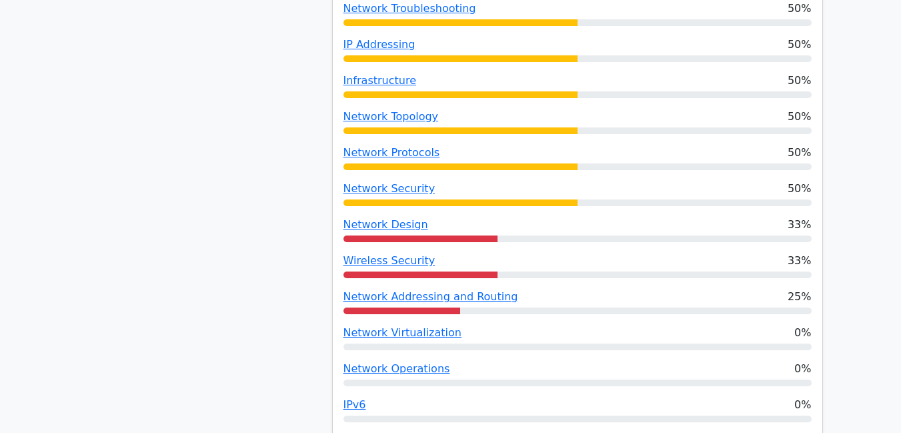
scroll to position [873, 0]
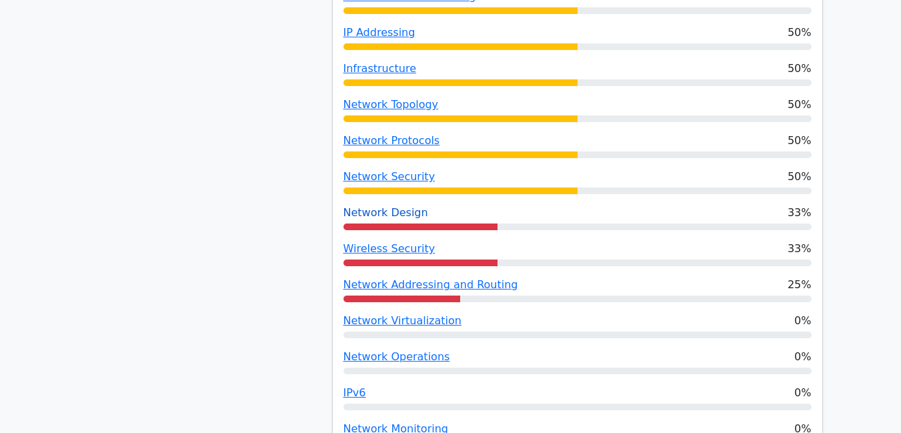
click at [387, 206] on link "Network Design" at bounding box center [386, 212] width 85 height 13
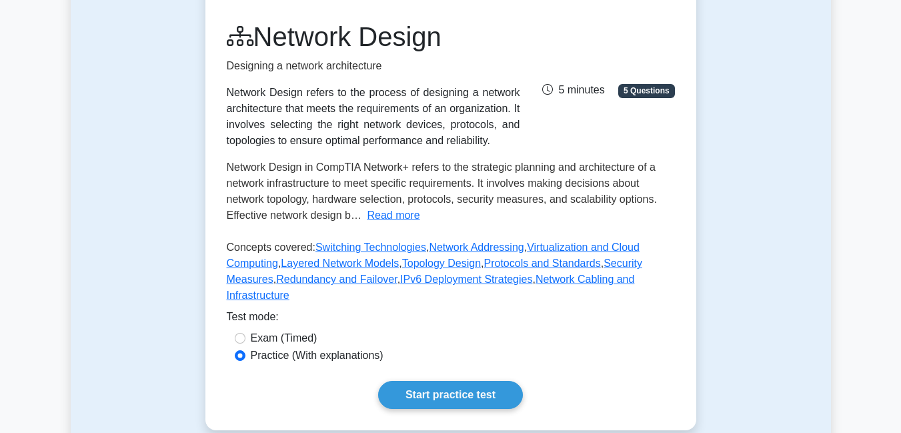
scroll to position [175, 0]
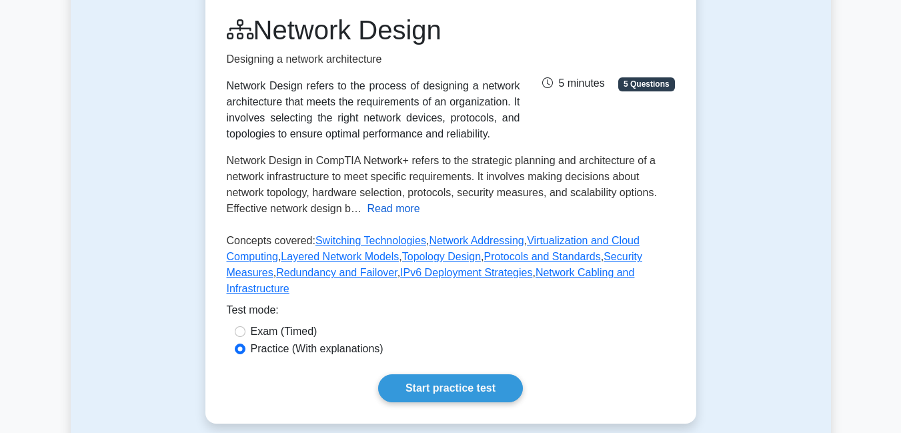
click at [409, 213] on button "Read more" at bounding box center [393, 209] width 53 height 16
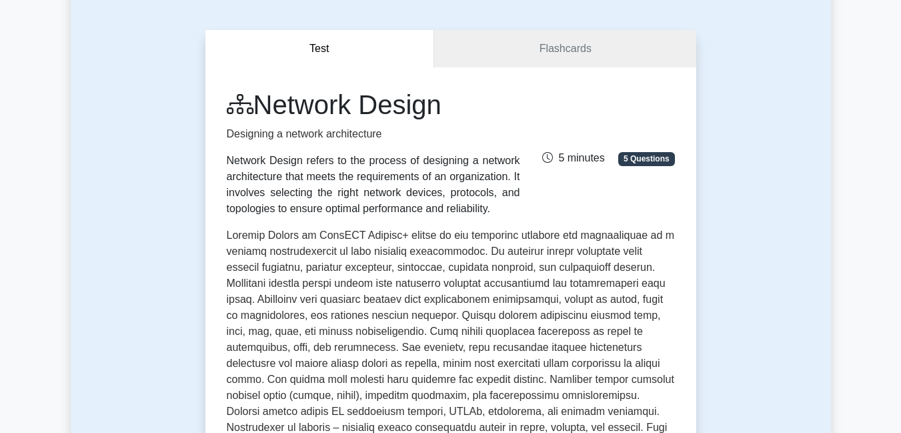
scroll to position [93, 0]
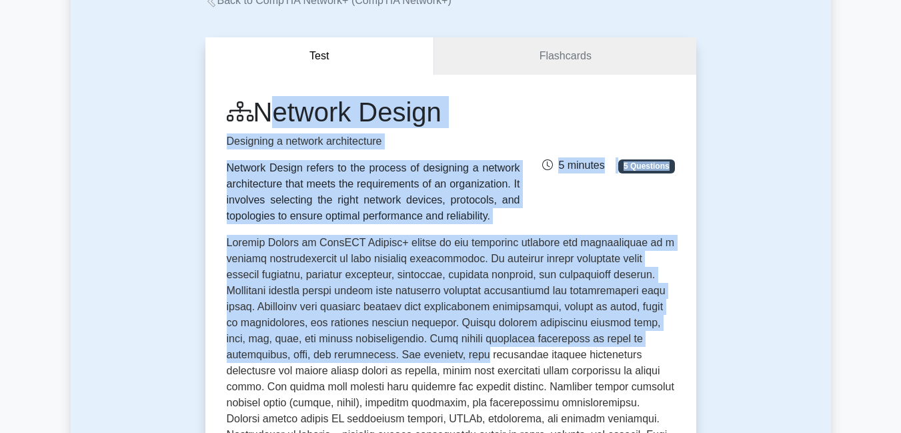
drag, startPoint x: 262, startPoint y: 109, endPoint x: 420, endPoint y: 364, distance: 300.5
click at [420, 364] on div "Network Design Designing a network architecture Network Design refers to the pr…" at bounding box center [451, 384] width 448 height 576
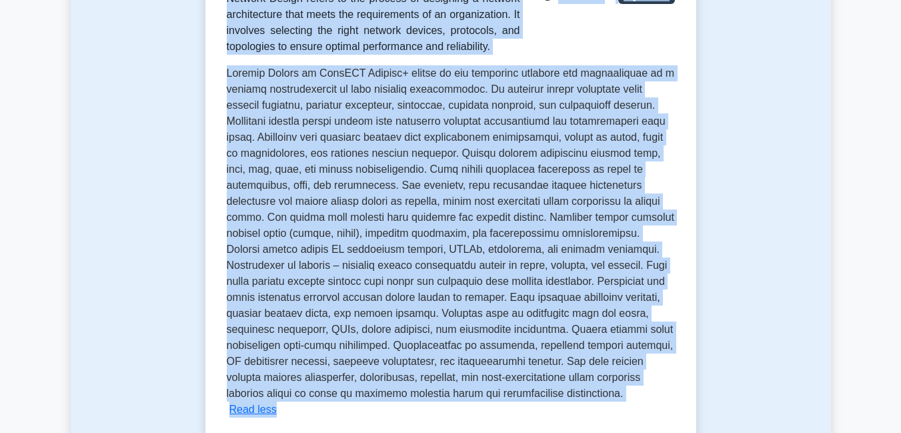
scroll to position [278, 0]
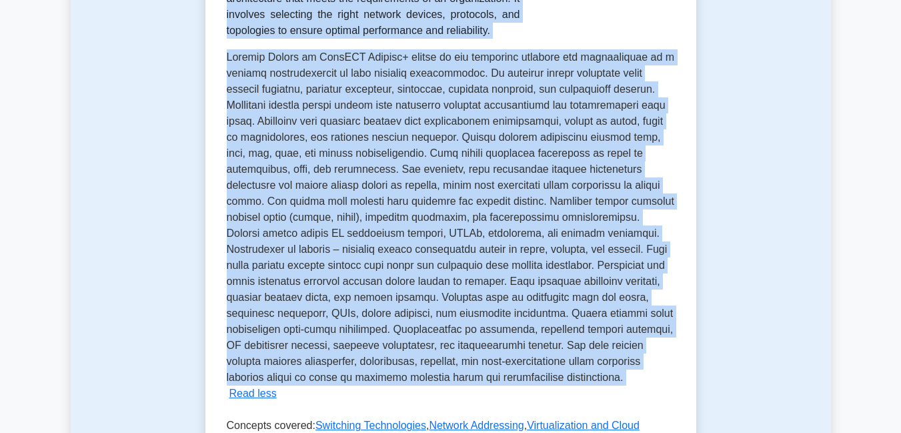
copy div "Network Design Designing a network architecture Network Design refers to the pr…"
click at [588, 111] on span at bounding box center [451, 217] width 448 height 332
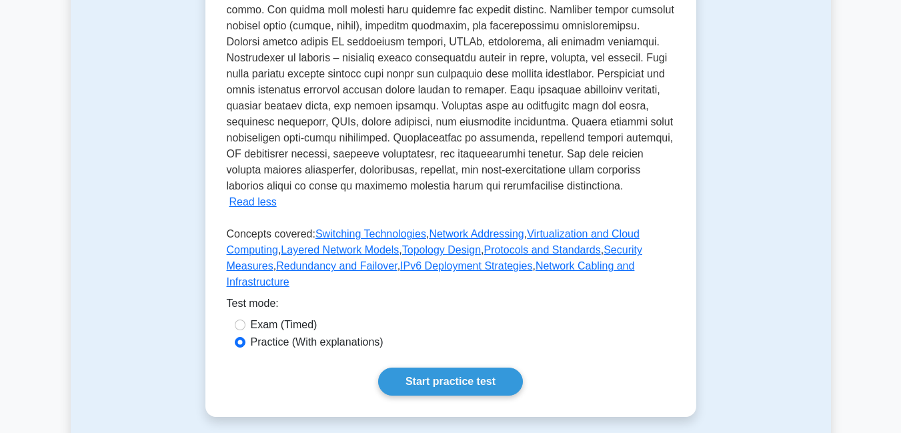
scroll to position [492, 0]
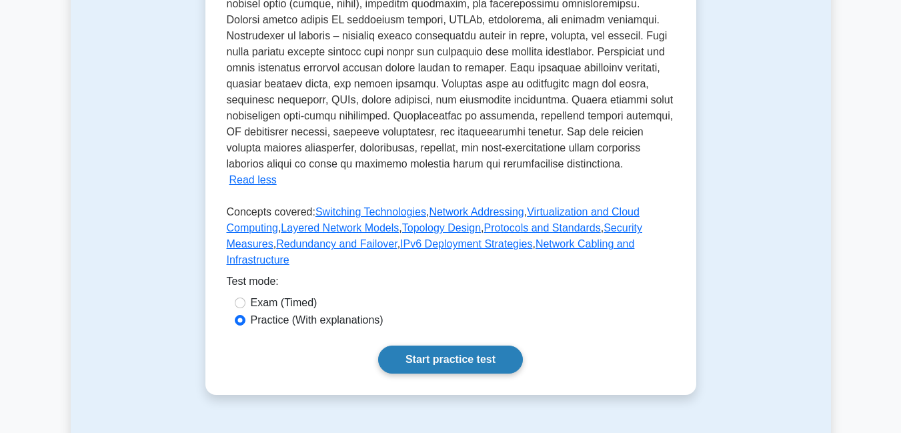
click at [475, 346] on link "Start practice test" at bounding box center [450, 360] width 145 height 28
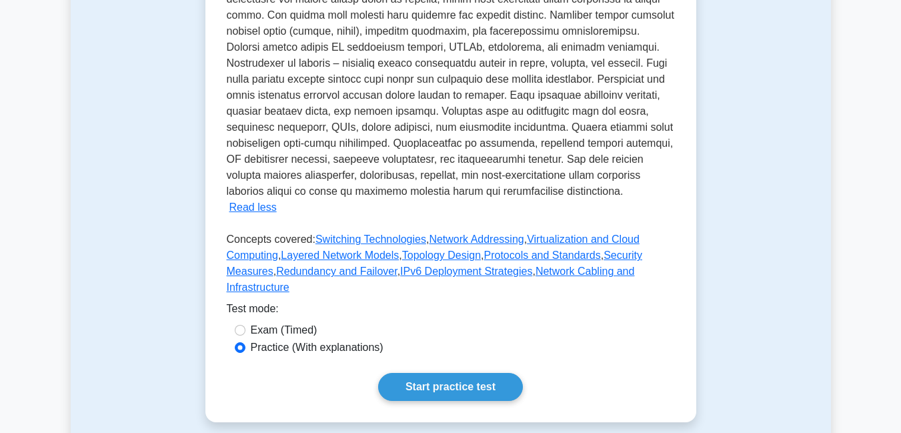
scroll to position [461, 0]
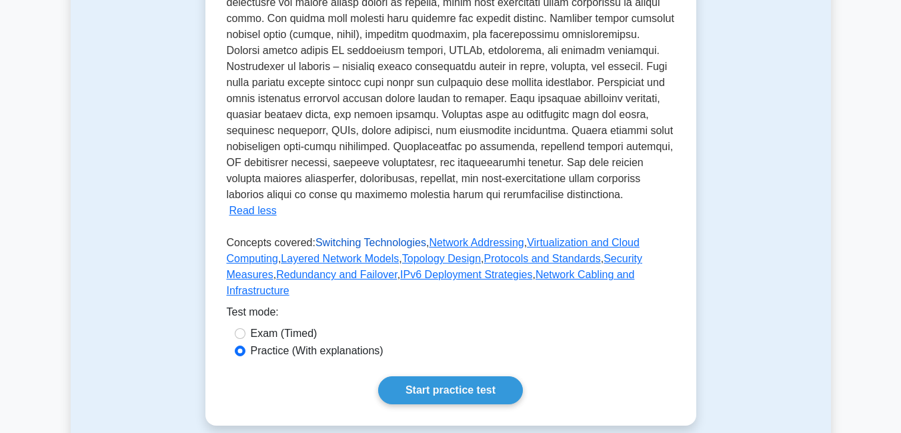
click at [359, 237] on link "Switching Technologies" at bounding box center [371, 242] width 111 height 11
click at [451, 237] on link "Network Addressing" at bounding box center [476, 242] width 95 height 11
click at [542, 237] on link "Virtualization and Cloud Computing" at bounding box center [433, 250] width 413 height 27
click at [382, 237] on link "Switching Technologies" at bounding box center [371, 242] width 111 height 11
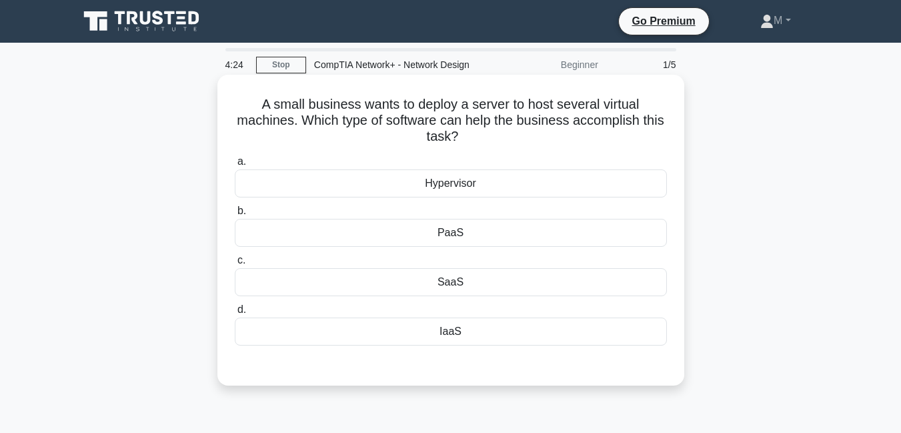
click at [449, 334] on div "IaaS" at bounding box center [451, 332] width 432 height 28
click at [235, 314] on input "d. IaaS" at bounding box center [235, 310] width 0 height 9
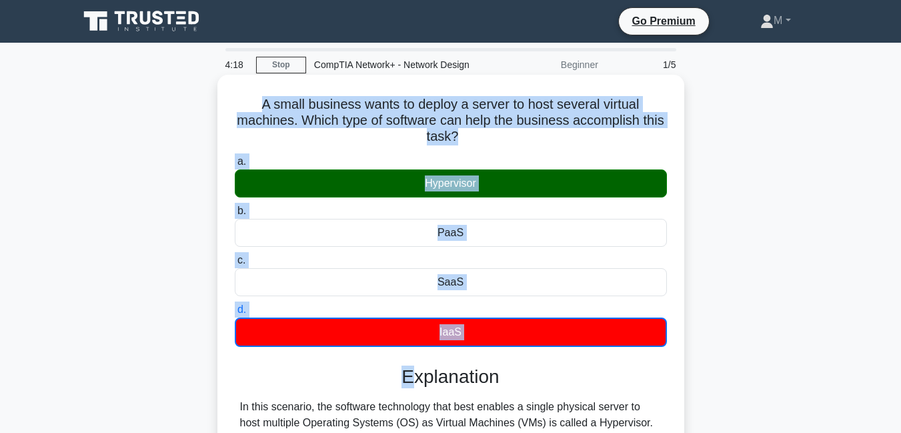
drag, startPoint x: 259, startPoint y: 103, endPoint x: 408, endPoint y: 368, distance: 304.7
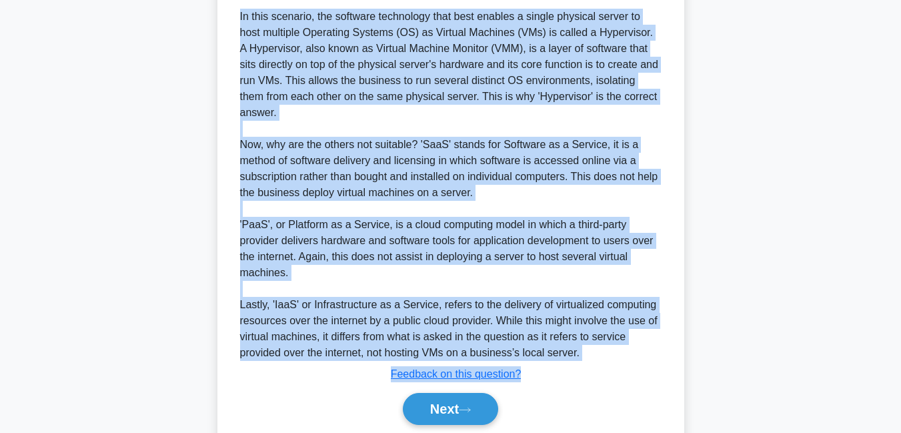
scroll to position [393, 0]
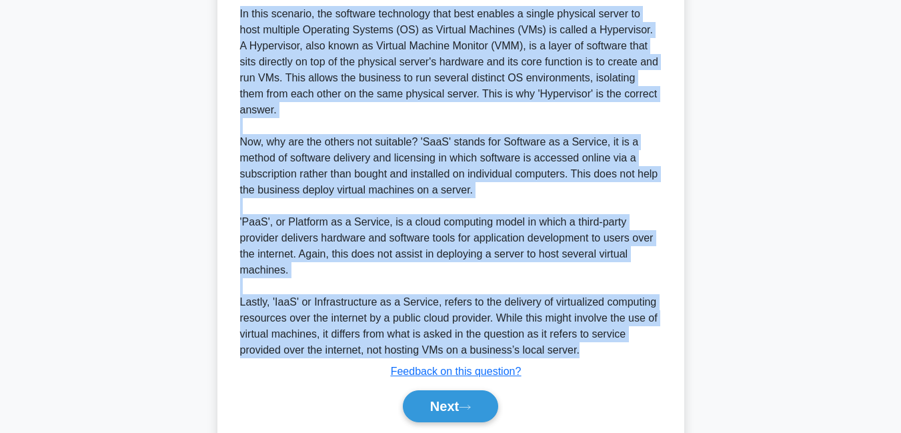
copy div "A small business wants to deploy a server to host several virtual machines. Whi…"
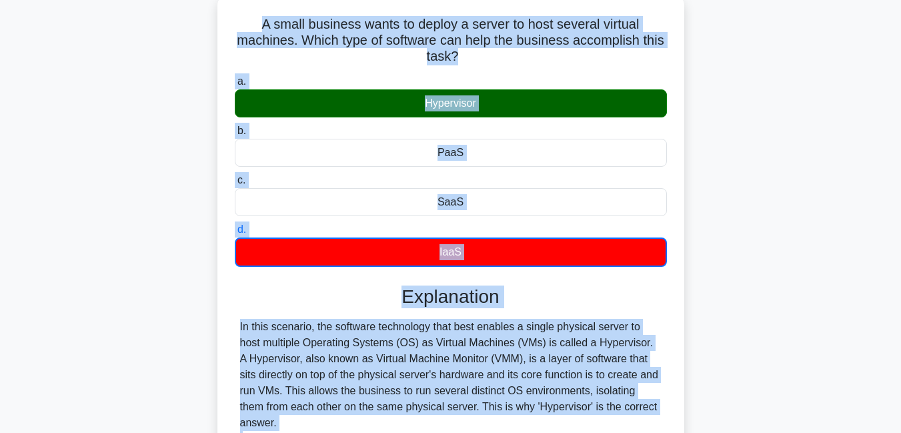
scroll to position [107, 0]
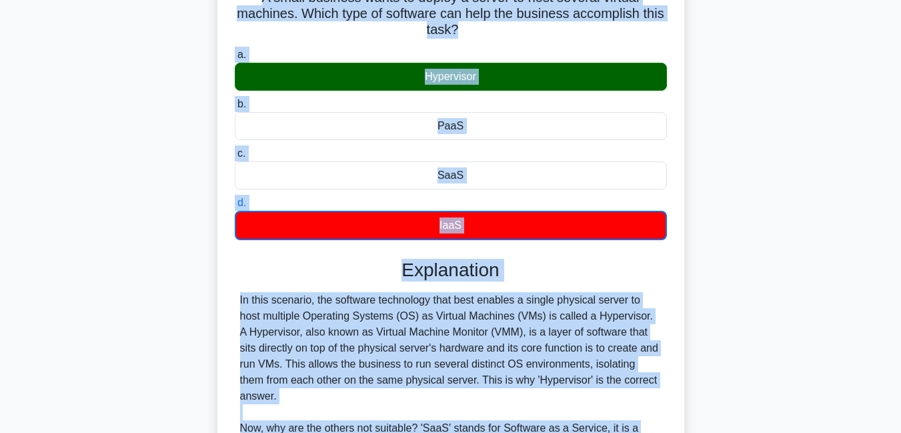
click at [601, 266] on h3 "Explanation" at bounding box center [451, 270] width 416 height 23
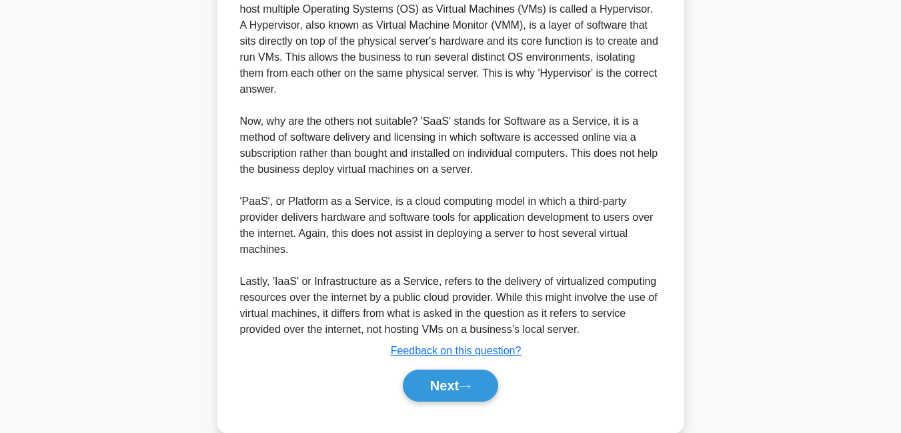
scroll to position [440, 0]
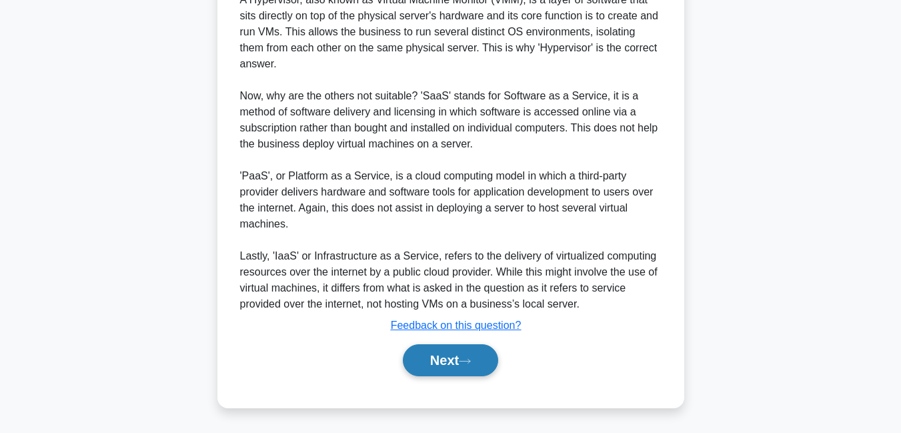
click at [449, 360] on button "Next" at bounding box center [450, 360] width 95 height 32
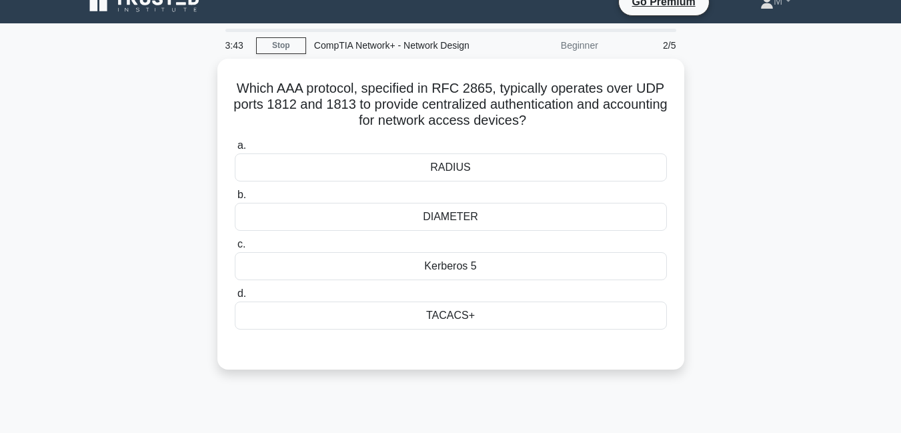
scroll to position [0, 0]
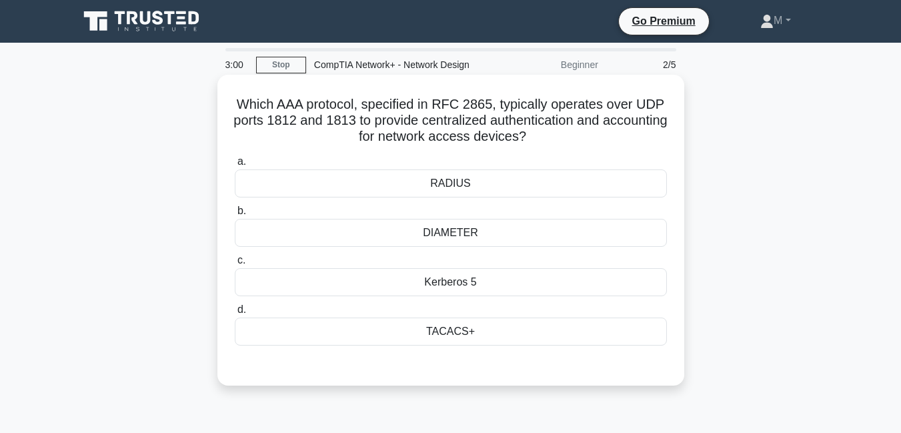
click at [450, 336] on div "TACACS+" at bounding box center [451, 332] width 432 height 28
click at [235, 314] on input "d. TACACS+" at bounding box center [235, 310] width 0 height 9
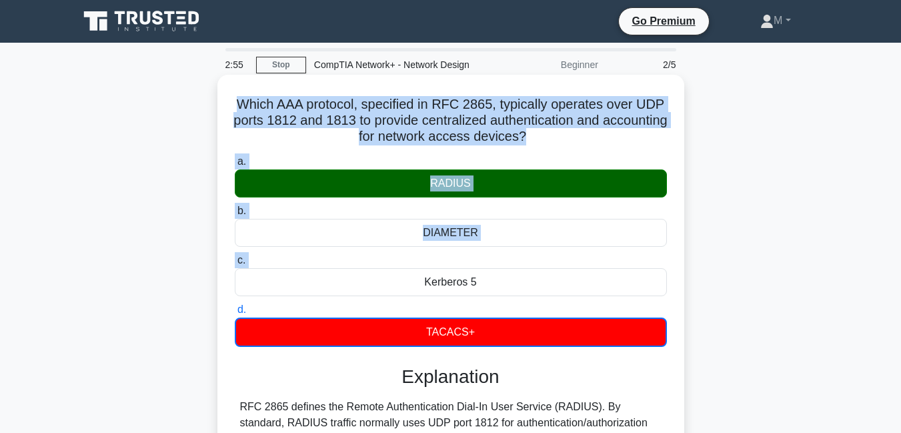
drag, startPoint x: 238, startPoint y: 103, endPoint x: 345, endPoint y: 288, distance: 213.2
click at [345, 288] on div "Which AAA protocol, specified in RFC 2865, typically operates over UDP ports 18…" at bounding box center [451, 372] width 456 height 585
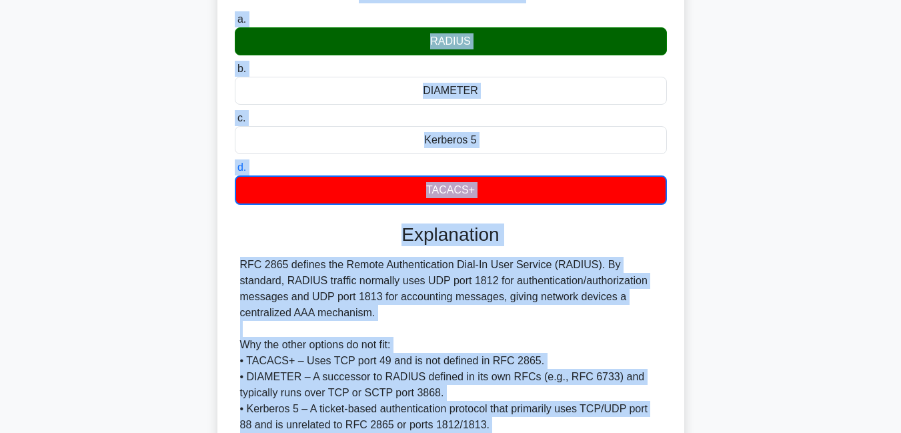
scroll to position [163, 0]
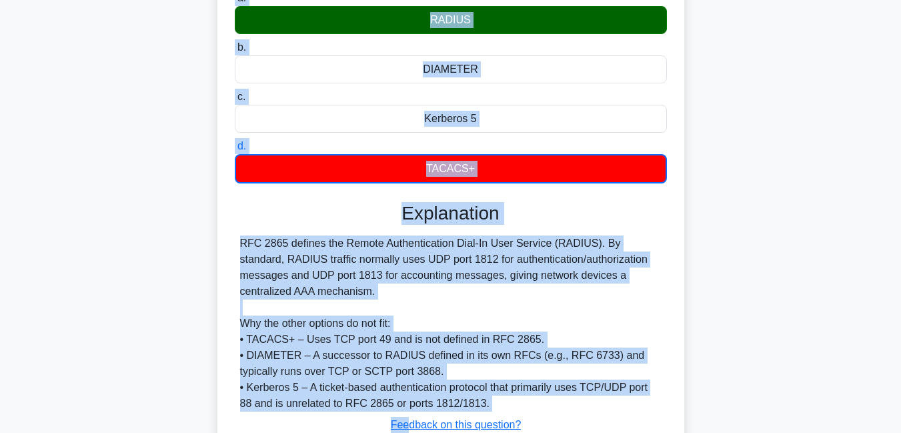
copy div "Lorem IPS dolorsit, ametconse ad ELI 1340, seddoeius temporin utla ETD magna 42…"
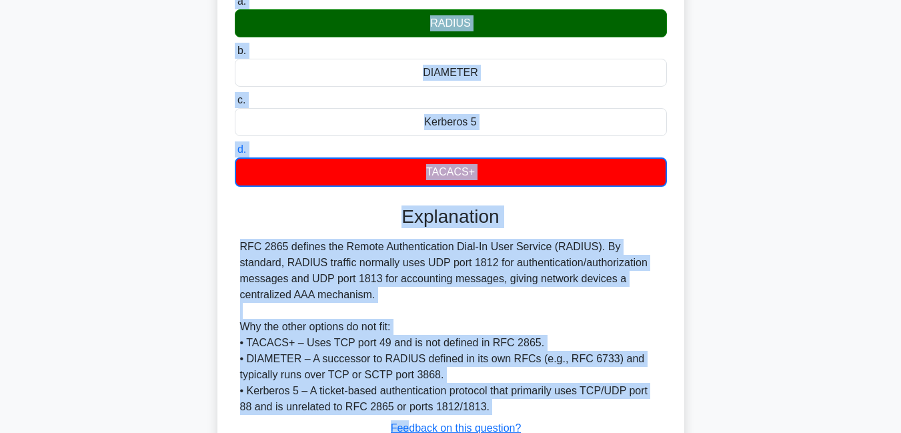
scroll to position [288, 0]
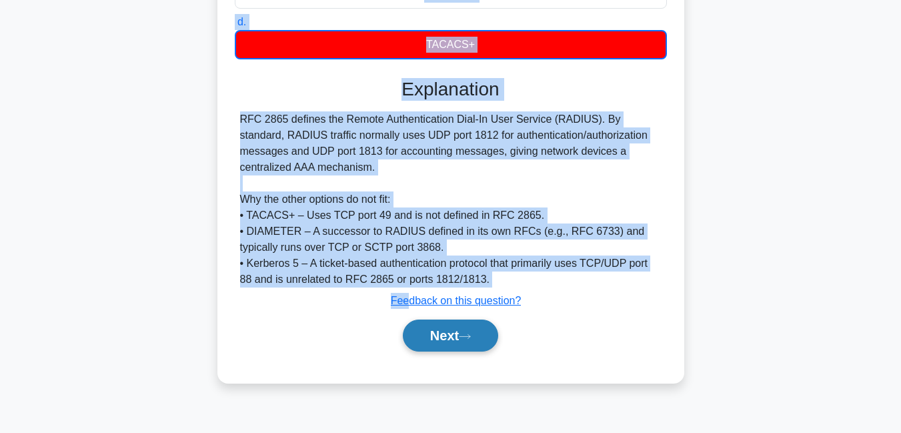
click at [444, 340] on button "Next" at bounding box center [450, 336] width 95 height 32
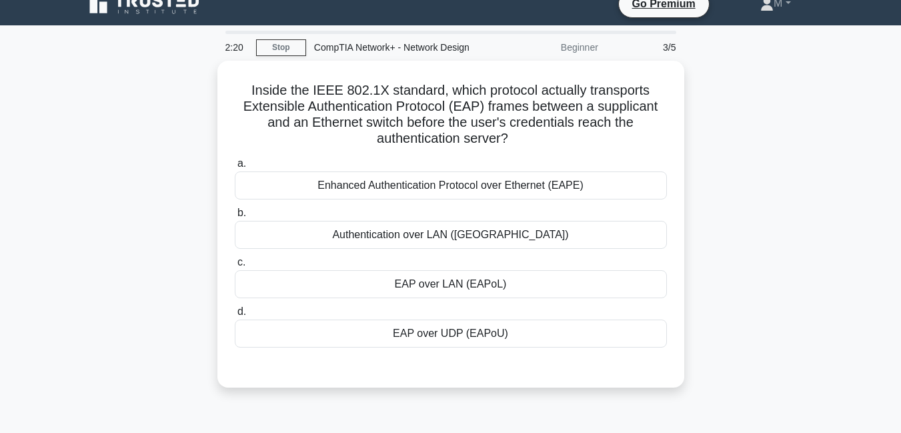
scroll to position [3, 0]
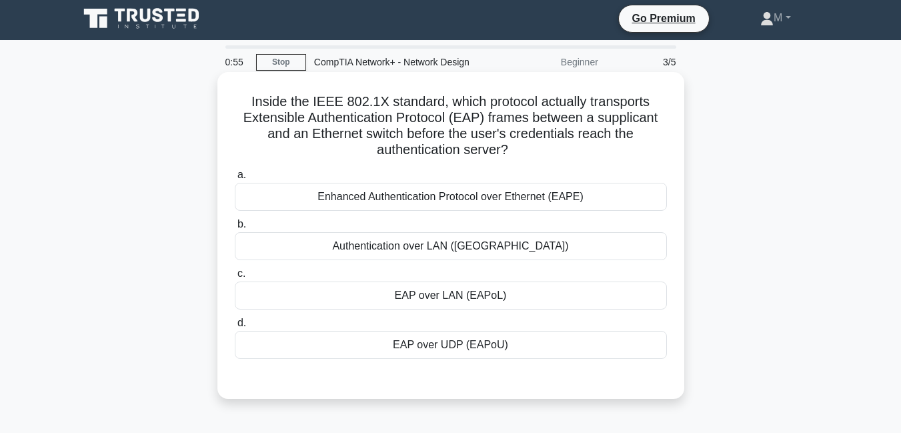
click at [458, 348] on div "EAP over UDP (EAPoU)" at bounding box center [451, 345] width 432 height 28
click at [235, 328] on input "d. EAP over UDP (EAPoU)" at bounding box center [235, 323] width 0 height 9
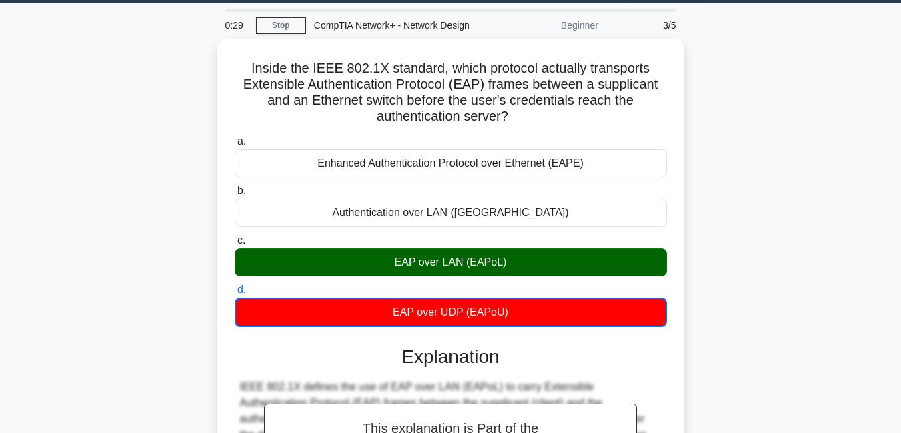
scroll to position [37, 0]
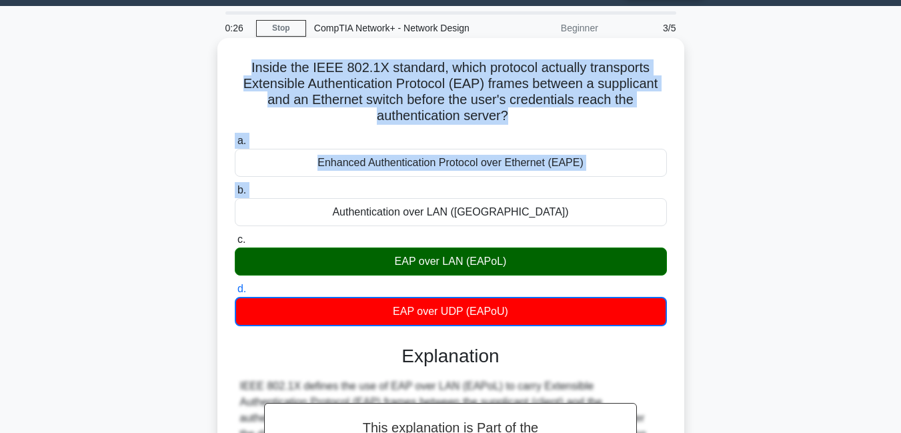
drag, startPoint x: 252, startPoint y: 65, endPoint x: 330, endPoint y: 215, distance: 168.9
click at [330, 215] on div "Inside the IEEE 802.1X standard, which protocol actually transports Extensible …" at bounding box center [451, 359] width 456 height 633
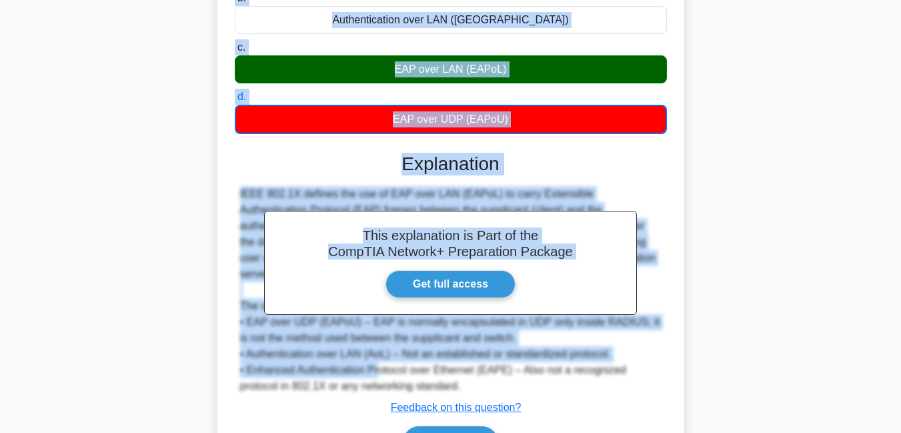
scroll to position [292, 0]
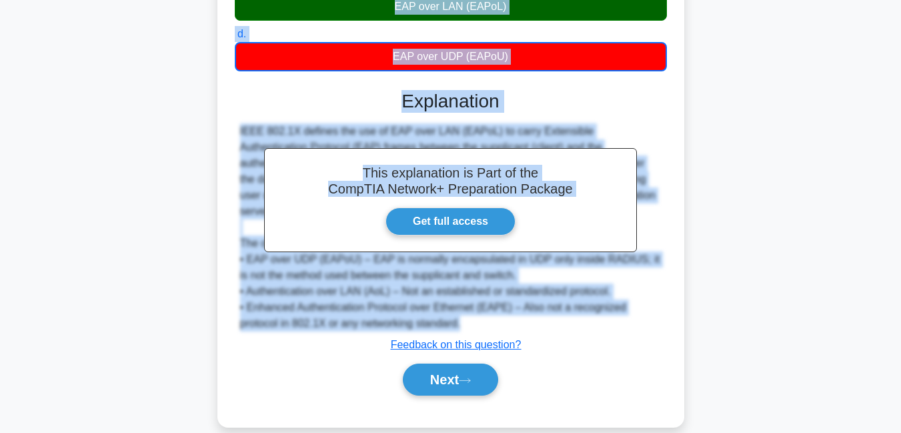
copy div "Inside the IEEE 802.1X standard, which protocol actually transports Extensible …"
click at [465, 364] on button "Next" at bounding box center [450, 380] width 95 height 32
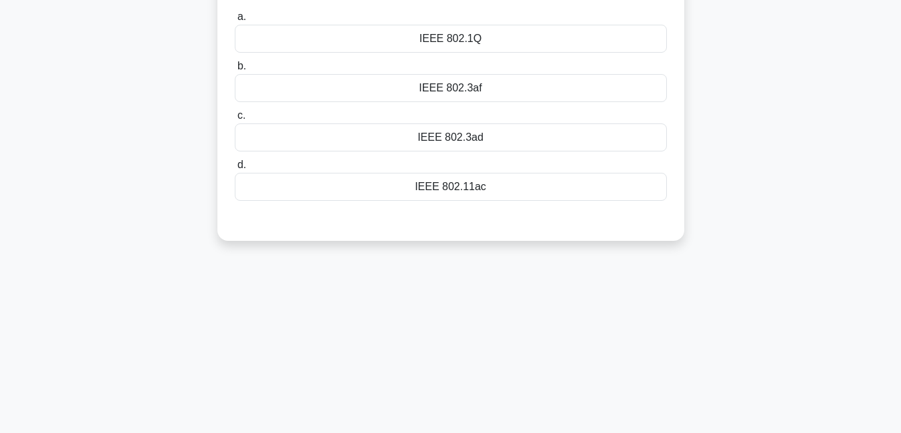
scroll to position [0, 0]
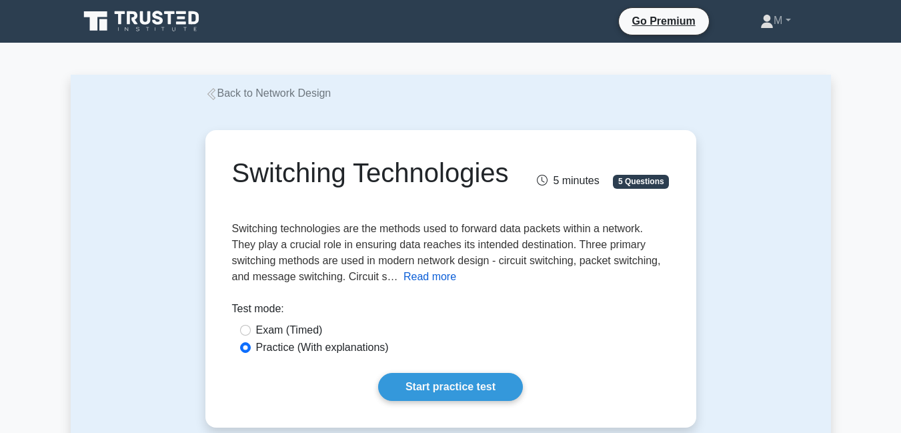
drag, startPoint x: 237, startPoint y: 165, endPoint x: 417, endPoint y: 284, distance: 216.1
click at [417, 284] on div "Switching Technologies 5 minutes 5 Questions Switching technologies are the met…" at bounding box center [451, 278] width 480 height 287
click at [417, 284] on button "Read more" at bounding box center [430, 277] width 53 height 16
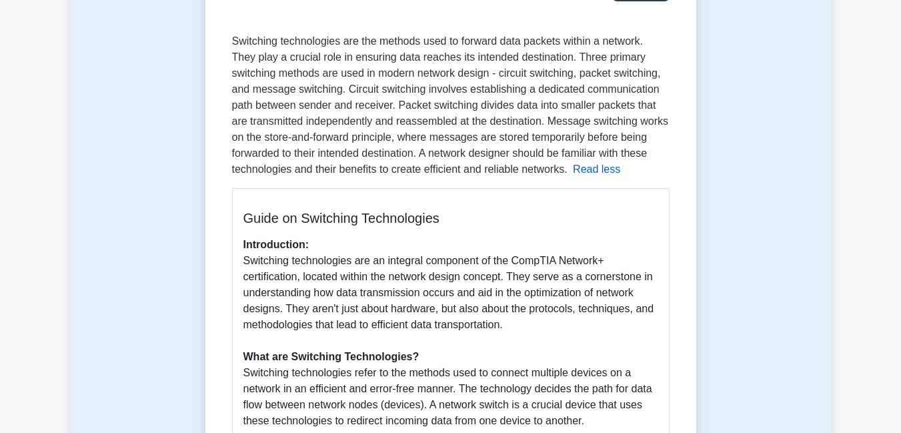
scroll to position [213, 0]
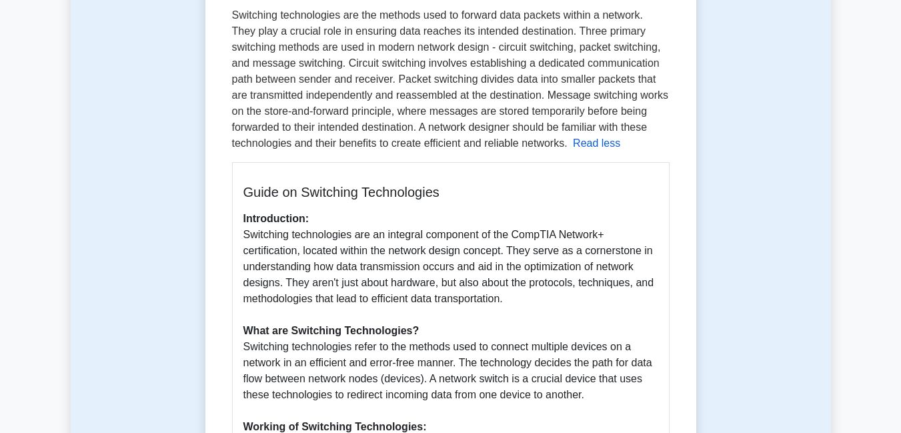
copy div "Switching Technologies 5 minutes 5 Questions Switching technologies are the met…"
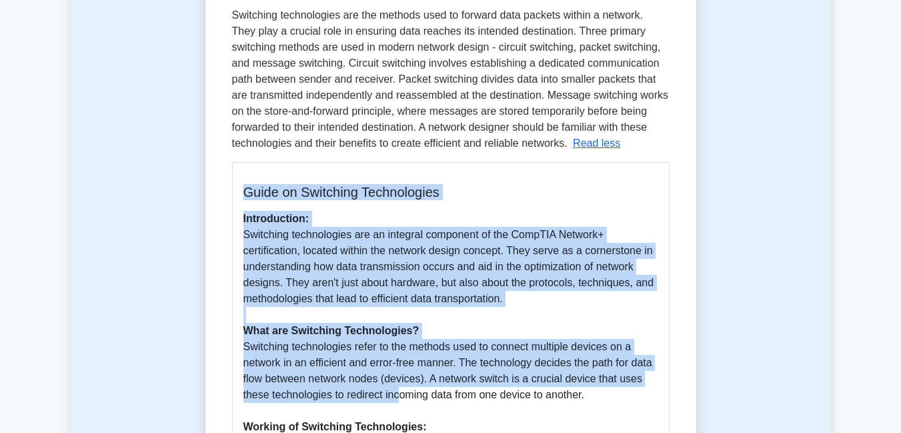
drag, startPoint x: 245, startPoint y: 185, endPoint x: 398, endPoint y: 394, distance: 258.7
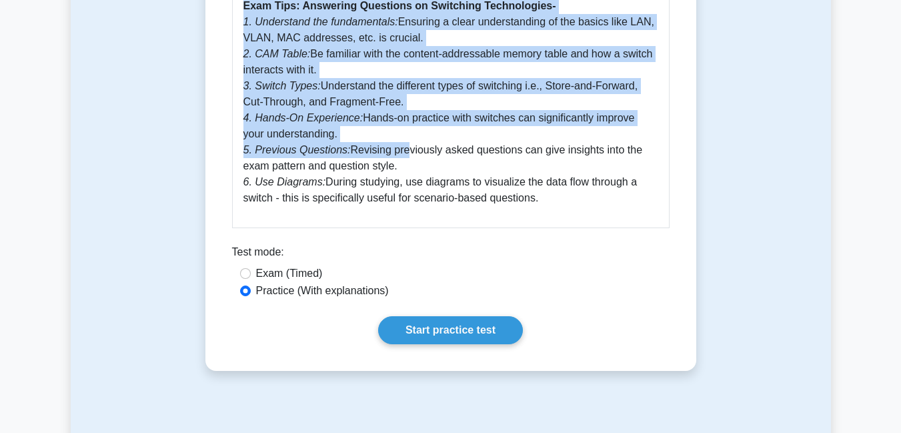
scroll to position [749, 0]
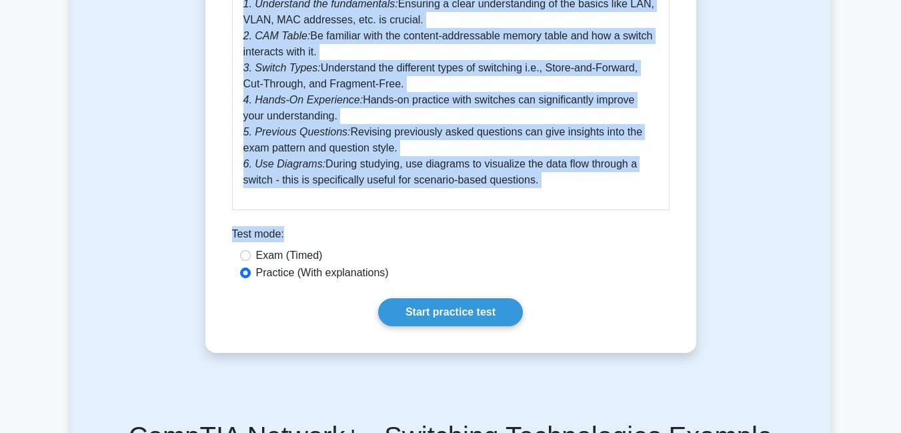
copy div "Guide on Switching Technologies Introduction: Switching technologies are an int…"
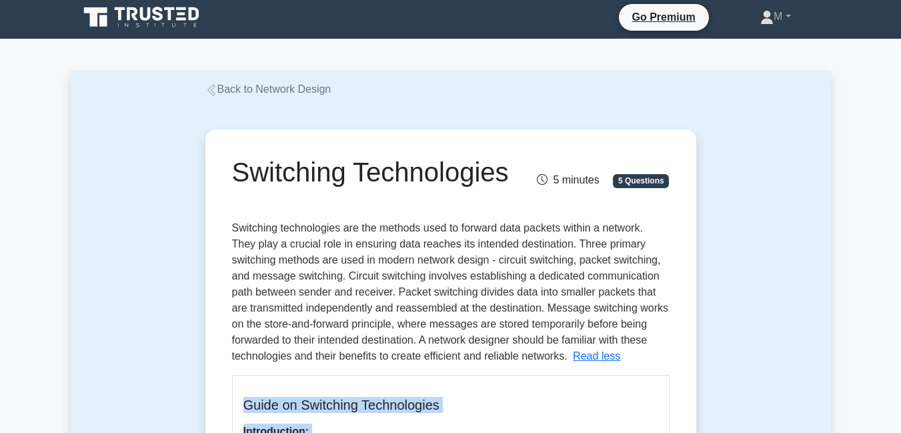
scroll to position [0, 0]
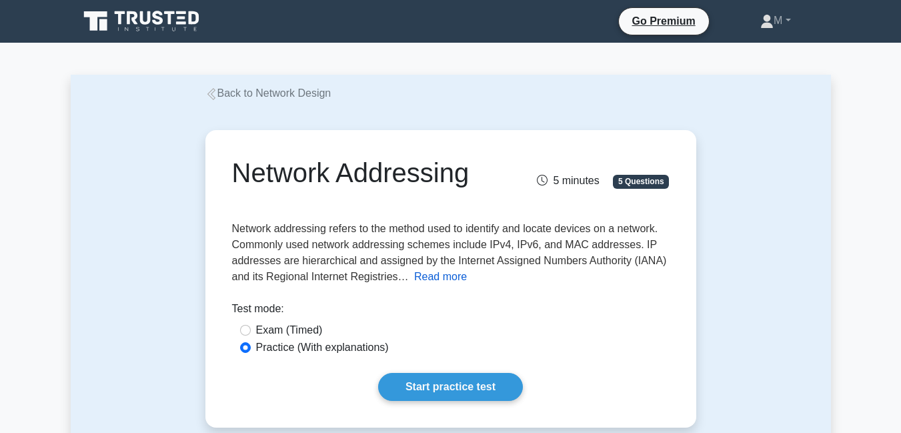
click at [452, 278] on button "Read more" at bounding box center [440, 277] width 53 height 16
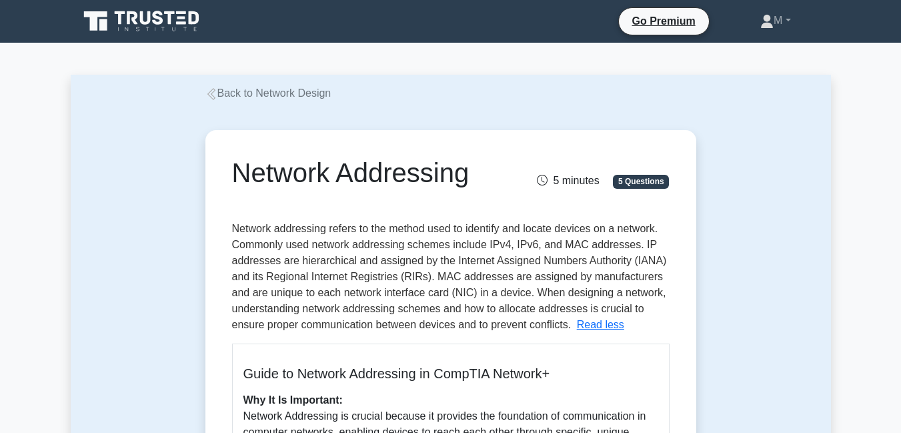
click at [235, 169] on h1 "Network Addressing" at bounding box center [375, 173] width 286 height 32
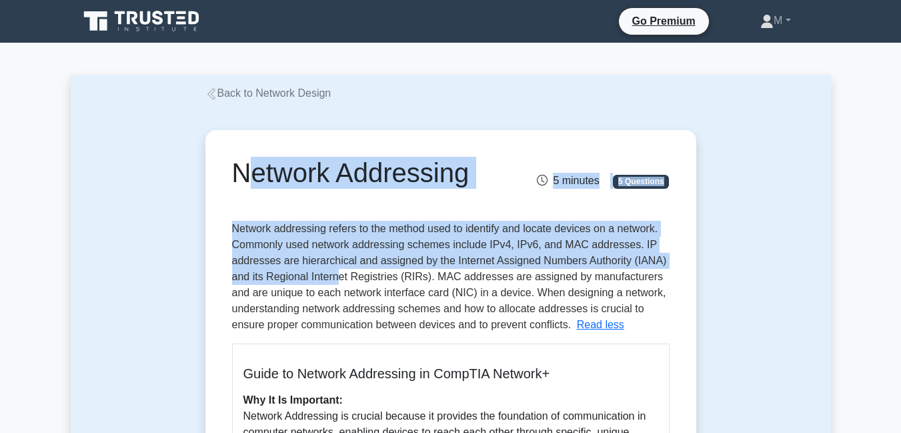
drag, startPoint x: 235, startPoint y: 169, endPoint x: 336, endPoint y: 285, distance: 154.1
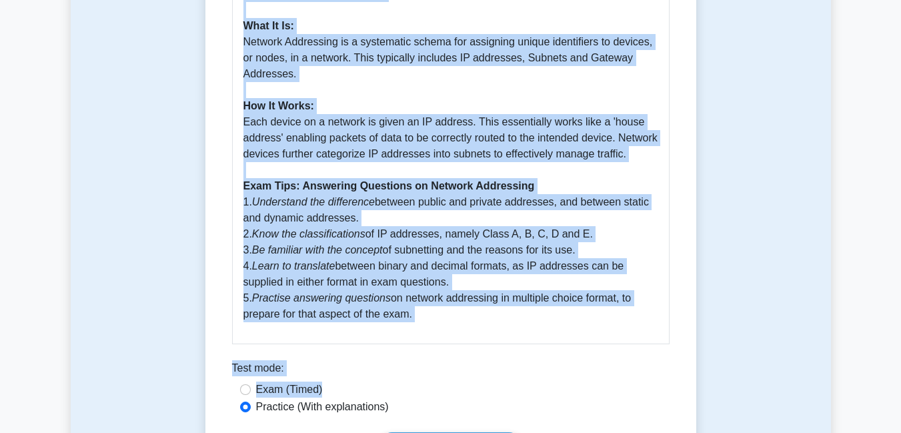
scroll to position [471, 0]
click at [460, 312] on p "Why It Is Important: Network Addressing is crucial because it provides the foun…" at bounding box center [451, 121] width 415 height 400
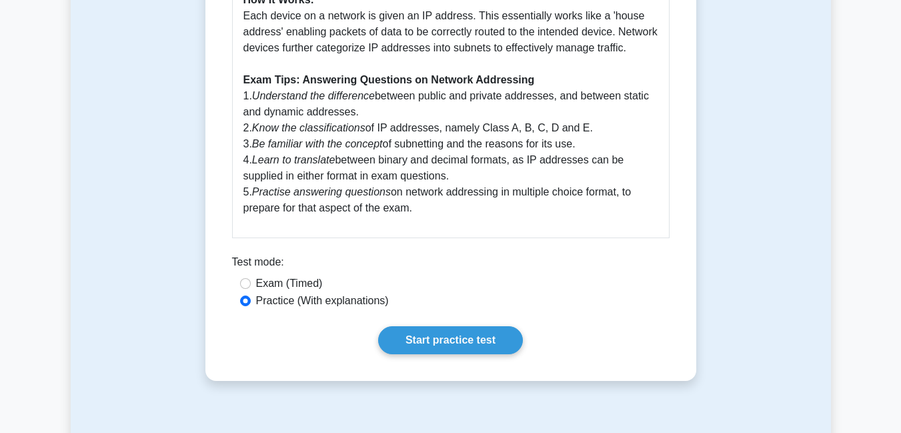
scroll to position [117, 0]
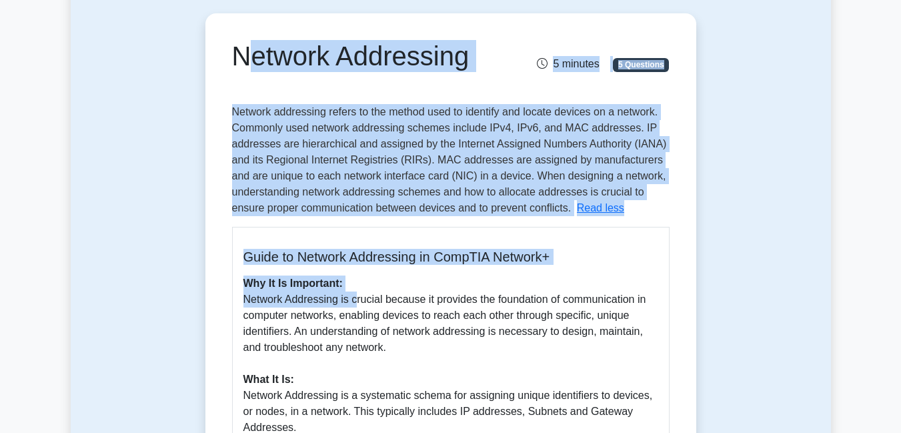
drag, startPoint x: 234, startPoint y: 52, endPoint x: 352, endPoint y: 306, distance: 280.3
click at [352, 306] on div "Network Addressing 5 minutes 5 Questions Network addressing refers to the metho…" at bounding box center [451, 427] width 480 height 817
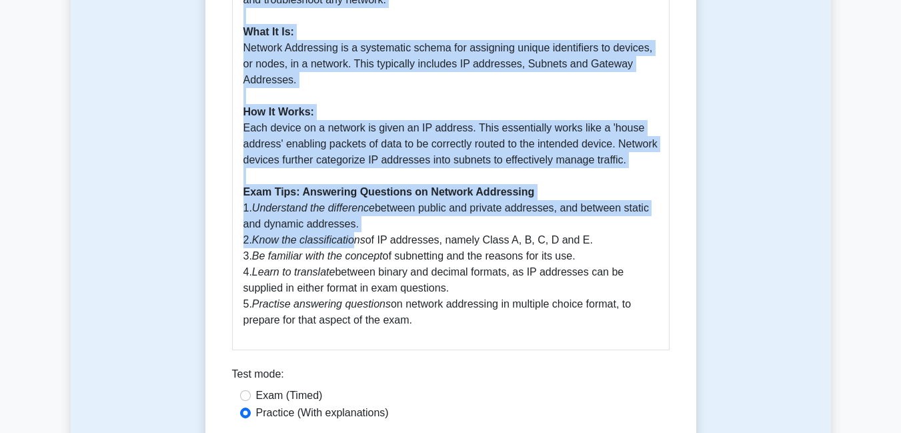
scroll to position [471, 0]
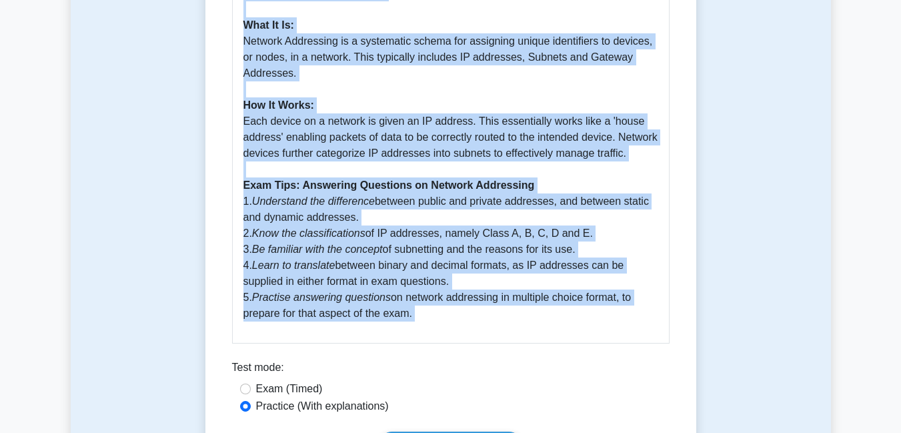
copy div "Loremip Dolorsitam 8 consect 2 Adipiscin Elitsed doeiusmodt incidi ut lab etdol…"
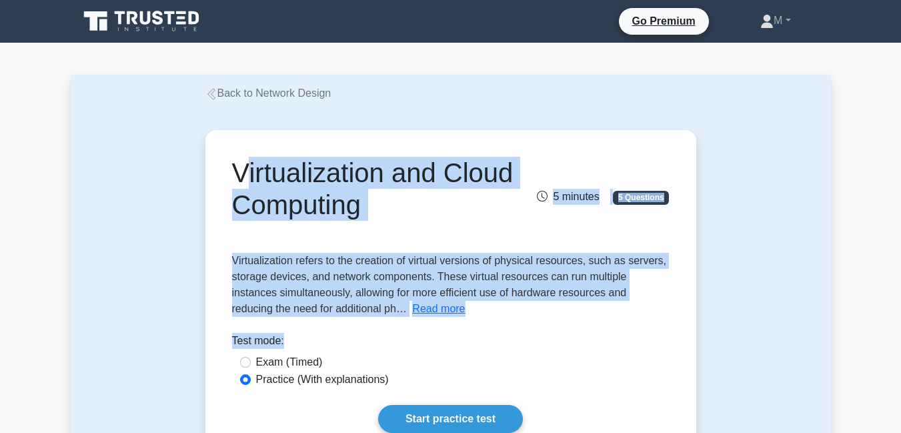
drag, startPoint x: 235, startPoint y: 169, endPoint x: 375, endPoint y: 329, distance: 212.8
click at [375, 329] on div "Virtualization and Cloud Computing 5 minutes 5 Questions Read more" at bounding box center [451, 294] width 480 height 319
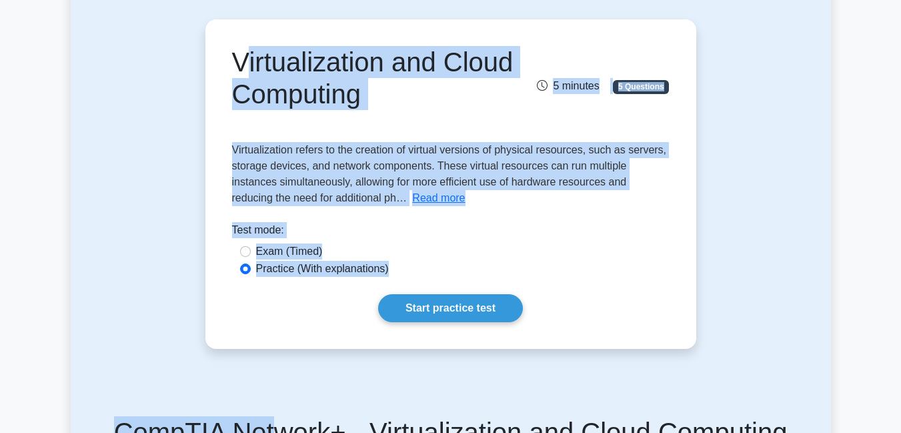
scroll to position [128, 0]
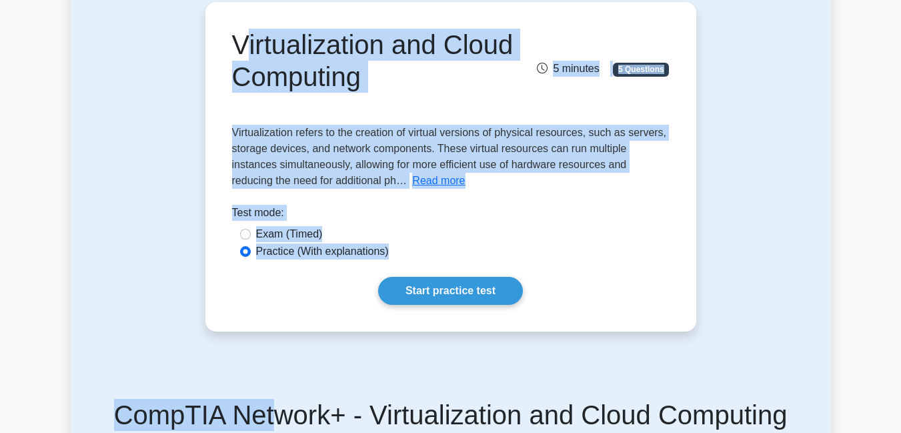
click at [407, 189] on div "Virtualization and Cloud Computing 5 minutes 5 Questions Read more" at bounding box center [451, 166] width 480 height 319
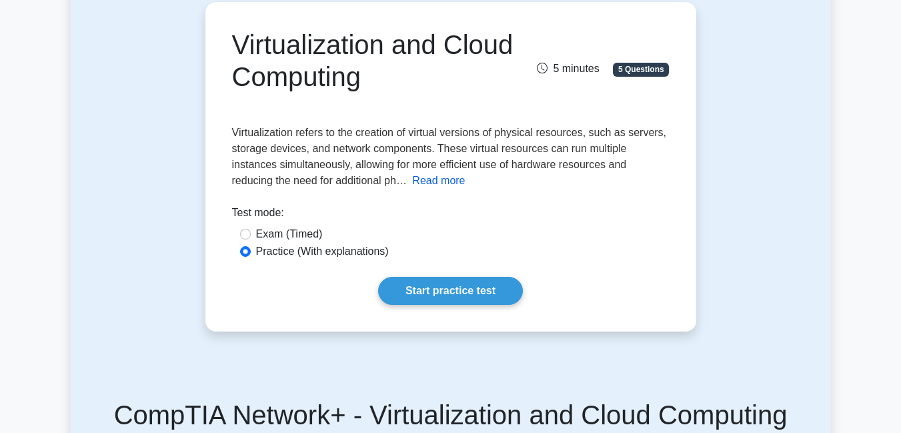
click at [412, 179] on button "Read more" at bounding box center [438, 181] width 53 height 16
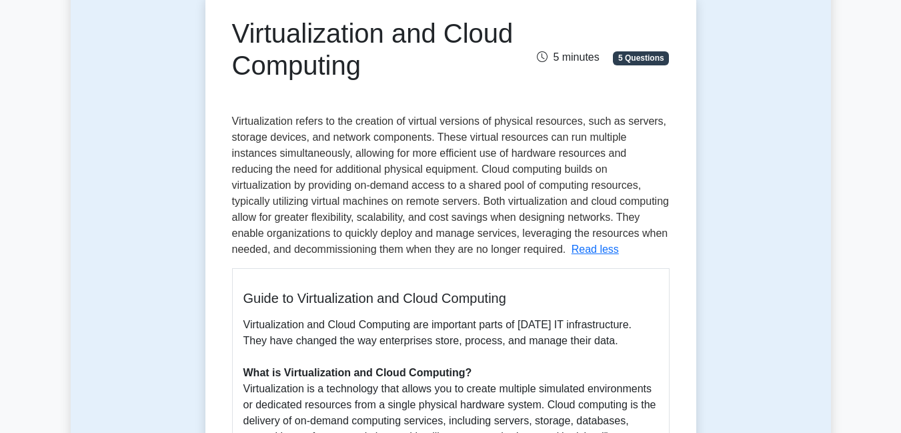
scroll to position [139, 0]
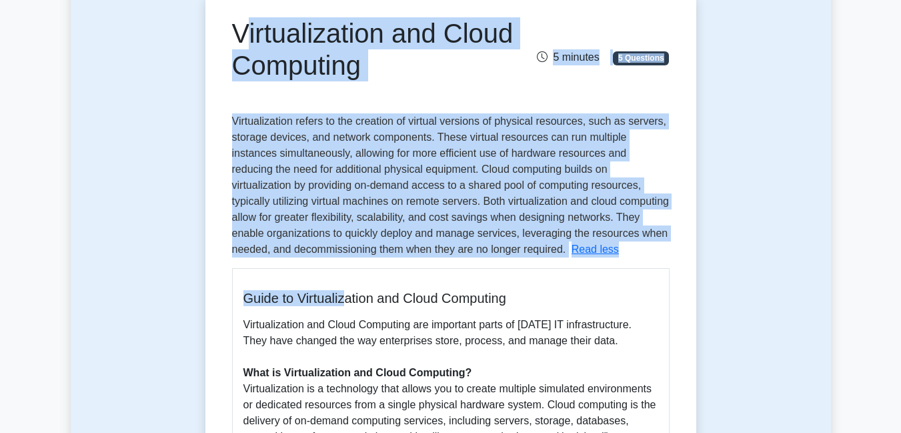
drag, startPoint x: 235, startPoint y: 27, endPoint x: 349, endPoint y: 278, distance: 275.0
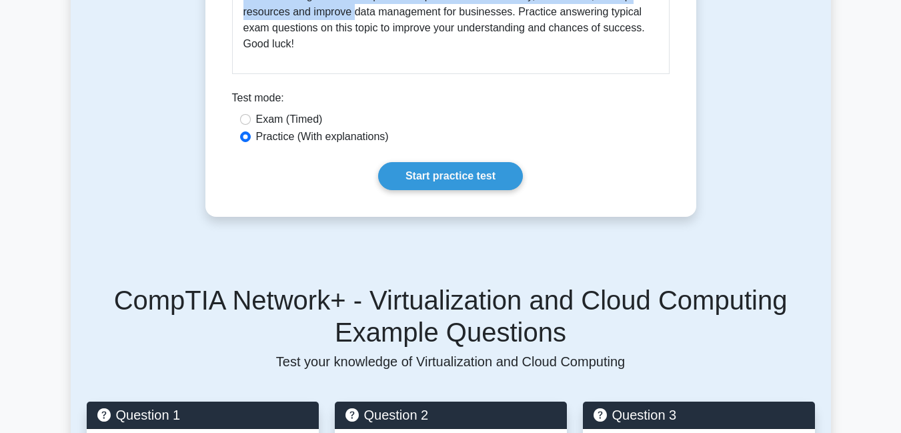
scroll to position [866, 0]
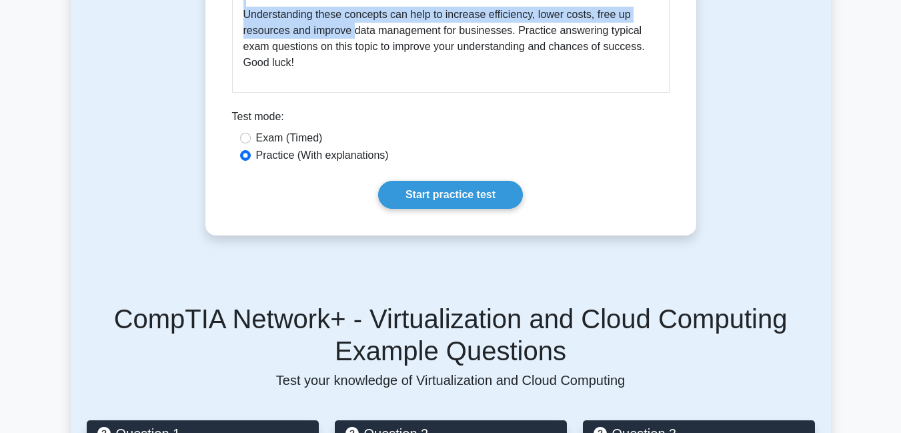
copy div "Virtualization and Cloud Computing 5 minutes 5 Questions Virtualization refers …"
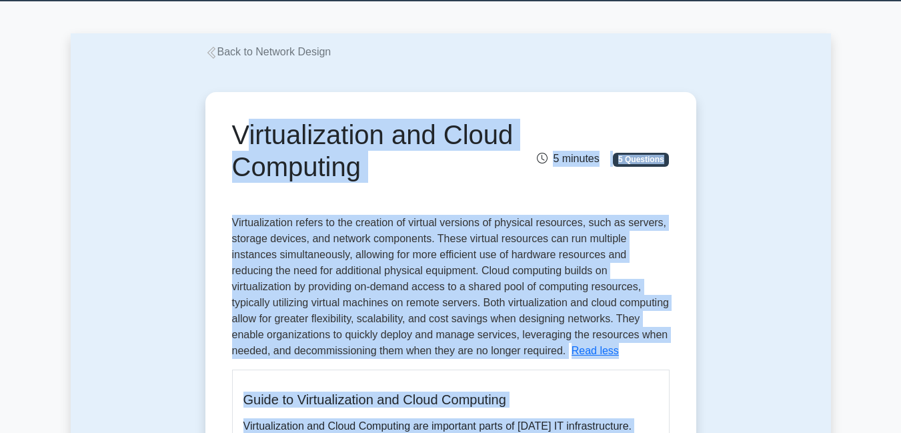
scroll to position [19, 0]
